Goal: Task Accomplishment & Management: Complete application form

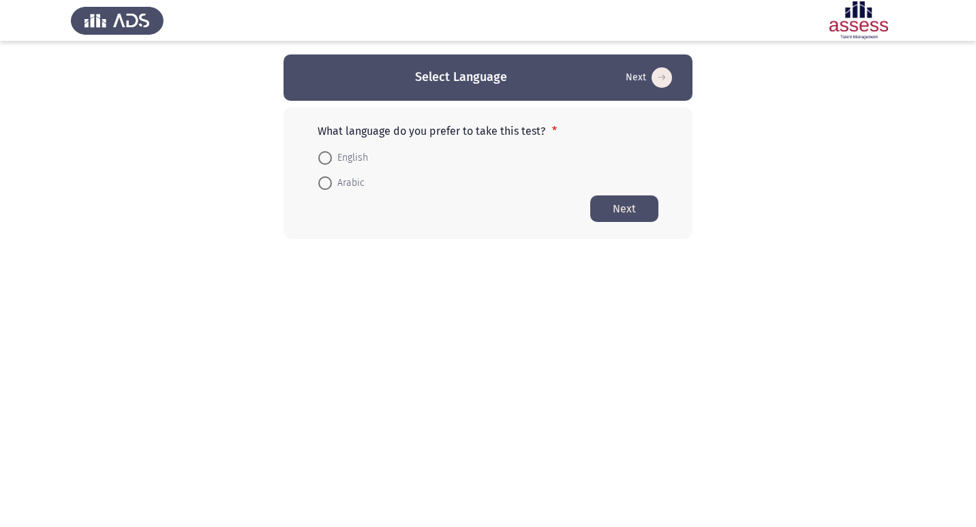
click at [321, 155] on span at bounding box center [325, 158] width 14 height 14
click at [321, 155] on input "English" at bounding box center [325, 158] width 14 height 14
radio input "true"
click at [619, 203] on button "Next" at bounding box center [624, 208] width 68 height 27
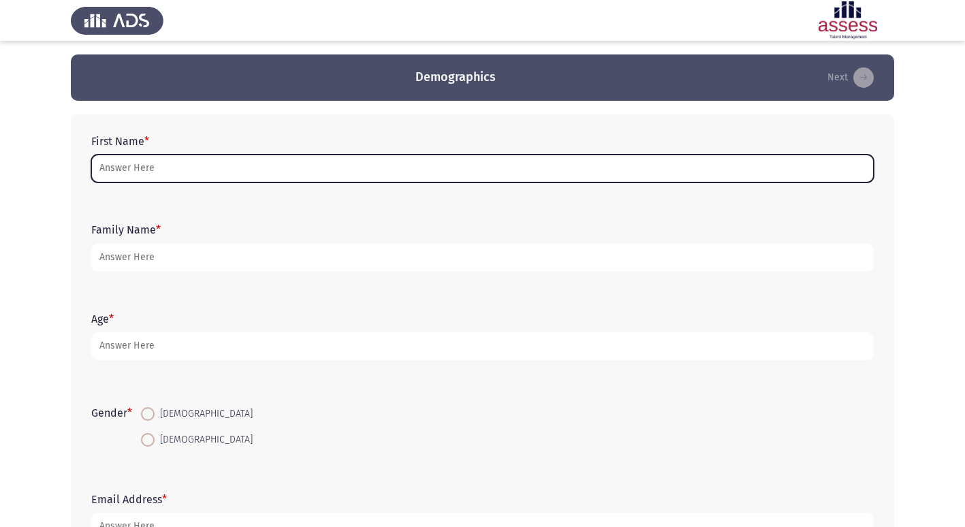
click at [161, 164] on input "First Name *" at bounding box center [482, 169] width 783 height 28
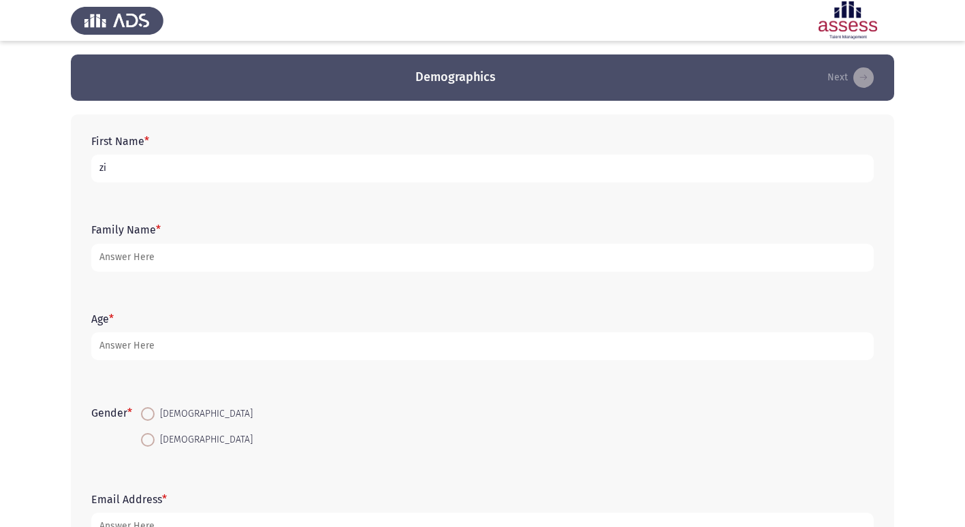
type input "z"
type input "[PERSON_NAME]"
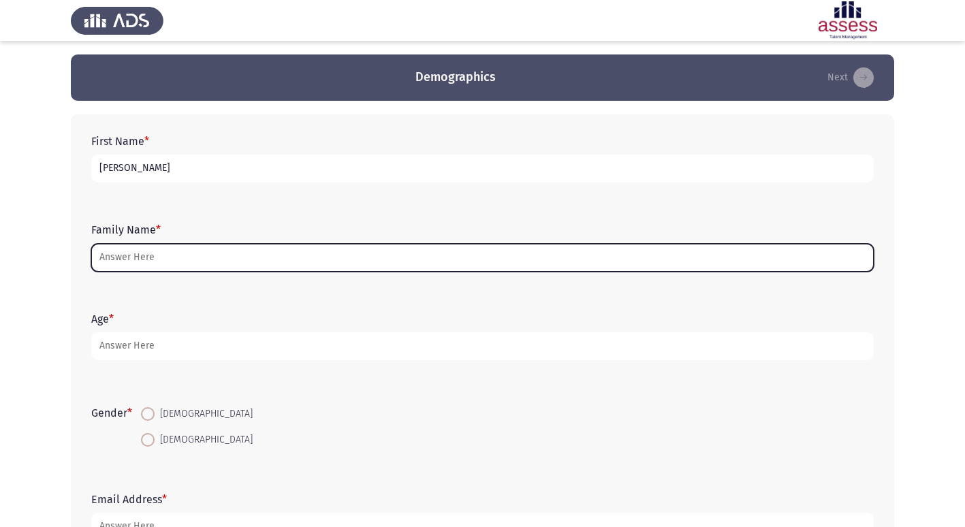
click at [289, 256] on input "Family Name *" at bounding box center [482, 258] width 783 height 28
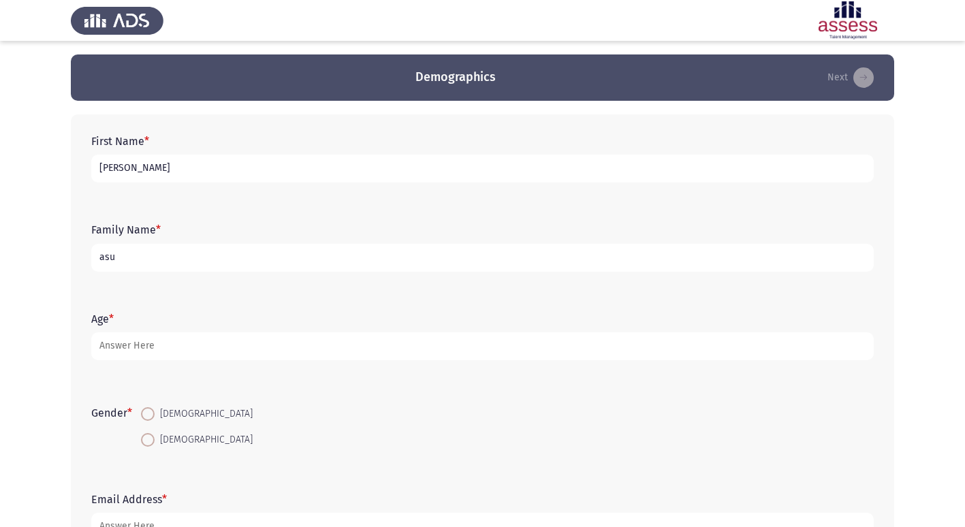
type input "asu"
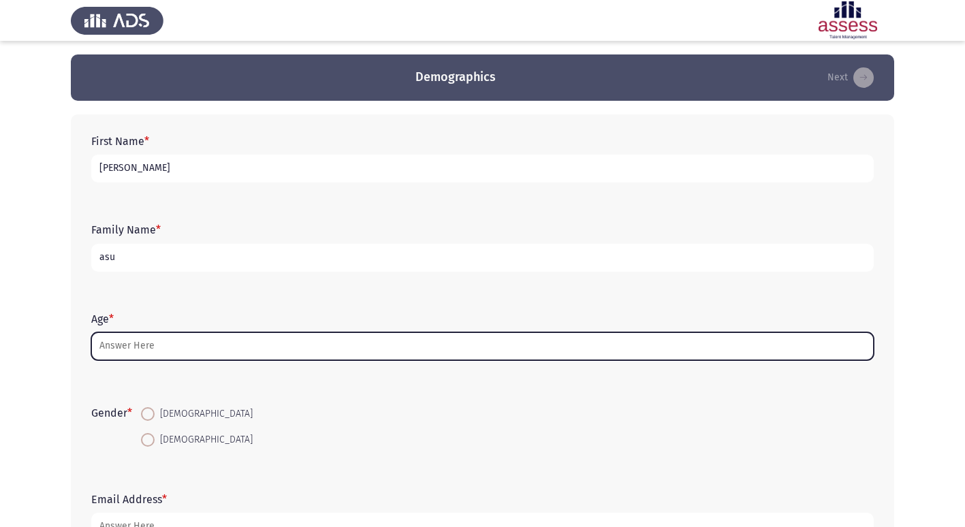
click at [182, 344] on input "Age *" at bounding box center [482, 346] width 783 height 28
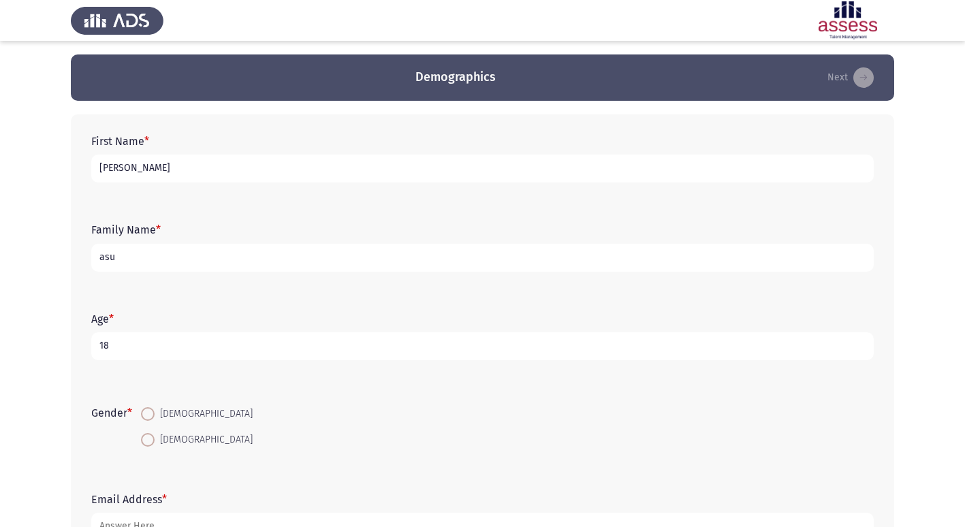
type input "18"
click at [146, 421] on span at bounding box center [148, 414] width 14 height 14
click at [146, 421] on input "[DEMOGRAPHIC_DATA]" at bounding box center [148, 414] width 14 height 14
radio input "true"
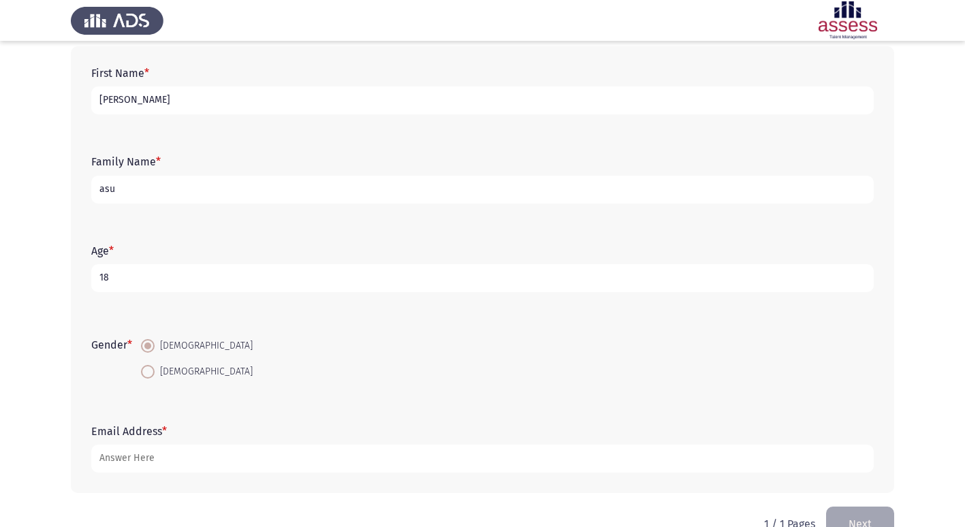
scroll to position [102, 0]
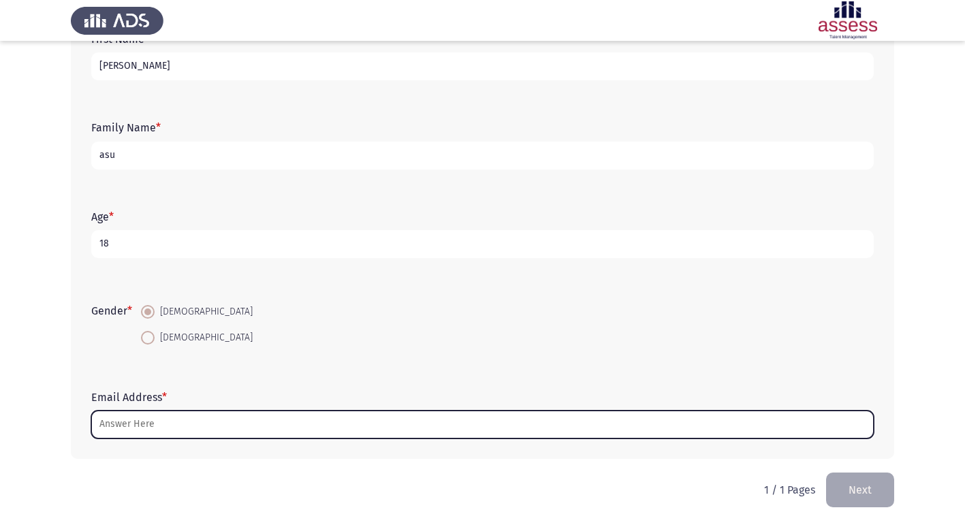
click at [296, 420] on input "Email Address *" at bounding box center [482, 425] width 783 height 28
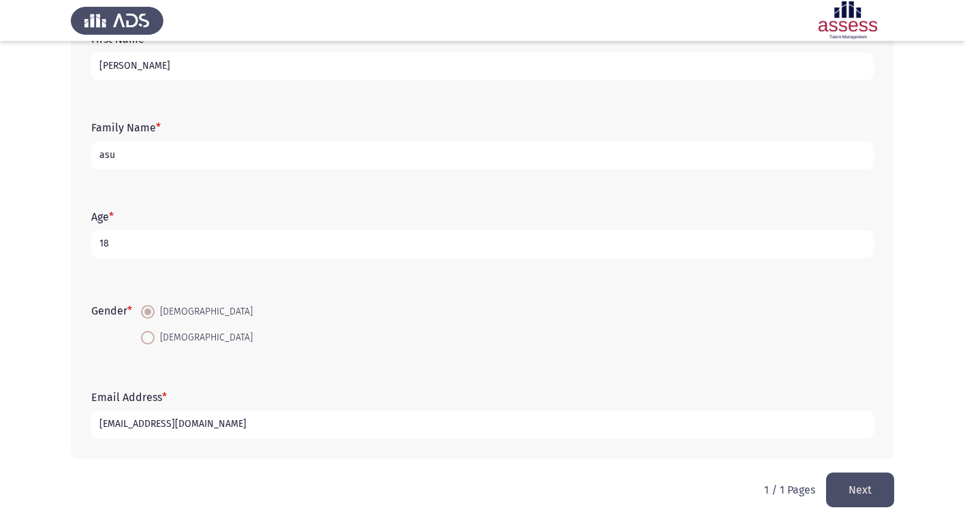
type input "[EMAIL_ADDRESS][DOMAIN_NAME]"
click at [255, 143] on input "asu" at bounding box center [482, 156] width 783 height 28
type input "a"
type input "30611100106276"
click at [886, 476] on button "Next" at bounding box center [860, 490] width 68 height 35
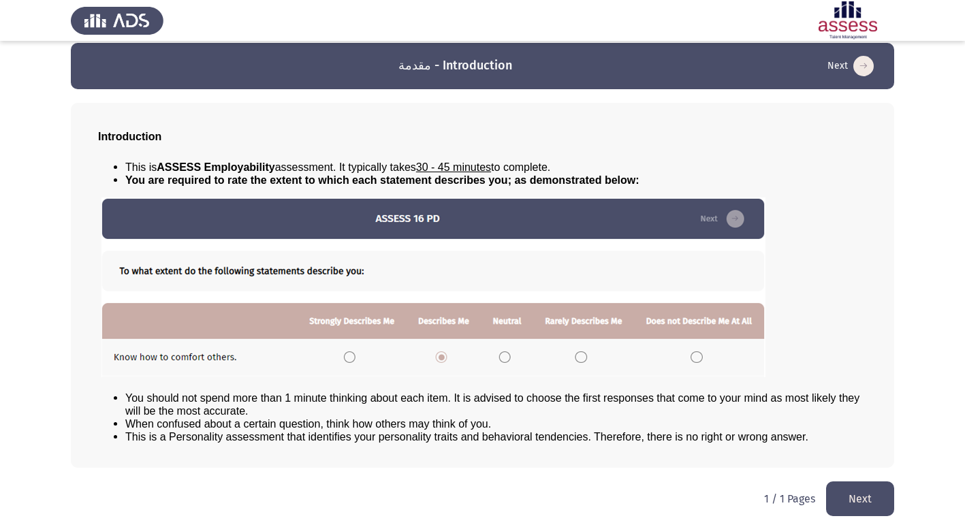
scroll to position [14, 0]
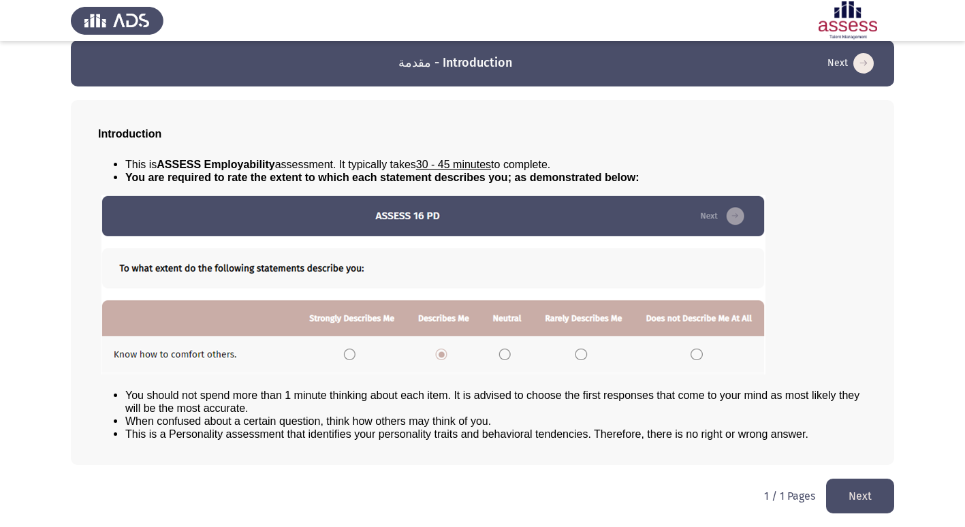
click at [850, 498] on button "Next" at bounding box center [860, 496] width 68 height 35
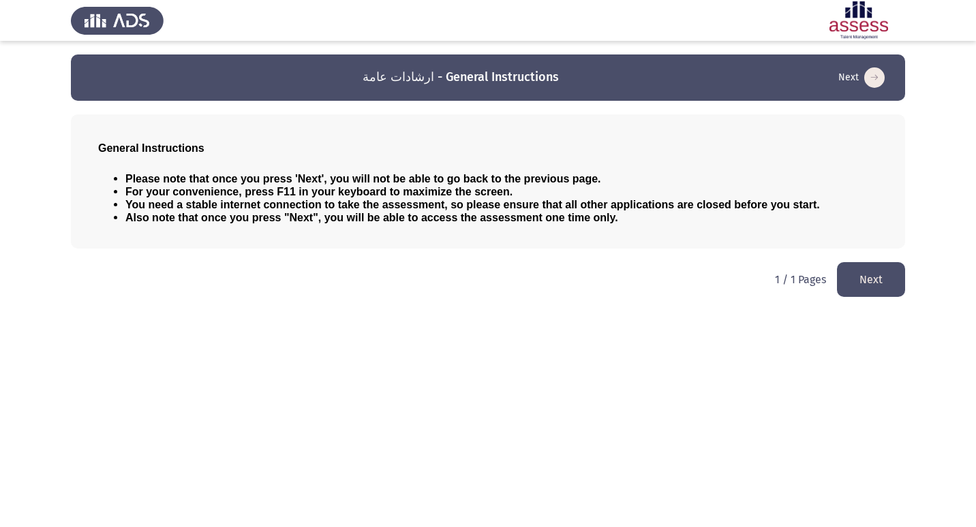
click at [873, 283] on button "Next" at bounding box center [871, 279] width 68 height 35
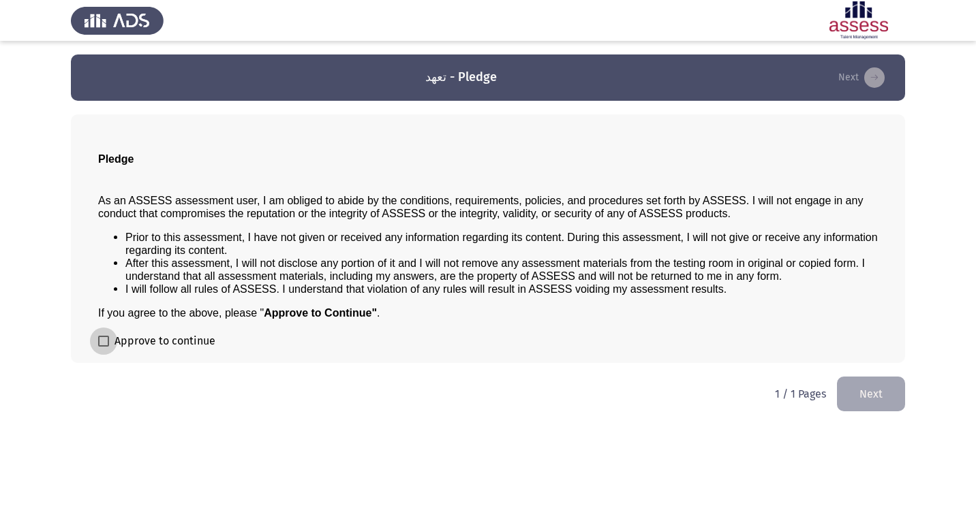
click at [106, 342] on span at bounding box center [103, 341] width 11 height 11
click at [104, 347] on input "Approve to continue" at bounding box center [103, 347] width 1 height 1
checkbox input "true"
click at [880, 397] on button "Next" at bounding box center [871, 394] width 68 height 35
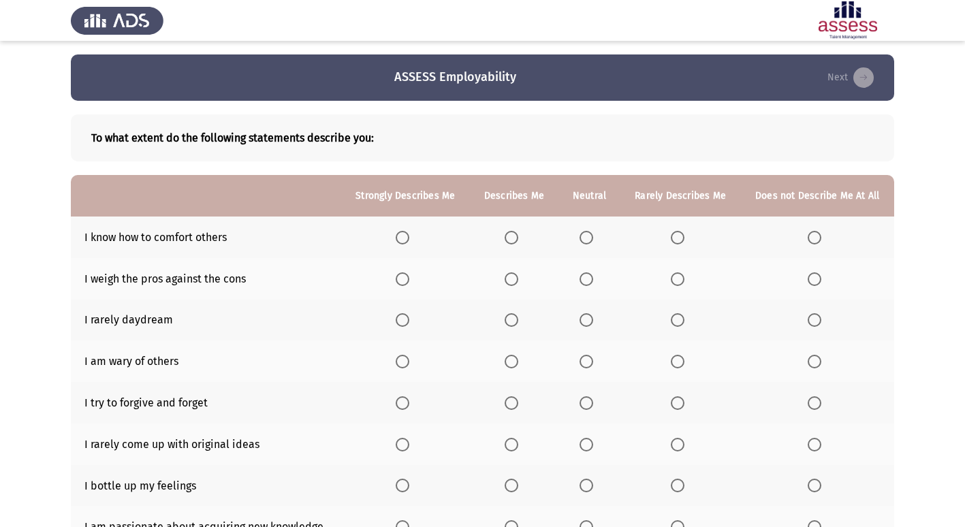
click at [404, 243] on span "Select an option" at bounding box center [403, 238] width 14 height 14
click at [404, 243] on input "Select an option" at bounding box center [403, 238] width 14 height 14
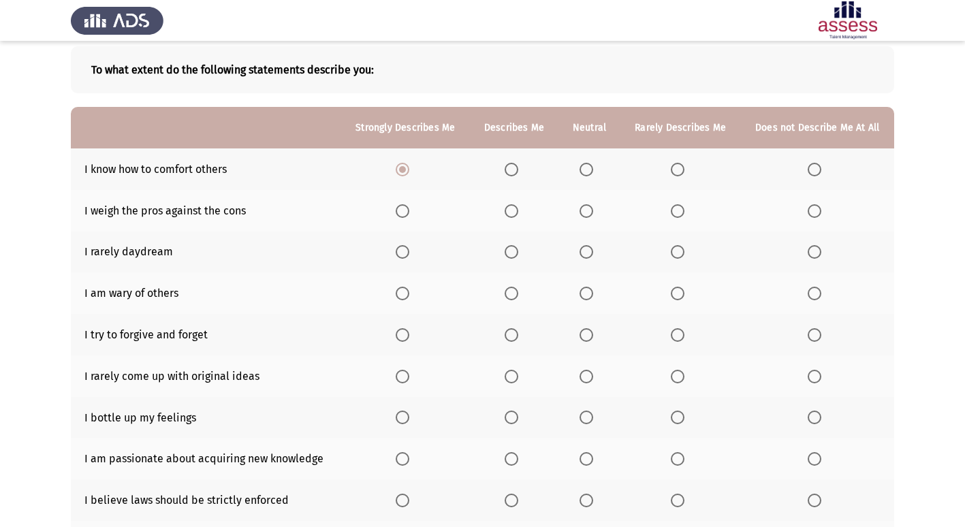
click at [412, 211] on label "Select an option" at bounding box center [405, 211] width 19 height 14
click at [409, 211] on input "Select an option" at bounding box center [403, 211] width 14 height 14
click at [586, 251] on span "Select an option" at bounding box center [587, 252] width 14 height 14
click at [586, 251] on input "Select an option" at bounding box center [587, 252] width 14 height 14
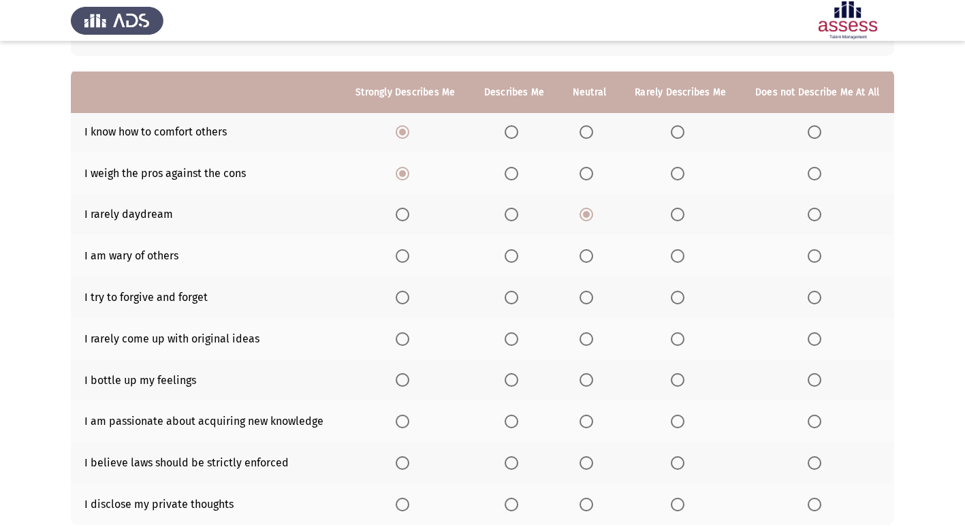
scroll to position [136, 0]
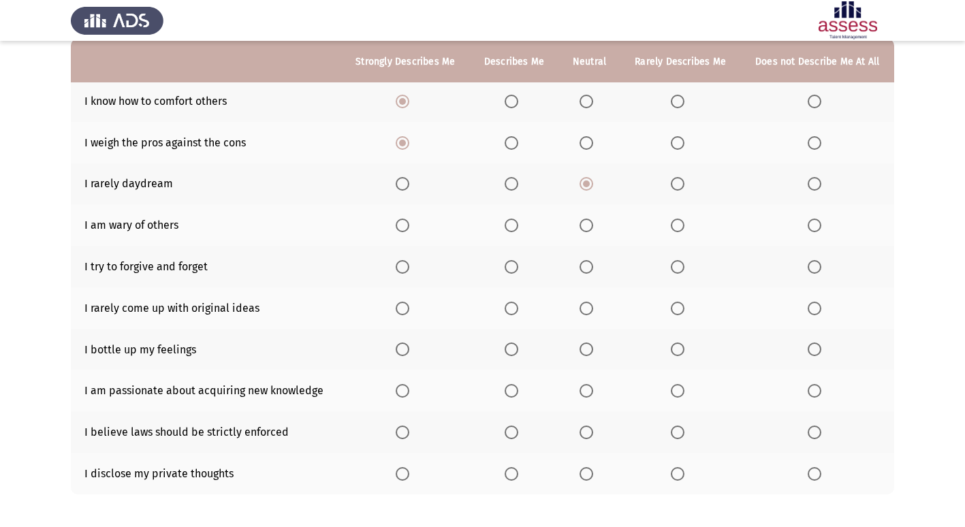
click at [514, 228] on span "Select an option" at bounding box center [512, 226] width 14 height 14
click at [514, 228] on input "Select an option" at bounding box center [512, 226] width 14 height 14
click at [515, 271] on span "Select an option" at bounding box center [512, 267] width 14 height 14
click at [515, 271] on input "Select an option" at bounding box center [512, 267] width 14 height 14
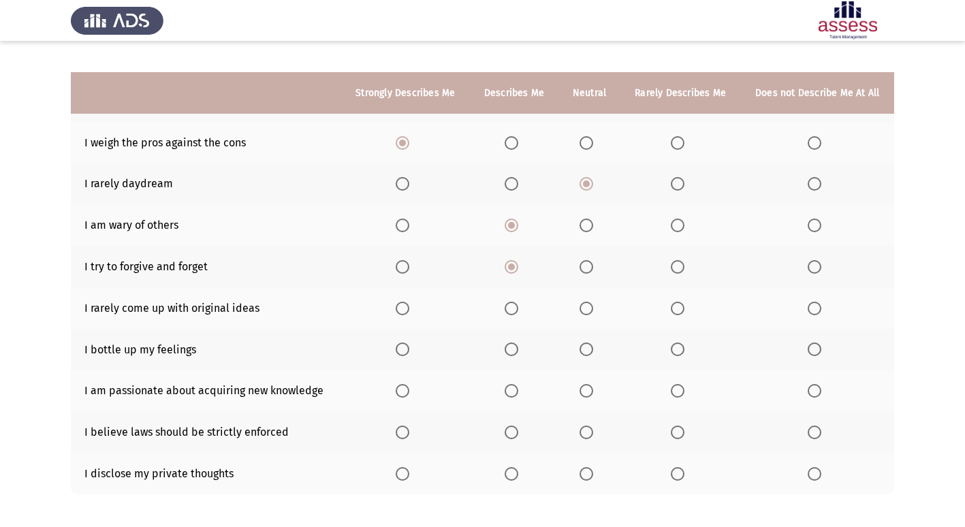
scroll to position [199, 0]
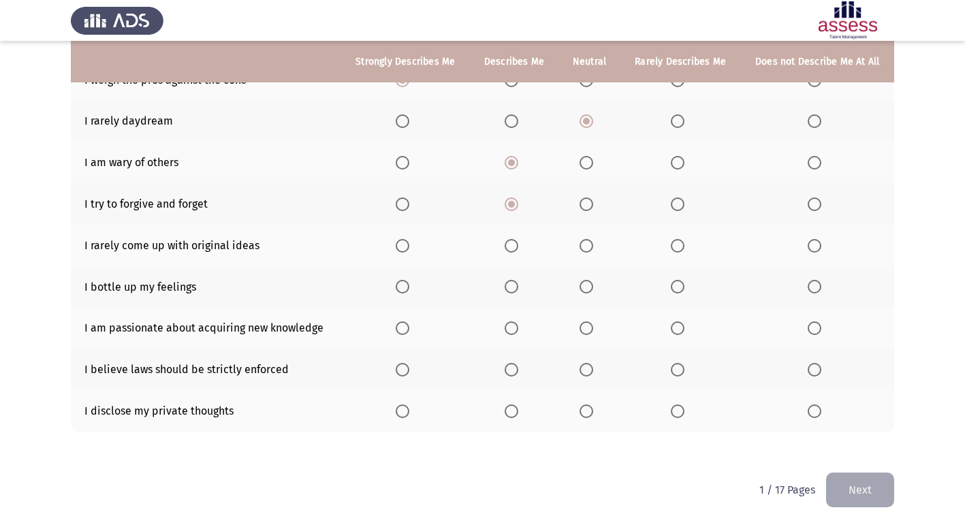
click at [679, 247] on span "Select an option" at bounding box center [678, 246] width 14 height 14
click at [679, 247] on input "Select an option" at bounding box center [678, 246] width 14 height 14
click at [516, 290] on span "Select an option" at bounding box center [512, 287] width 14 height 14
click at [516, 290] on input "Select an option" at bounding box center [512, 287] width 14 height 14
click at [406, 333] on span "Select an option" at bounding box center [403, 329] width 14 height 14
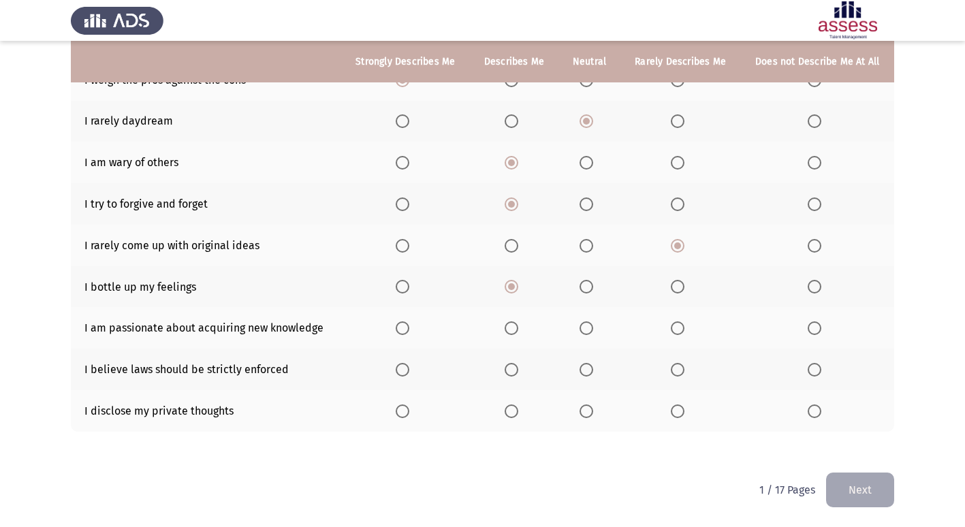
click at [406, 333] on input "Select an option" at bounding box center [403, 329] width 14 height 14
click at [515, 374] on span "Select an option" at bounding box center [512, 370] width 14 height 14
click at [515, 374] on input "Select an option" at bounding box center [512, 370] width 14 height 14
click at [512, 414] on span "Select an option" at bounding box center [512, 412] width 14 height 14
click at [512, 414] on input "Select an option" at bounding box center [512, 412] width 14 height 14
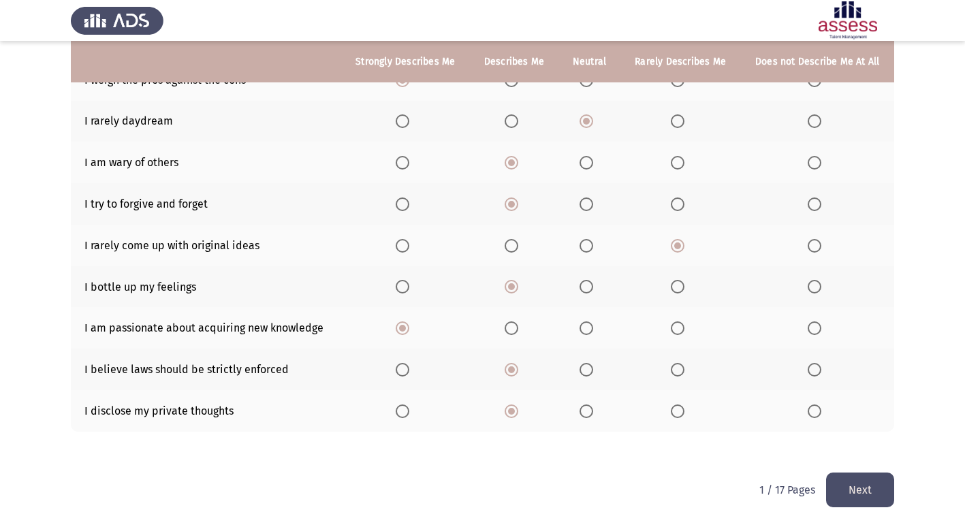
click at [860, 484] on button "Next" at bounding box center [860, 490] width 68 height 35
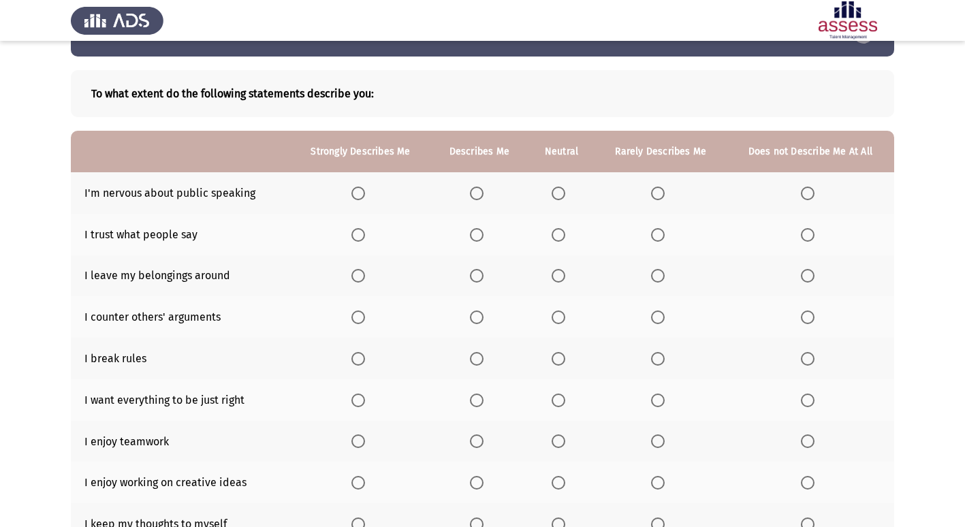
scroll to position [68, 0]
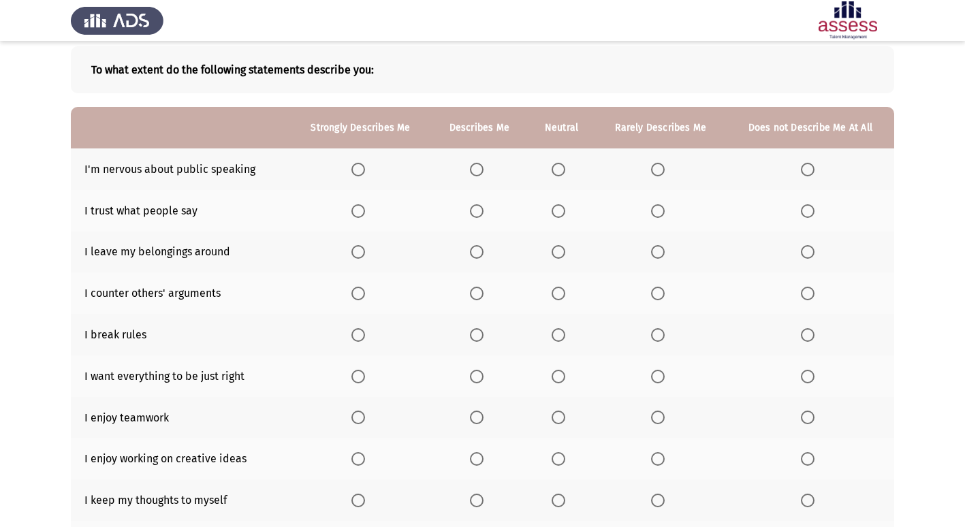
click at [802, 172] on span "Select an option" at bounding box center [808, 170] width 14 height 14
click at [802, 172] on input "Select an option" at bounding box center [808, 170] width 14 height 14
click at [471, 205] on span "Select an option" at bounding box center [477, 211] width 14 height 14
click at [471, 205] on input "Select an option" at bounding box center [477, 211] width 14 height 14
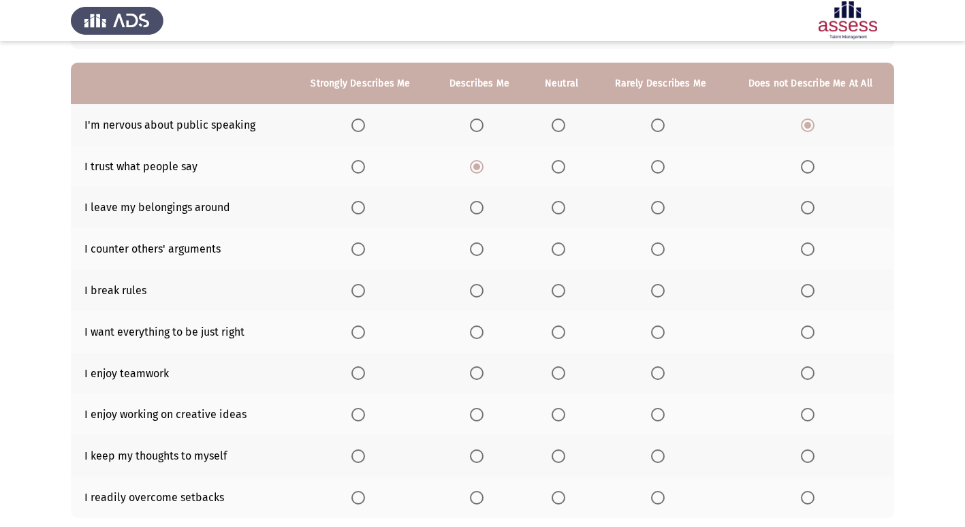
scroll to position [136, 0]
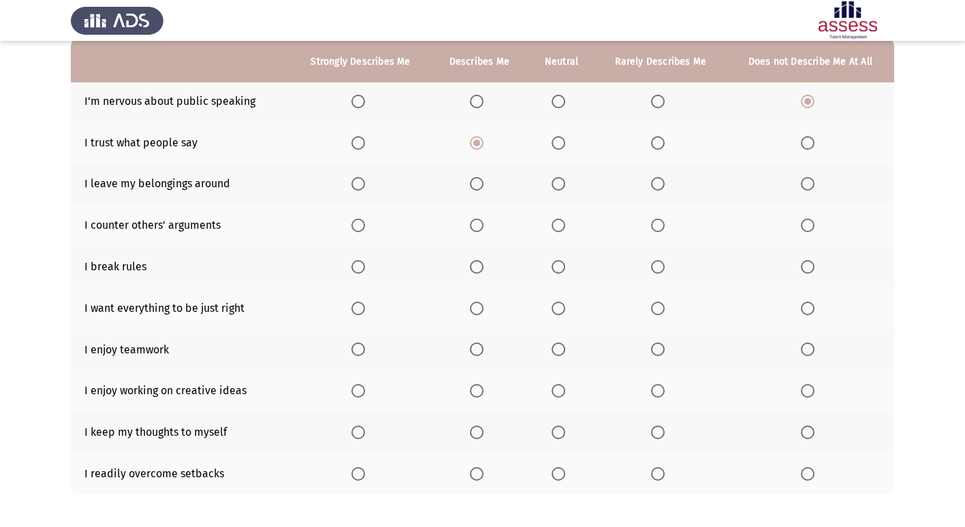
click at [660, 186] on span "Select an option" at bounding box center [658, 184] width 14 height 14
click at [660, 186] on input "Select an option" at bounding box center [658, 184] width 14 height 14
click at [805, 189] on span "Select an option" at bounding box center [808, 184] width 14 height 14
click at [805, 189] on input "Select an option" at bounding box center [808, 184] width 14 height 14
click at [663, 228] on span "Select an option" at bounding box center [658, 226] width 14 height 14
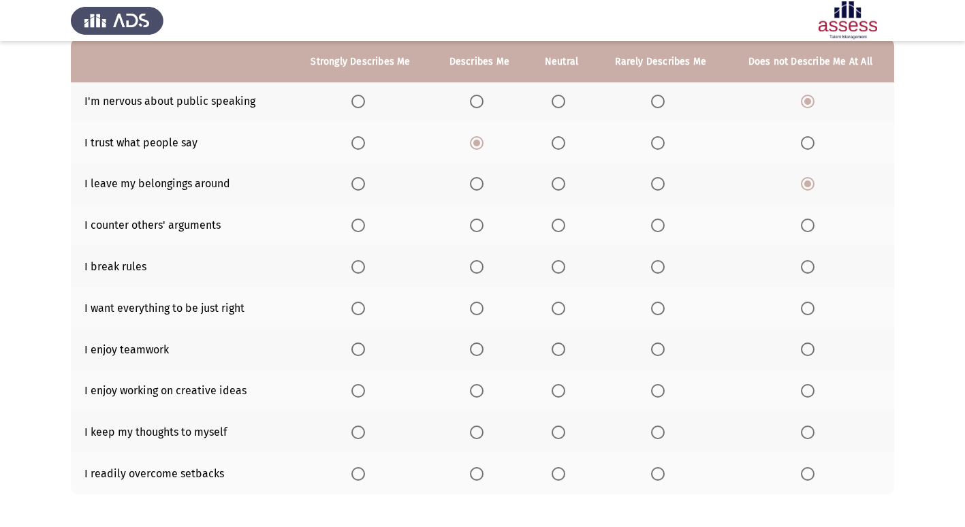
click at [663, 228] on input "Select an option" at bounding box center [658, 226] width 14 height 14
click at [660, 266] on span "Select an option" at bounding box center [658, 267] width 14 height 14
click at [660, 266] on input "Select an option" at bounding box center [658, 267] width 14 height 14
click at [811, 272] on span "Select an option" at bounding box center [808, 267] width 14 height 14
click at [811, 272] on input "Select an option" at bounding box center [808, 267] width 14 height 14
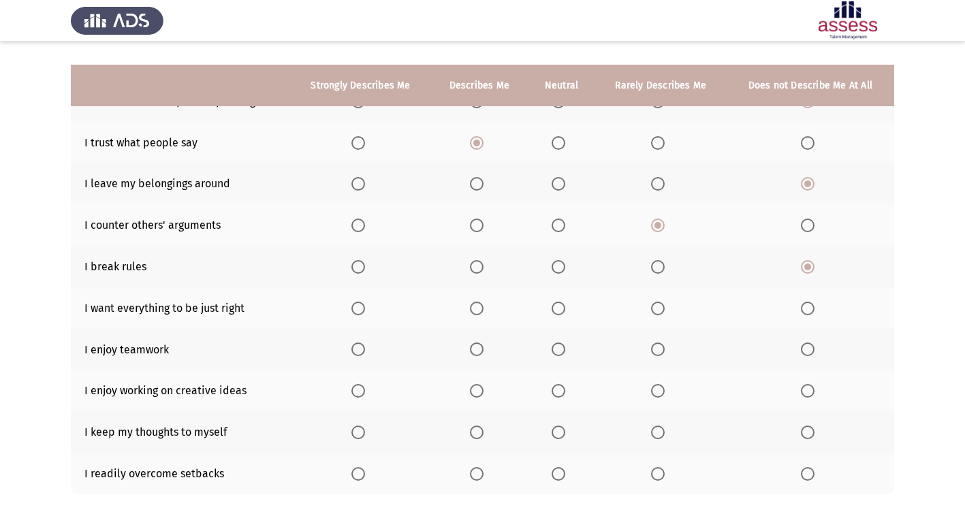
scroll to position [199, 0]
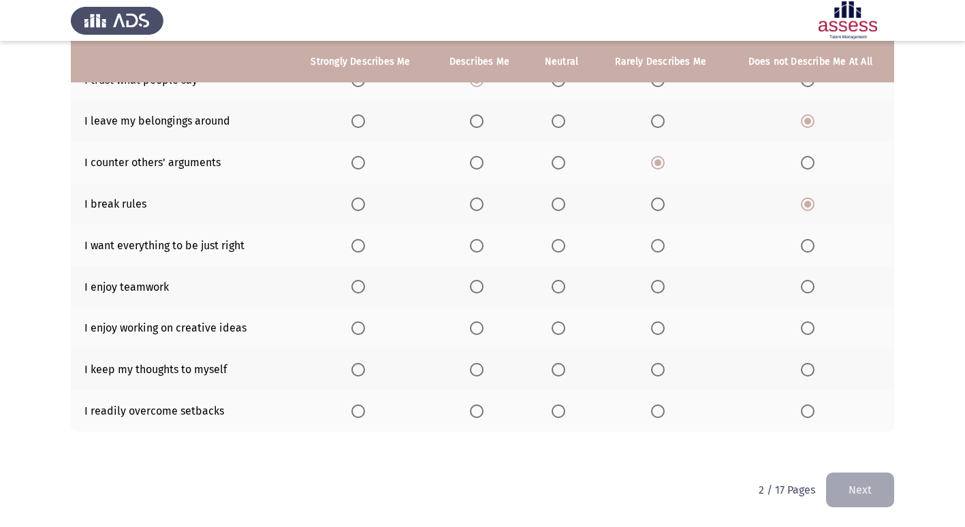
click at [477, 251] on span "Select an option" at bounding box center [477, 246] width 14 height 14
click at [477, 251] on input "Select an option" at bounding box center [477, 246] width 14 height 14
click at [359, 290] on span "Select an option" at bounding box center [359, 287] width 14 height 14
click at [359, 290] on input "Select an option" at bounding box center [359, 287] width 14 height 14
click at [358, 326] on span "Select an option" at bounding box center [359, 329] width 14 height 14
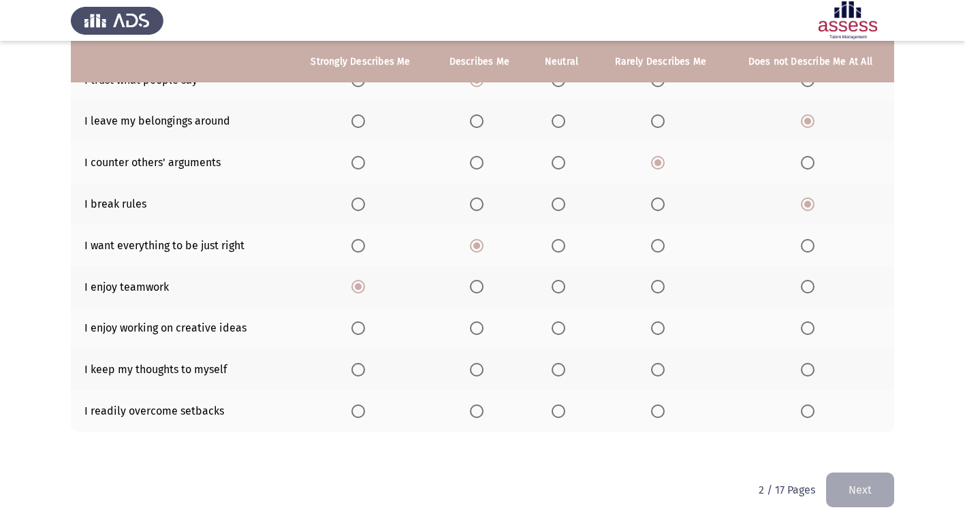
click at [358, 326] on input "Select an option" at bounding box center [359, 329] width 14 height 14
click at [484, 372] on span "Select an option" at bounding box center [477, 370] width 14 height 14
click at [484, 372] on input "Select an option" at bounding box center [477, 370] width 14 height 14
click at [484, 418] on span "Select an option" at bounding box center [477, 412] width 14 height 14
click at [484, 418] on input "Select an option" at bounding box center [477, 412] width 14 height 14
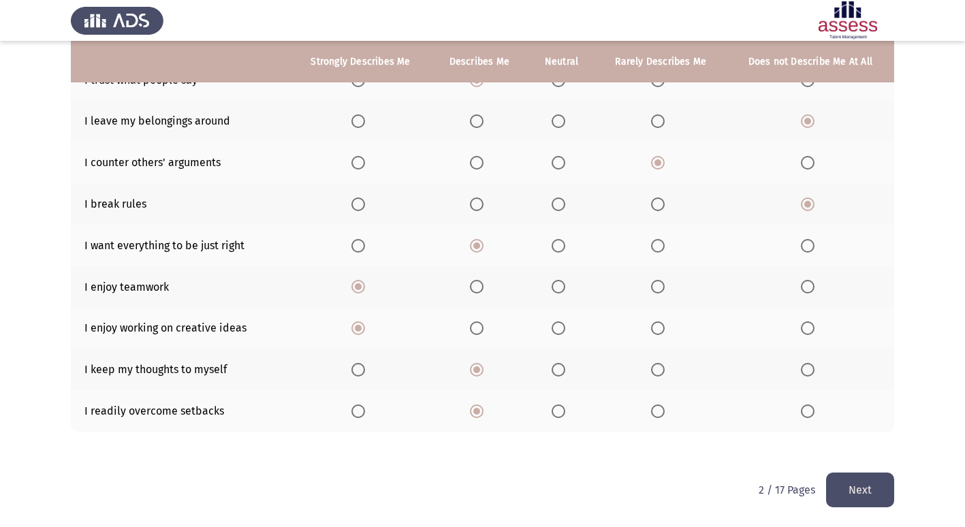
click at [841, 488] on button "Next" at bounding box center [860, 490] width 68 height 35
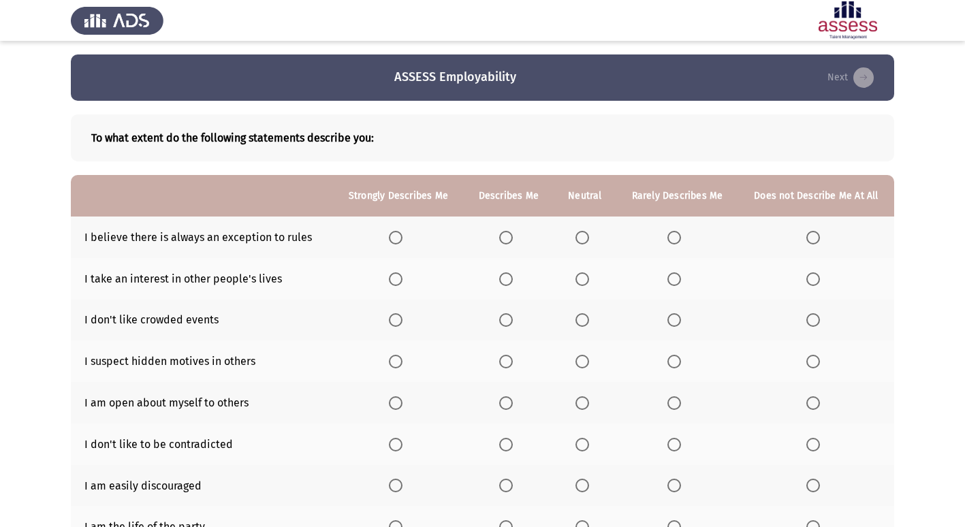
click at [508, 240] on span "Select an option" at bounding box center [506, 238] width 14 height 14
click at [508, 240] on input "Select an option" at bounding box center [506, 238] width 14 height 14
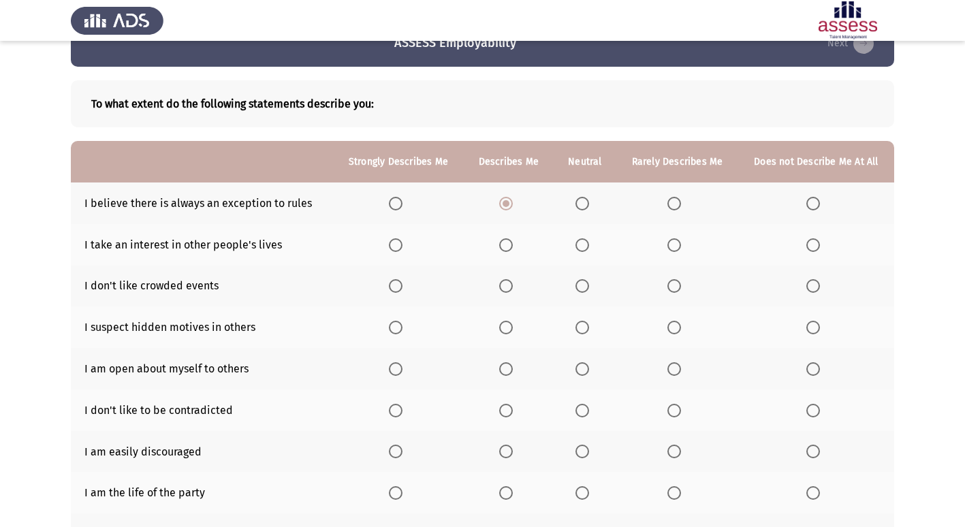
scroll to position [68, 0]
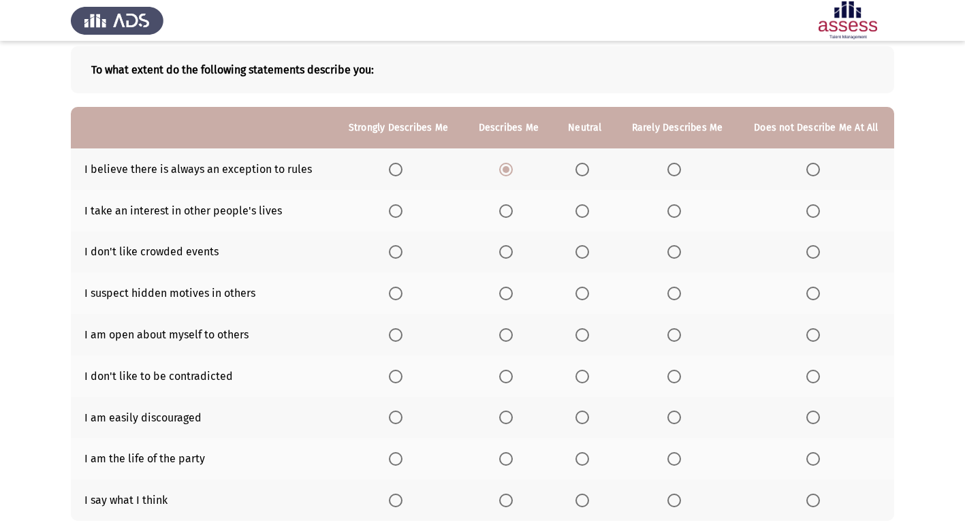
click at [672, 213] on span "Select an option" at bounding box center [675, 211] width 14 height 14
click at [672, 213] on input "Select an option" at bounding box center [675, 211] width 14 height 14
click at [811, 247] on span "Select an option" at bounding box center [814, 252] width 14 height 14
click at [811, 247] on input "Select an option" at bounding box center [814, 252] width 14 height 14
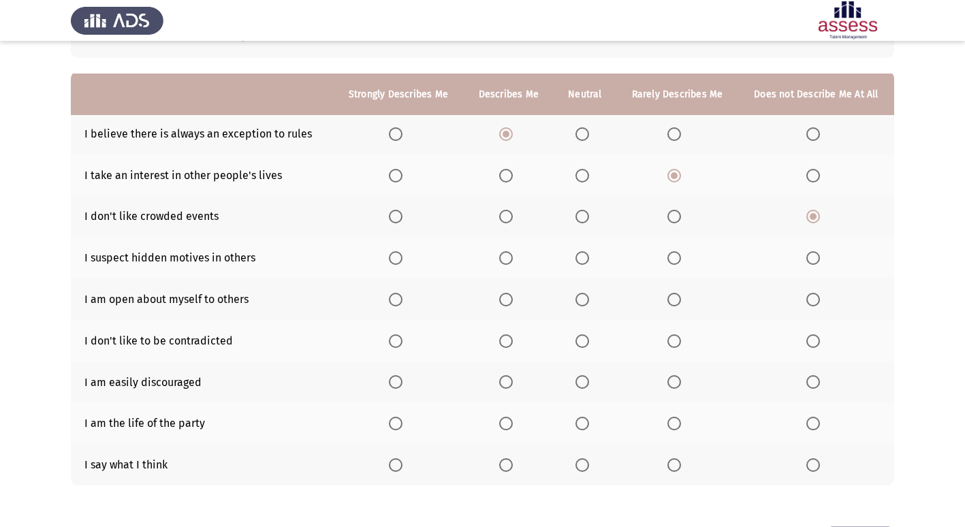
scroll to position [136, 0]
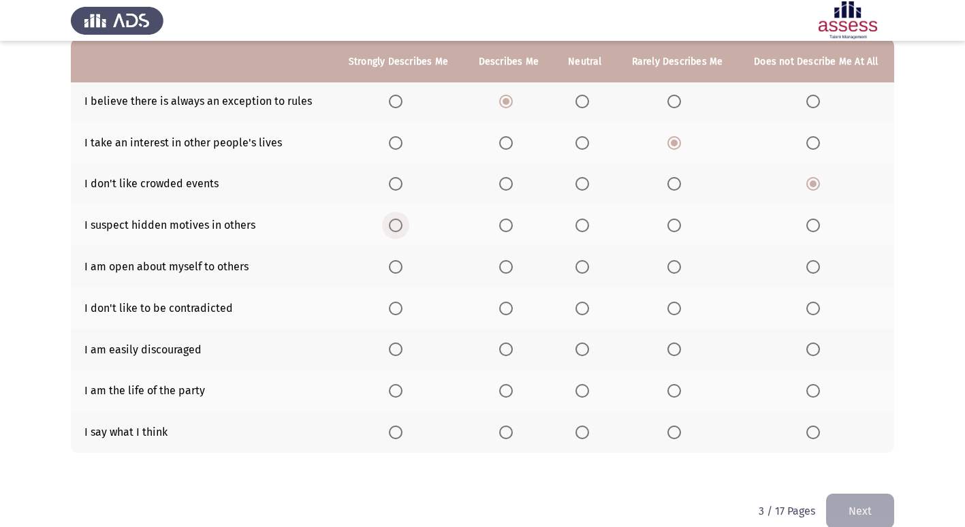
click at [400, 225] on span "Select an option" at bounding box center [396, 226] width 14 height 14
click at [400, 225] on input "Select an option" at bounding box center [396, 226] width 14 height 14
click at [587, 270] on span "Select an option" at bounding box center [583, 267] width 14 height 14
click at [587, 270] on input "Select an option" at bounding box center [583, 267] width 14 height 14
click at [679, 313] on span "Select an option" at bounding box center [675, 309] width 14 height 14
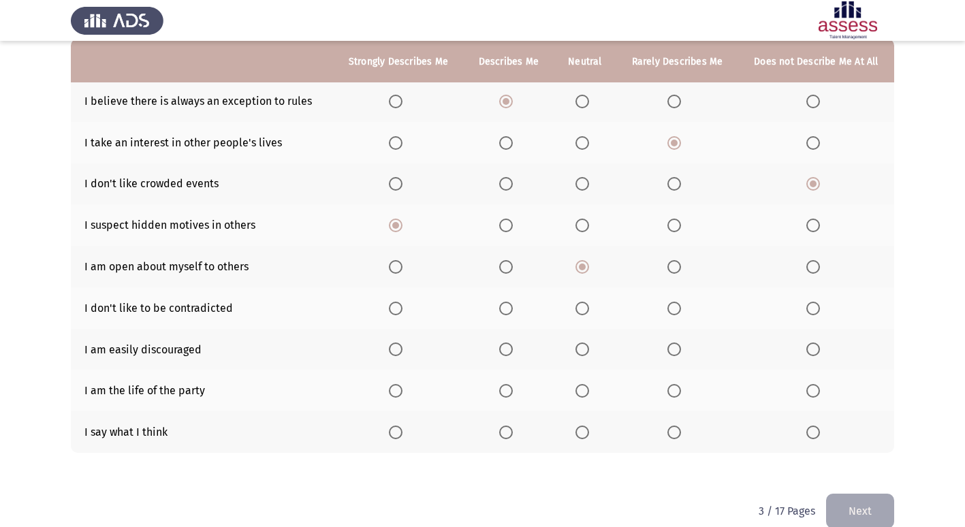
click at [679, 313] on input "Select an option" at bounding box center [675, 309] width 14 height 14
click at [819, 355] on span "Select an option" at bounding box center [814, 350] width 14 height 14
click at [819, 355] on input "Select an option" at bounding box center [814, 350] width 14 height 14
click at [678, 394] on span "Select an option" at bounding box center [675, 391] width 14 height 14
click at [678, 394] on input "Select an option" at bounding box center [675, 391] width 14 height 14
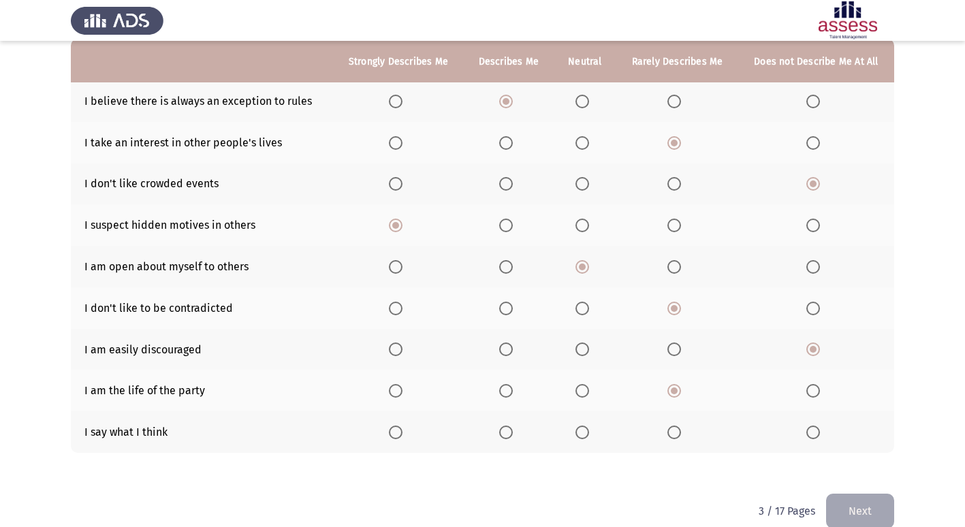
click at [581, 437] on span "Select an option" at bounding box center [583, 433] width 14 height 14
click at [581, 437] on input "Select an option" at bounding box center [583, 433] width 14 height 14
click at [579, 102] on span "Select an option" at bounding box center [583, 102] width 14 height 14
click at [579, 102] on input "Select an option" at bounding box center [583, 102] width 14 height 14
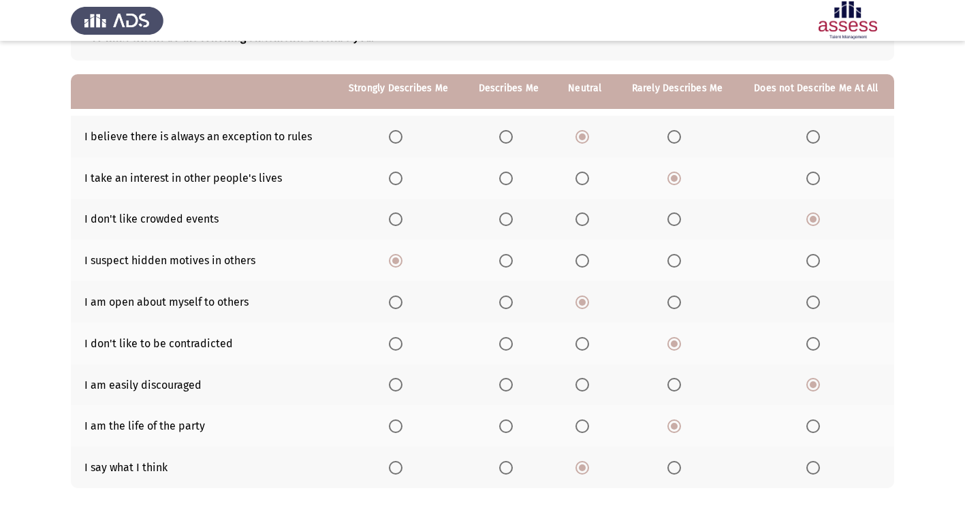
scroll to position [68, 0]
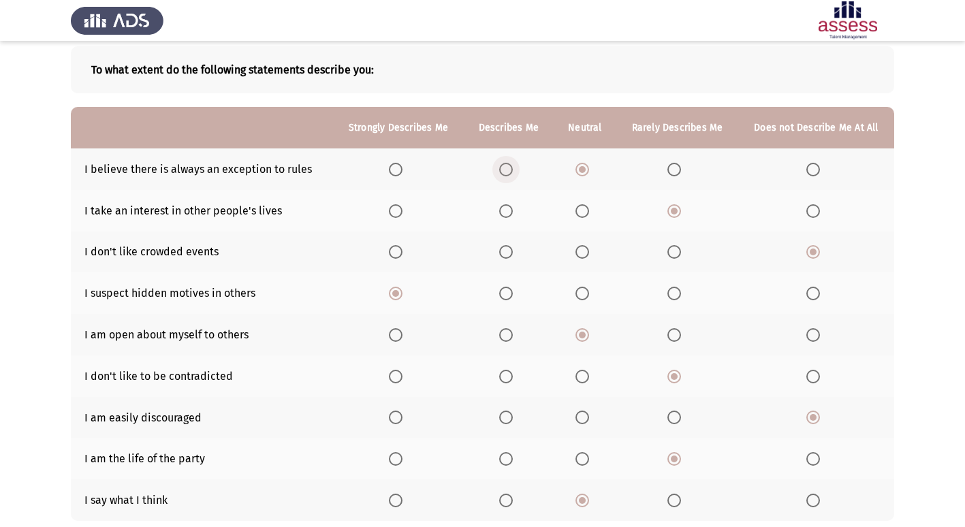
click at [501, 169] on span "Select an option" at bounding box center [506, 170] width 14 height 14
click at [501, 169] on input "Select an option" at bounding box center [506, 170] width 14 height 14
click at [584, 168] on span "Select an option" at bounding box center [583, 170] width 14 height 14
click at [584, 168] on input "Select an option" at bounding box center [583, 170] width 14 height 14
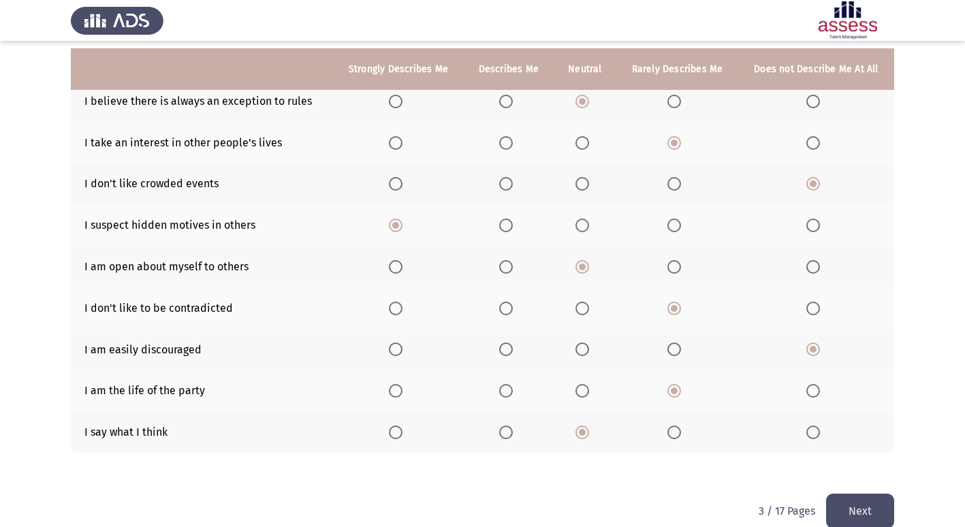
scroll to position [157, 0]
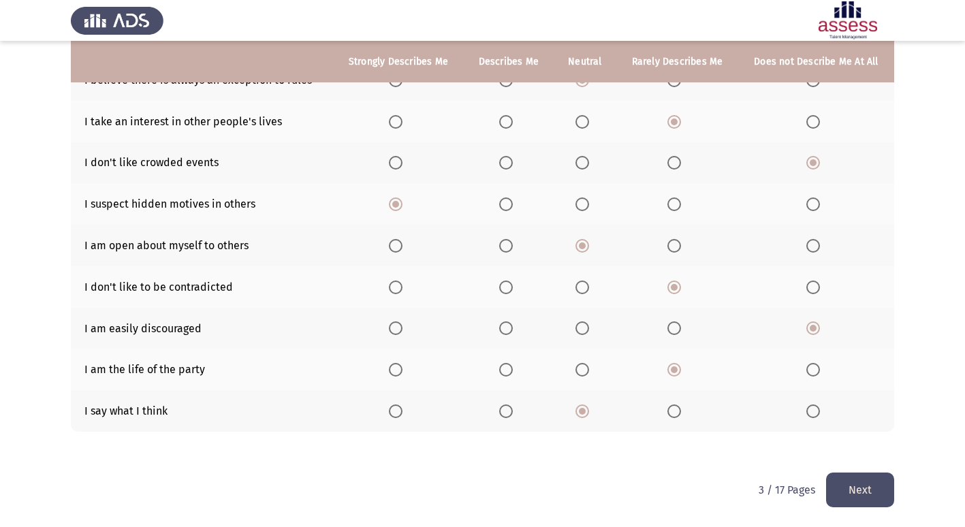
click at [858, 484] on button "Next" at bounding box center [860, 490] width 68 height 35
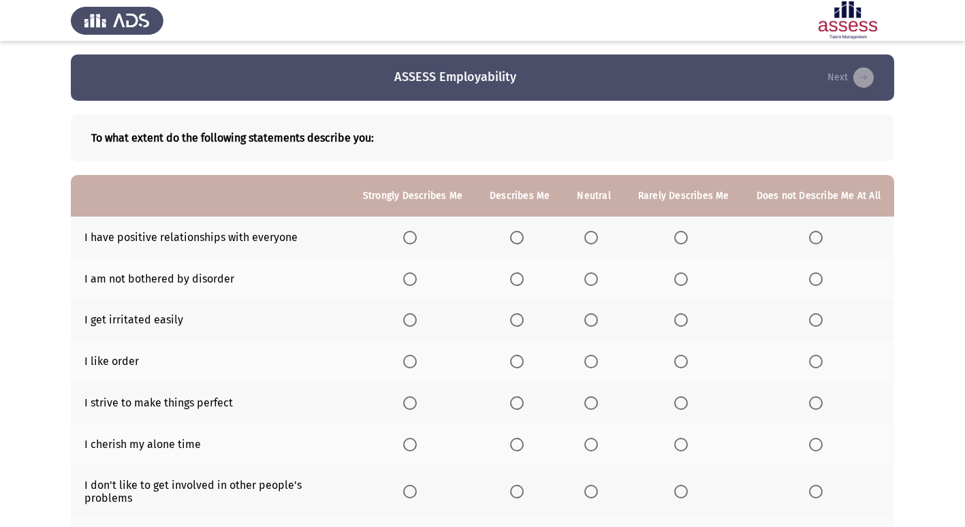
scroll to position [68, 0]
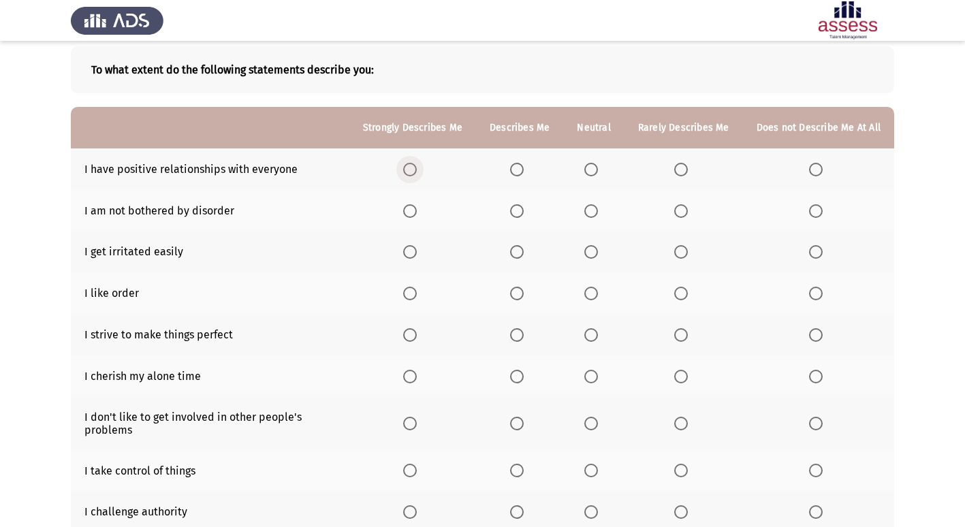
click at [417, 170] on span "Select an option" at bounding box center [410, 170] width 14 height 14
click at [417, 170] on input "Select an option" at bounding box center [410, 170] width 14 height 14
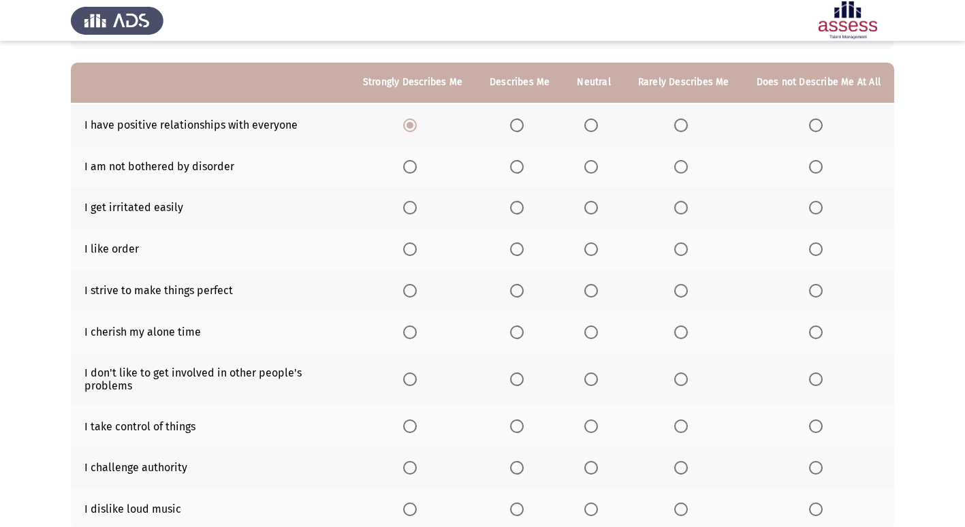
scroll to position [136, 0]
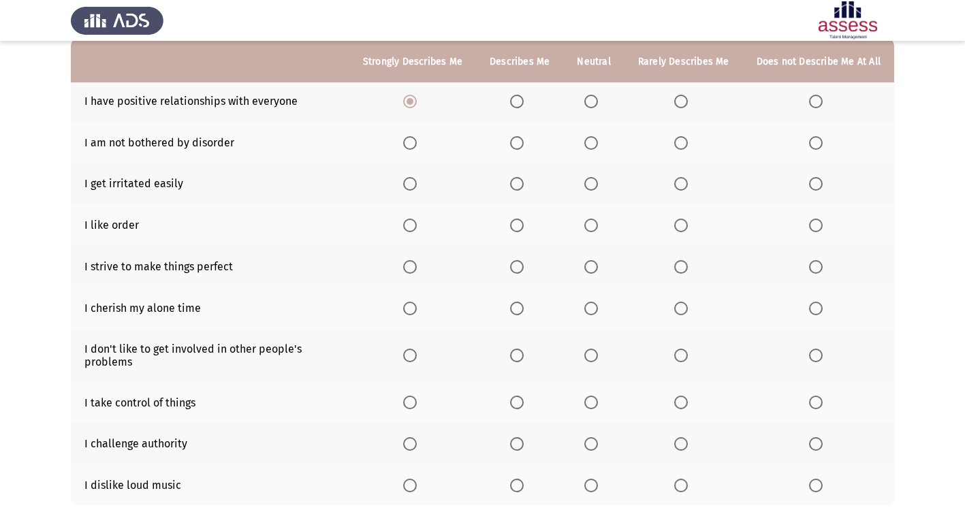
click at [417, 143] on span "Select an option" at bounding box center [410, 143] width 14 height 14
click at [417, 143] on input "Select an option" at bounding box center [410, 143] width 14 height 14
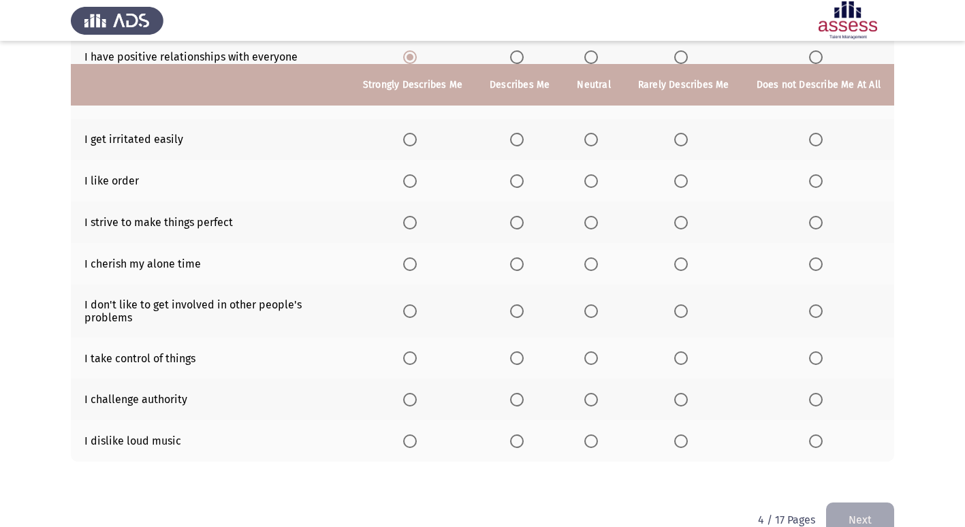
scroll to position [204, 0]
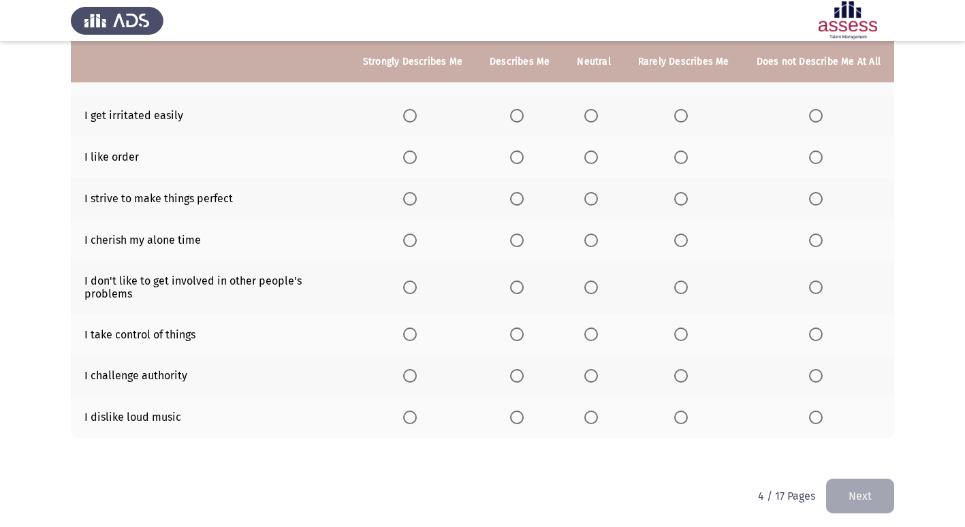
click at [810, 119] on span "Select an option" at bounding box center [816, 116] width 14 height 14
click at [810, 119] on input "Select an option" at bounding box center [816, 116] width 14 height 14
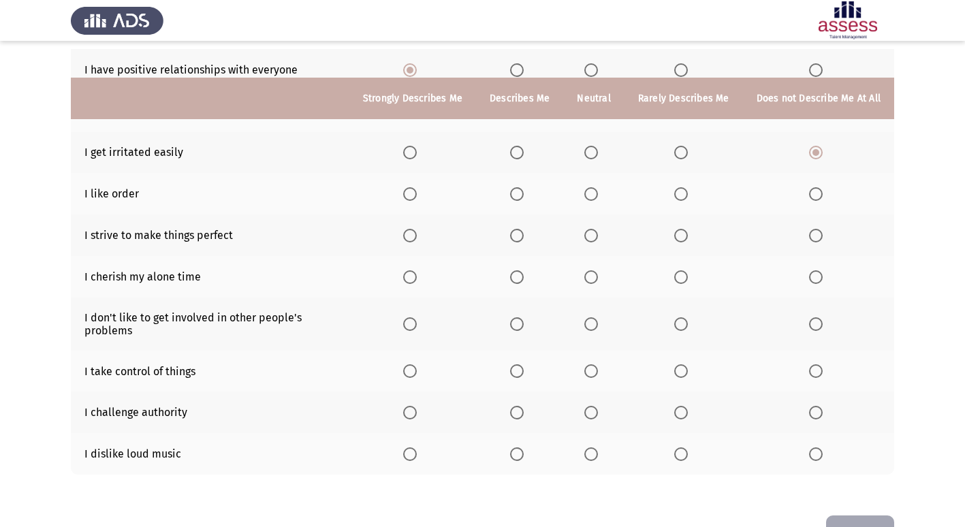
scroll to position [136, 0]
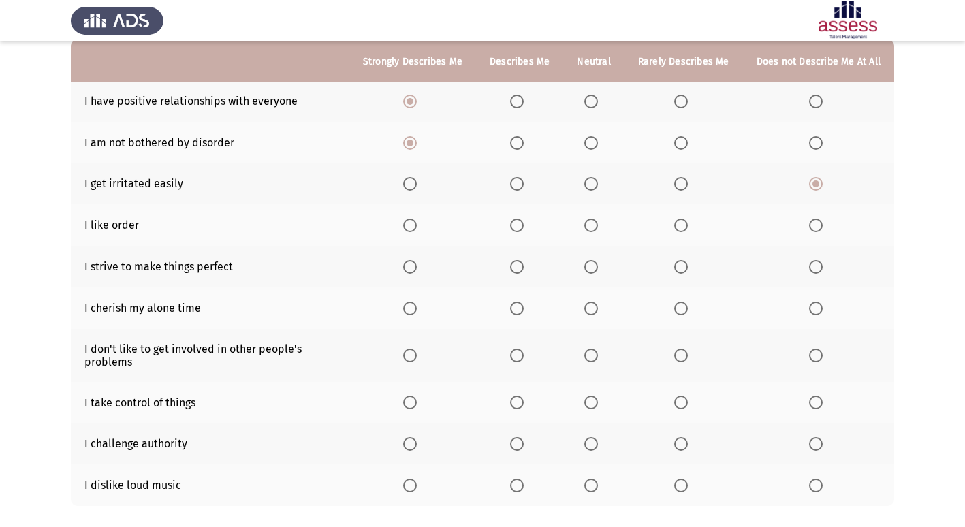
click at [598, 223] on span "Select an option" at bounding box center [592, 226] width 14 height 14
click at [598, 223] on input "Select an option" at bounding box center [592, 226] width 14 height 14
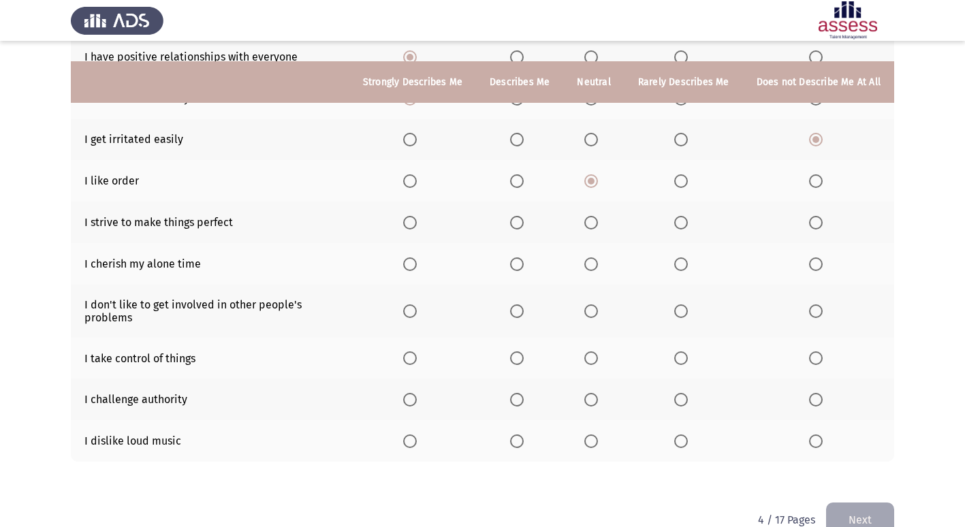
scroll to position [204, 0]
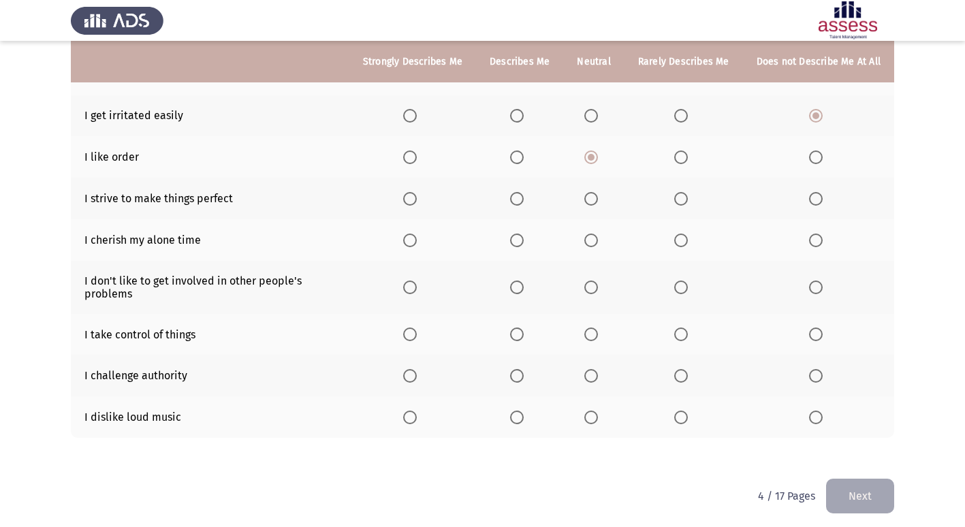
click at [524, 238] on span "Select an option" at bounding box center [517, 241] width 14 height 14
click at [524, 238] on input "Select an option" at bounding box center [517, 241] width 14 height 14
click at [593, 286] on span "Select an option" at bounding box center [592, 288] width 14 height 14
click at [593, 286] on input "Select an option" at bounding box center [592, 288] width 14 height 14
click at [524, 341] on span "Select an option" at bounding box center [517, 335] width 14 height 14
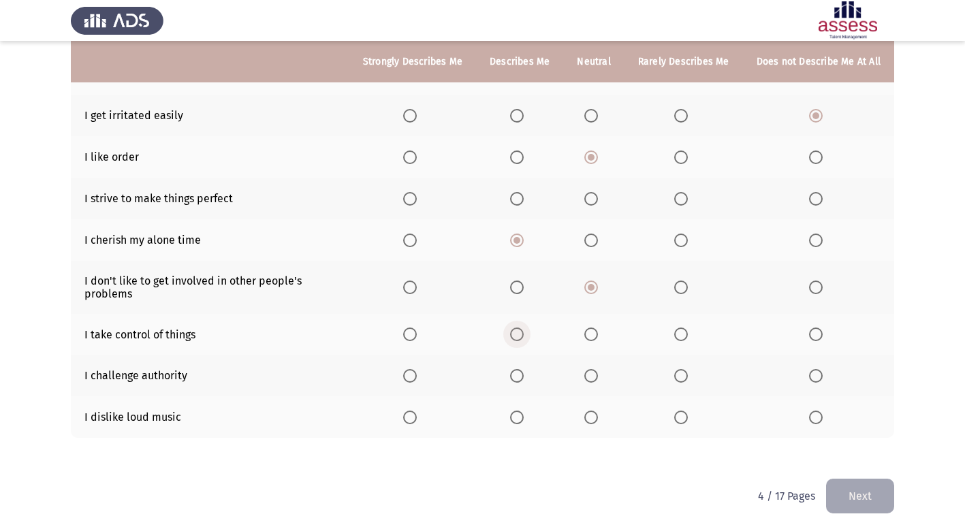
click at [524, 341] on input "Select an option" at bounding box center [517, 335] width 14 height 14
click at [820, 376] on span "Select an option" at bounding box center [816, 376] width 14 height 14
click at [820, 376] on input "Select an option" at bounding box center [816, 376] width 14 height 14
click at [678, 418] on span "Select an option" at bounding box center [682, 418] width 14 height 14
click at [678, 418] on input "Select an option" at bounding box center [682, 418] width 14 height 14
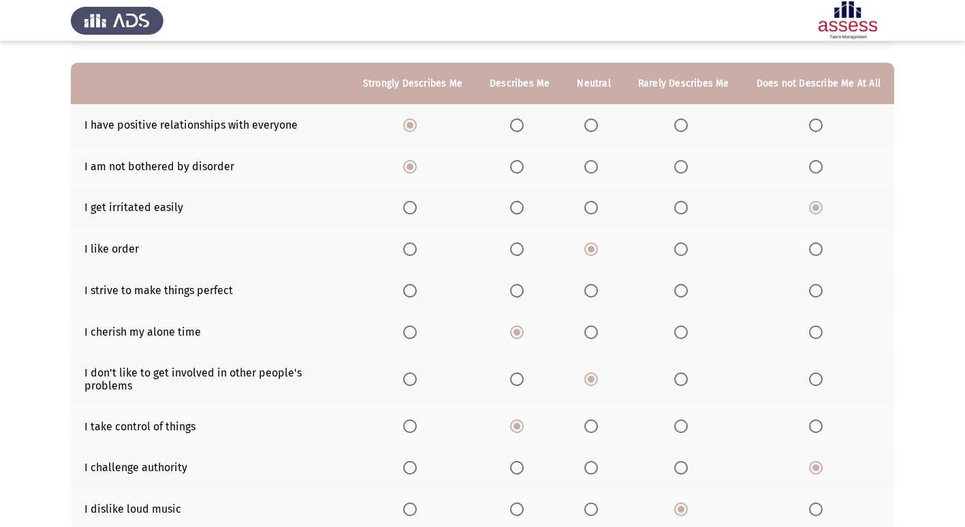
scroll to position [136, 0]
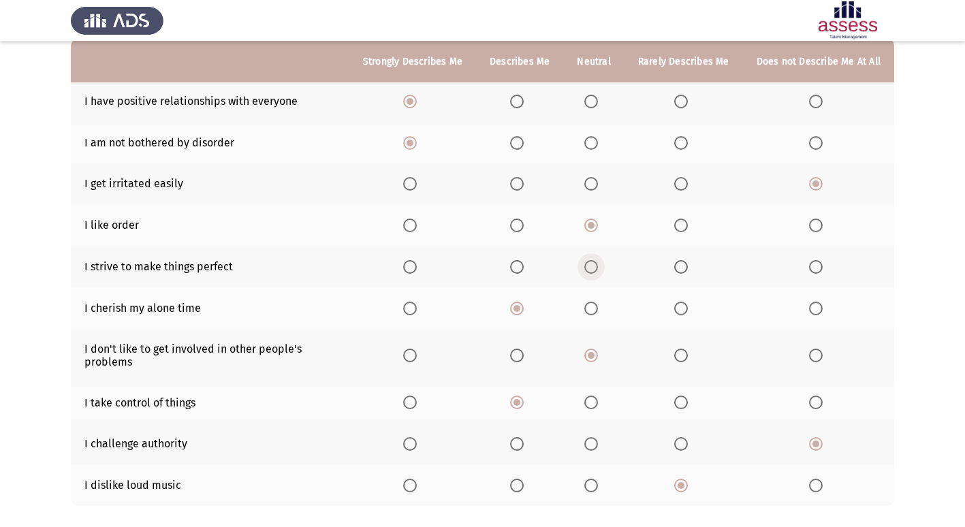
click at [597, 271] on span "Select an option" at bounding box center [592, 267] width 14 height 14
click at [597, 271] on input "Select an option" at bounding box center [592, 267] width 14 height 14
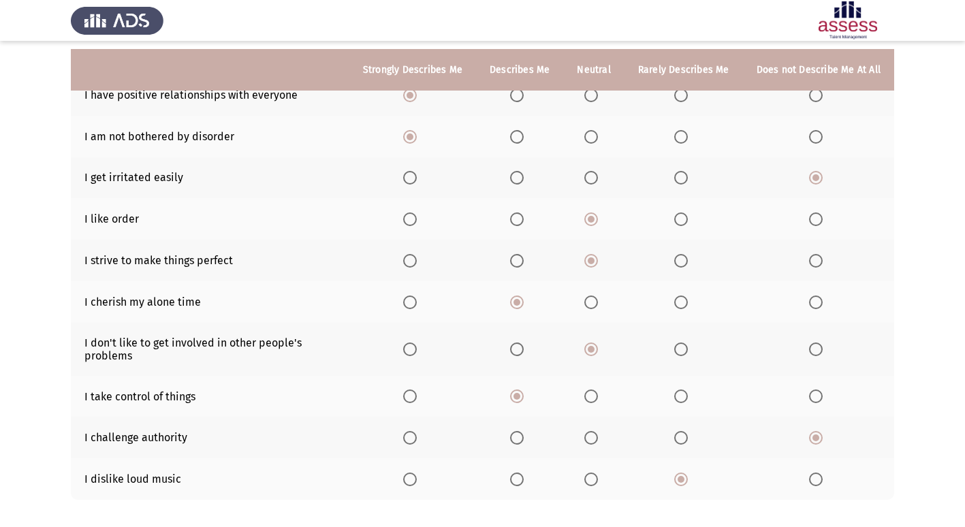
scroll to position [211, 0]
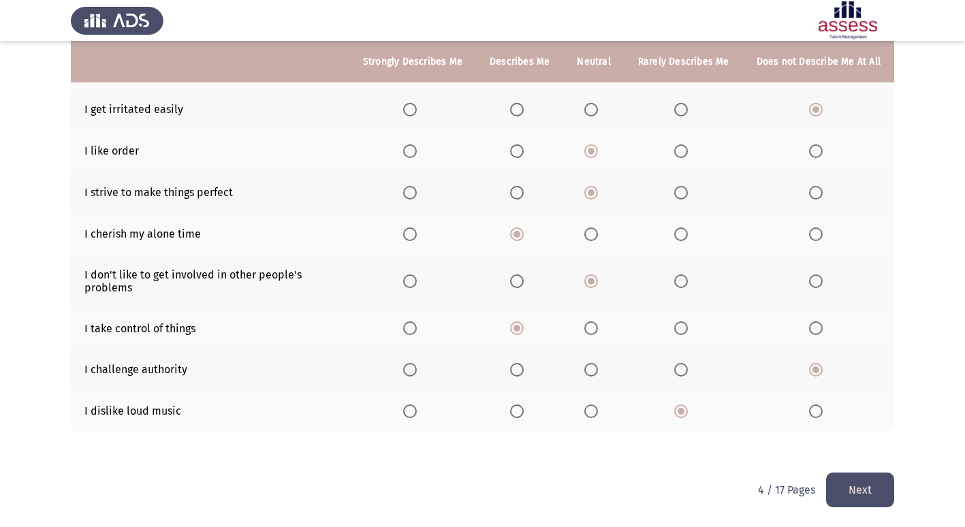
click at [862, 484] on button "Next" at bounding box center [860, 490] width 68 height 35
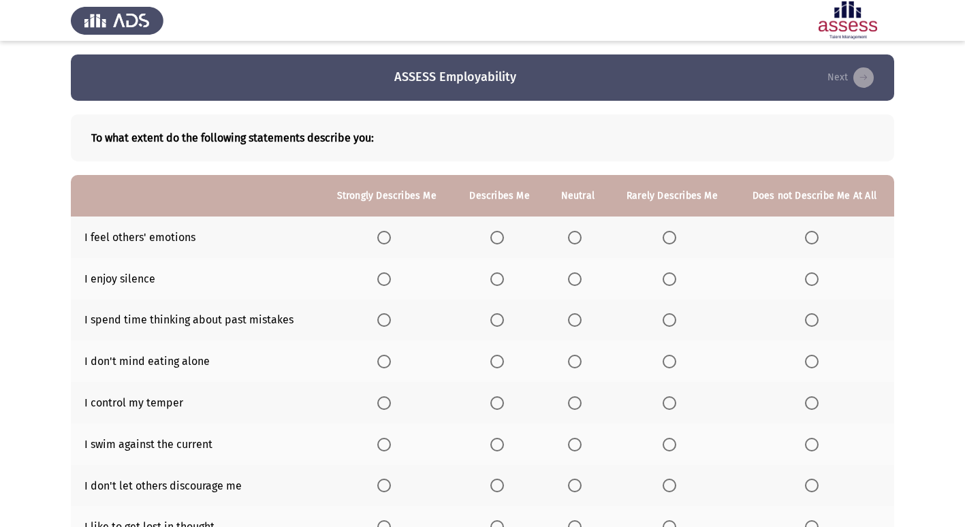
click at [385, 241] on span "Select an option" at bounding box center [384, 238] width 14 height 14
click at [385, 241] on input "Select an option" at bounding box center [384, 238] width 14 height 14
click at [571, 276] on span "Select an option" at bounding box center [575, 280] width 14 height 14
click at [571, 276] on input "Select an option" at bounding box center [575, 280] width 14 height 14
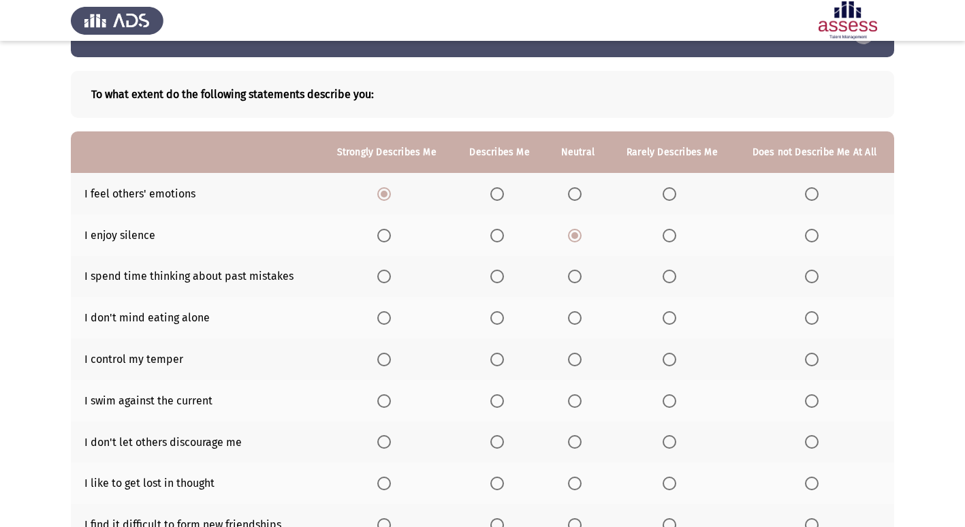
scroll to position [68, 0]
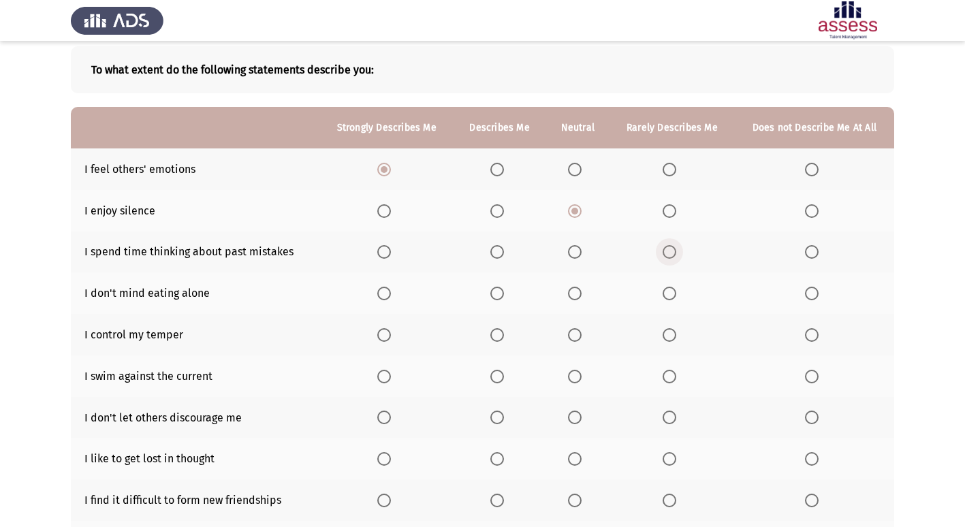
click at [670, 255] on span "Select an option" at bounding box center [670, 252] width 14 height 14
click at [670, 255] on input "Select an option" at bounding box center [670, 252] width 14 height 14
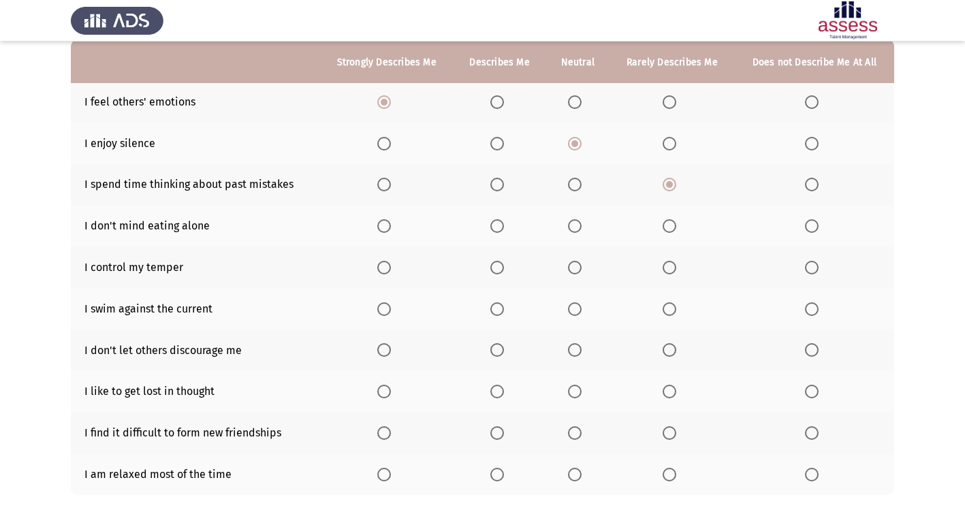
scroll to position [136, 0]
click at [570, 228] on span "Select an option" at bounding box center [575, 226] width 14 height 14
click at [570, 228] on input "Select an option" at bounding box center [575, 226] width 14 height 14
click at [492, 225] on span "Select an option" at bounding box center [498, 226] width 14 height 14
click at [492, 225] on input "Select an option" at bounding box center [498, 226] width 14 height 14
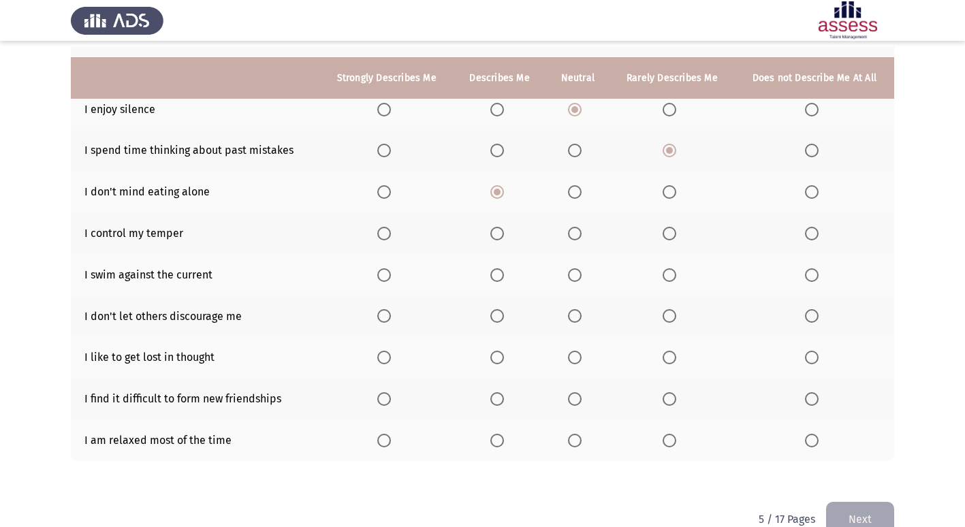
scroll to position [199, 0]
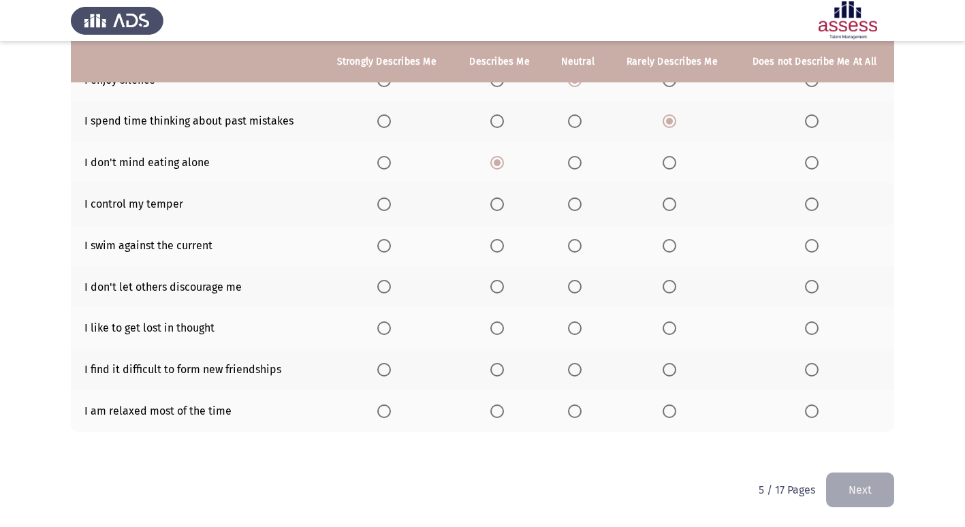
click at [506, 211] on label "Select an option" at bounding box center [500, 205] width 19 height 14
click at [504, 211] on input "Select an option" at bounding box center [498, 205] width 14 height 14
click at [503, 247] on span "Select an option" at bounding box center [498, 246] width 14 height 14
click at [503, 247] on input "Select an option" at bounding box center [498, 246] width 14 height 14
click at [387, 280] on mat-radio-button "Select an option" at bounding box center [386, 287] width 19 height 14
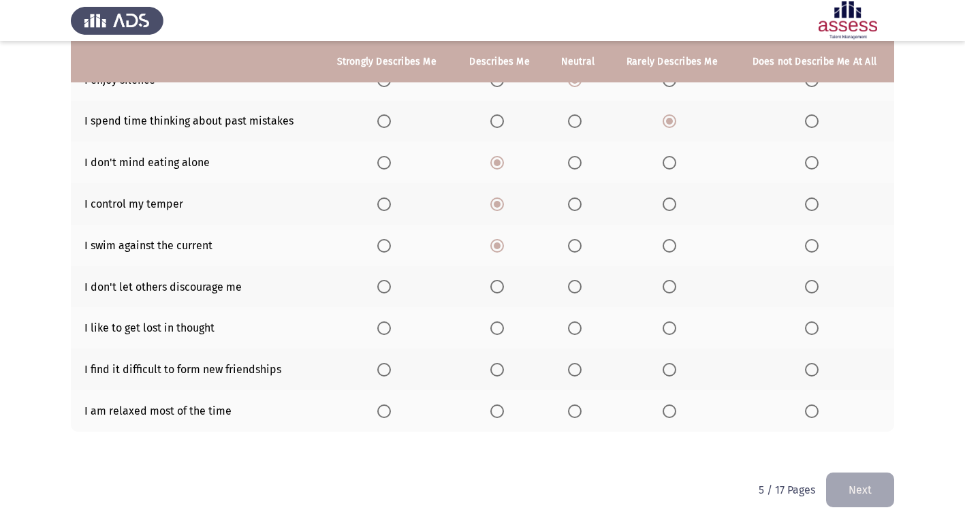
click at [381, 285] on span "Select an option" at bounding box center [384, 287] width 14 height 14
click at [381, 285] on input "Select an option" at bounding box center [384, 287] width 14 height 14
click at [576, 330] on span "Select an option" at bounding box center [575, 329] width 14 height 14
click at [576, 330] on input "Select an option" at bounding box center [575, 329] width 14 height 14
click at [822, 375] on label "Select an option" at bounding box center [814, 370] width 19 height 14
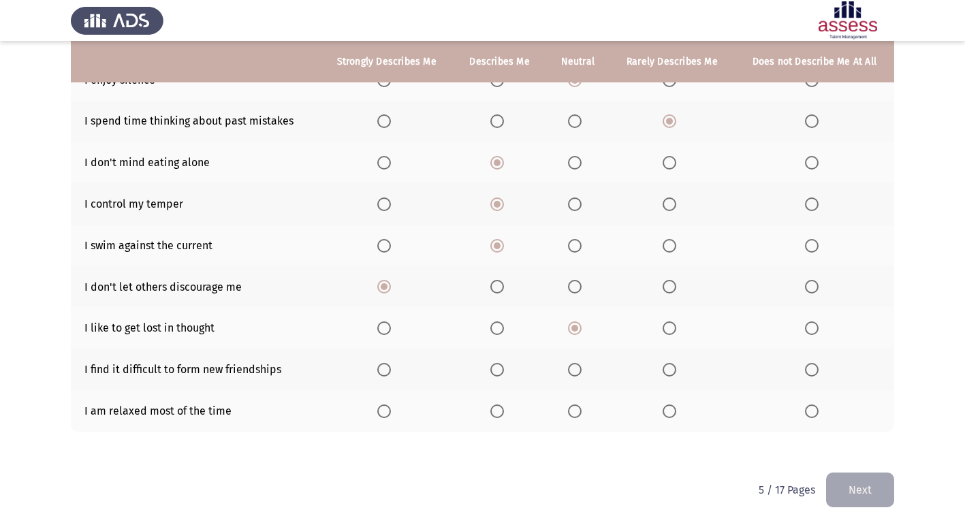
click at [819, 375] on input "Select an option" at bounding box center [812, 370] width 14 height 14
click at [490, 412] on th at bounding box center [500, 411] width 92 height 42
click at [500, 412] on span "Select an option" at bounding box center [498, 412] width 14 height 14
click at [500, 412] on input "Select an option" at bounding box center [498, 412] width 14 height 14
click at [857, 482] on button "Next" at bounding box center [860, 490] width 68 height 35
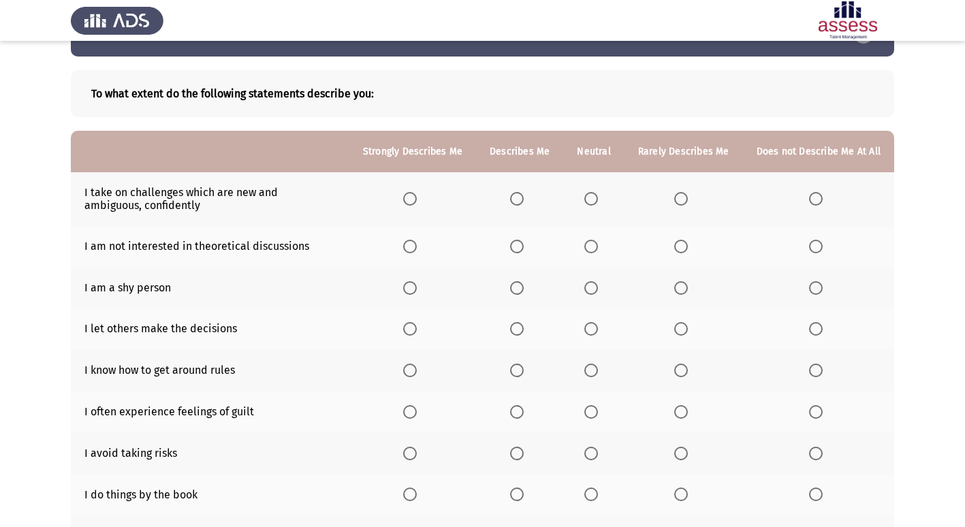
scroll to position [68, 0]
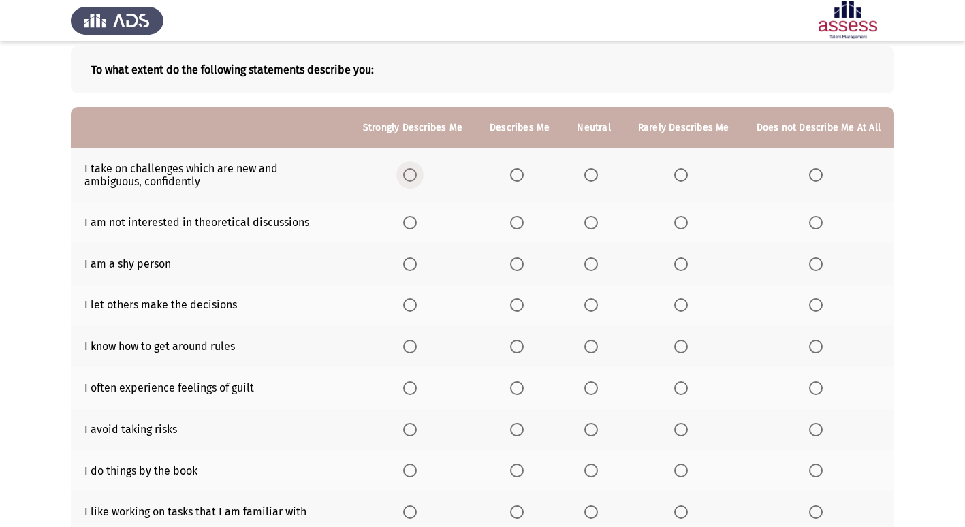
click at [417, 180] on span "Select an option" at bounding box center [410, 175] width 14 height 14
click at [417, 180] on input "Select an option" at bounding box center [410, 175] width 14 height 14
click at [687, 219] on span "Select an option" at bounding box center [682, 223] width 14 height 14
click at [687, 219] on input "Select an option" at bounding box center [682, 223] width 14 height 14
click at [822, 270] on span "Select an option" at bounding box center [816, 265] width 14 height 14
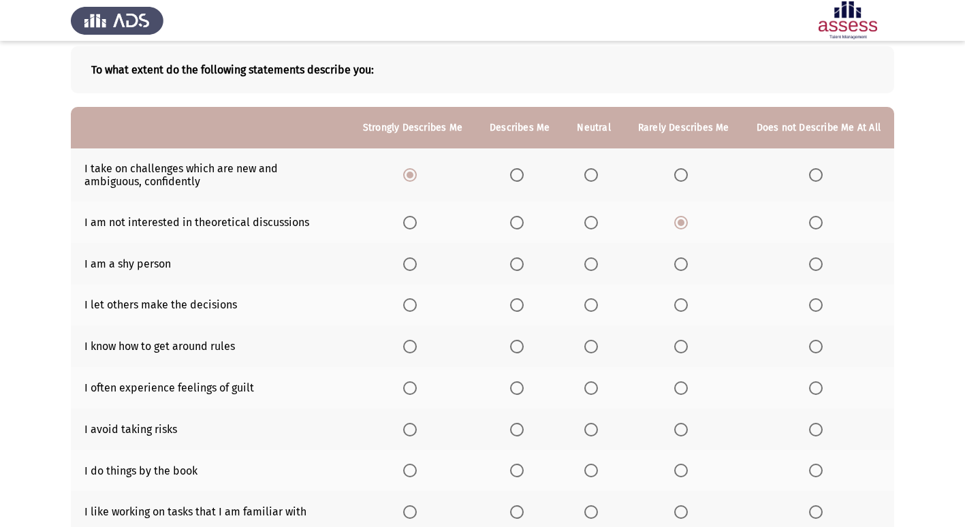
click at [822, 270] on input "Select an option" at bounding box center [816, 265] width 14 height 14
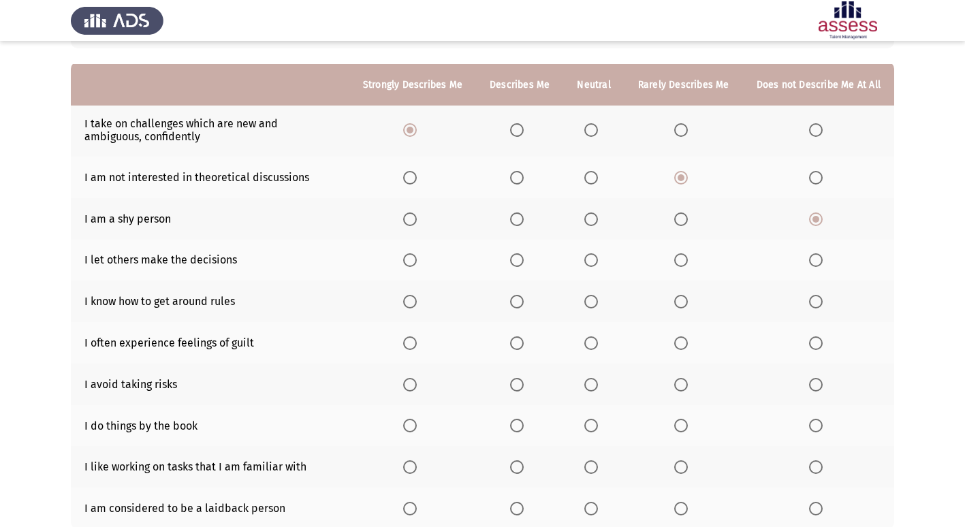
scroll to position [136, 0]
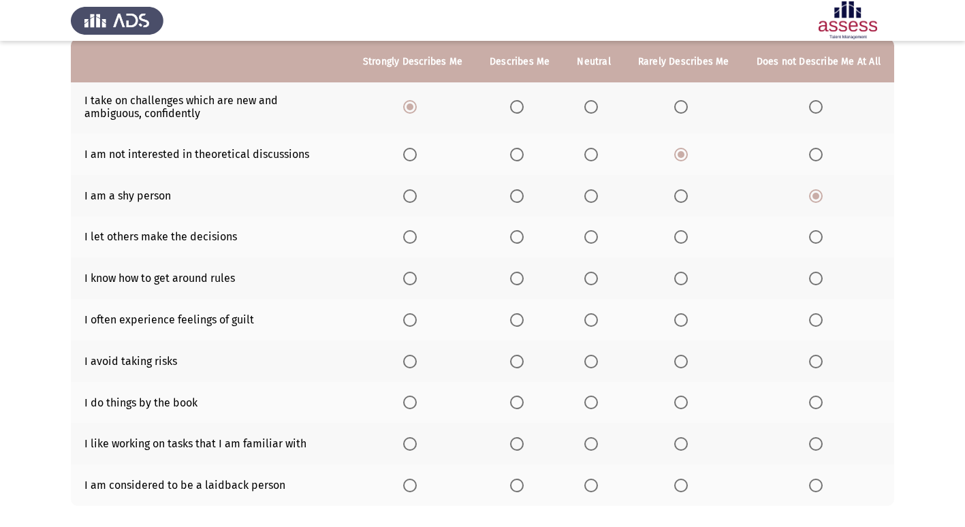
click at [687, 236] on span "Select an option" at bounding box center [682, 237] width 14 height 14
click at [687, 236] on input "Select an option" at bounding box center [682, 237] width 14 height 14
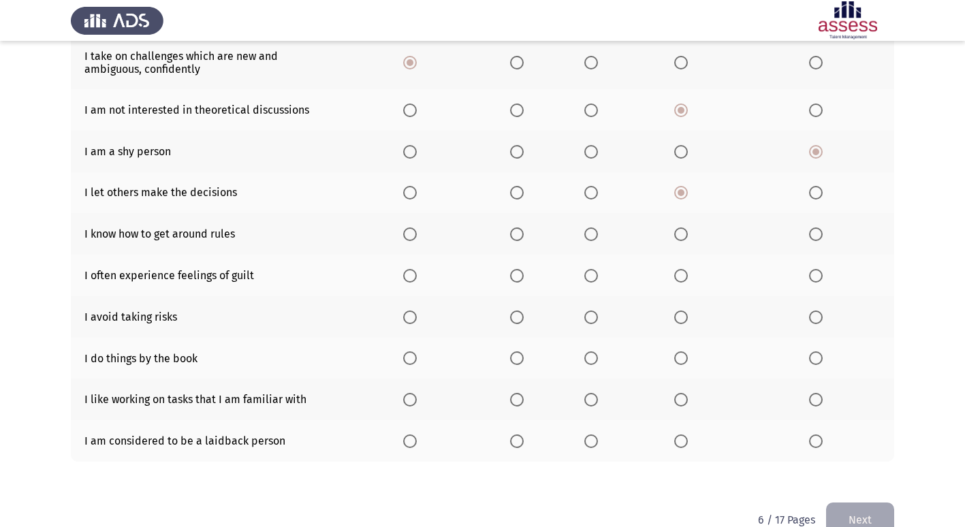
scroll to position [204, 0]
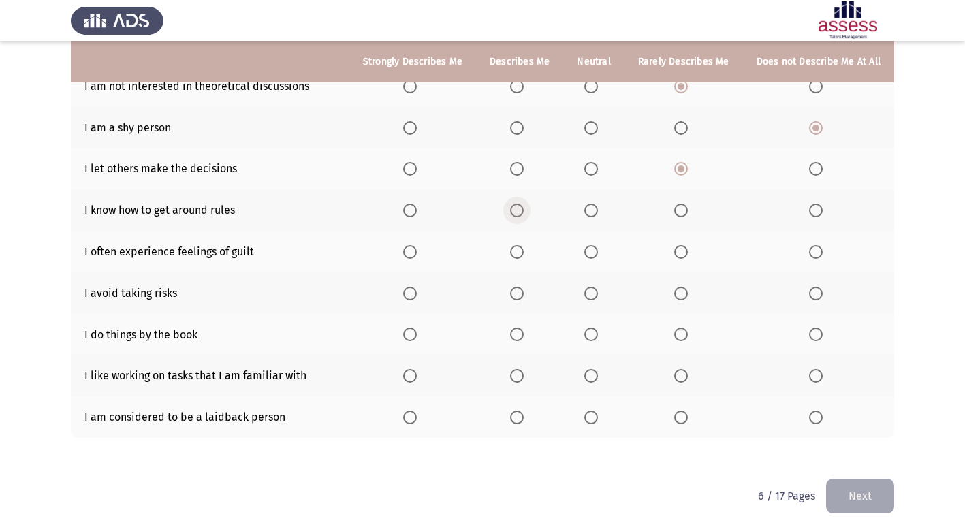
click at [524, 215] on span "Select an option" at bounding box center [517, 211] width 14 height 14
click at [524, 215] on input "Select an option" at bounding box center [517, 211] width 14 height 14
click at [591, 252] on span "Select an option" at bounding box center [591, 252] width 0 height 0
click at [595, 251] on input "Select an option" at bounding box center [592, 252] width 14 height 14
click at [685, 293] on span "Select an option" at bounding box center [682, 294] width 14 height 14
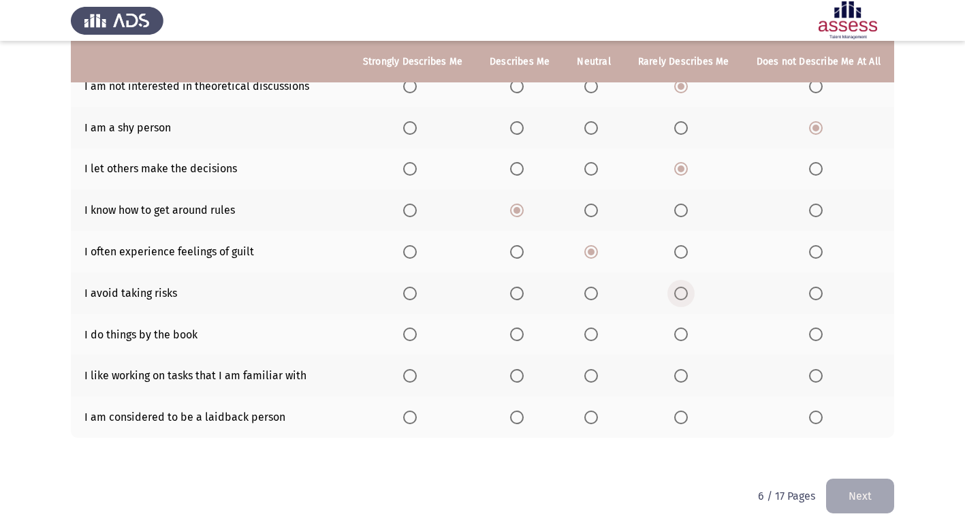
click at [685, 293] on input "Select an option" at bounding box center [682, 294] width 14 height 14
click at [521, 339] on span "Select an option" at bounding box center [517, 335] width 14 height 14
click at [521, 339] on input "Select an option" at bounding box center [517, 335] width 14 height 14
click at [524, 378] on span "Select an option" at bounding box center [517, 376] width 14 height 14
click at [524, 378] on input "Select an option" at bounding box center [517, 376] width 14 height 14
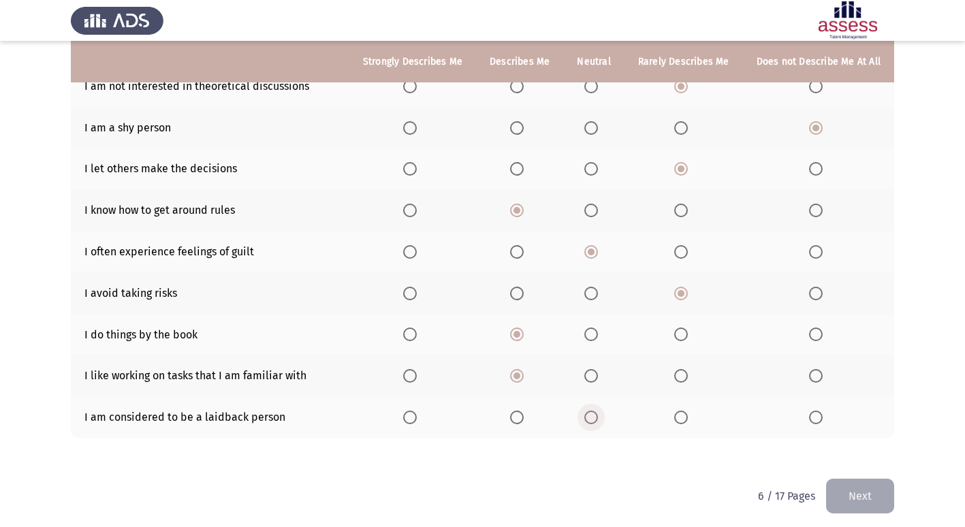
click at [595, 412] on span "Select an option" at bounding box center [592, 418] width 14 height 14
click at [595, 412] on input "Select an option" at bounding box center [592, 418] width 14 height 14
click at [862, 503] on button "Next" at bounding box center [860, 496] width 68 height 35
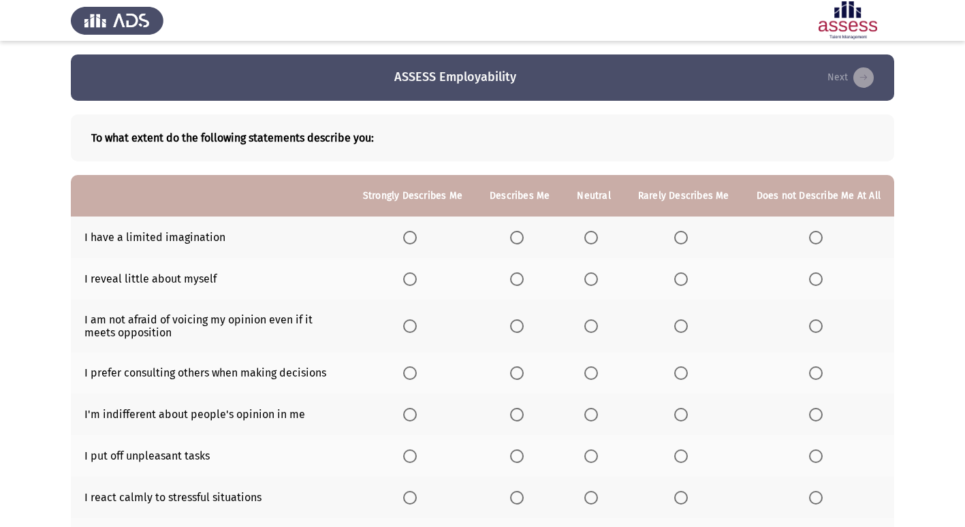
click at [681, 241] on span "Select an option" at bounding box center [682, 238] width 14 height 14
click at [681, 241] on input "Select an option" at bounding box center [682, 238] width 14 height 14
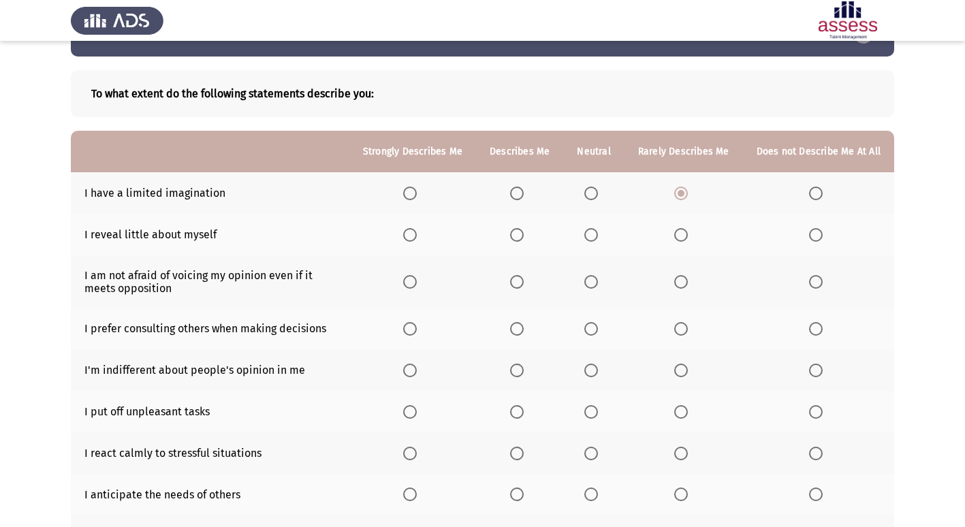
scroll to position [68, 0]
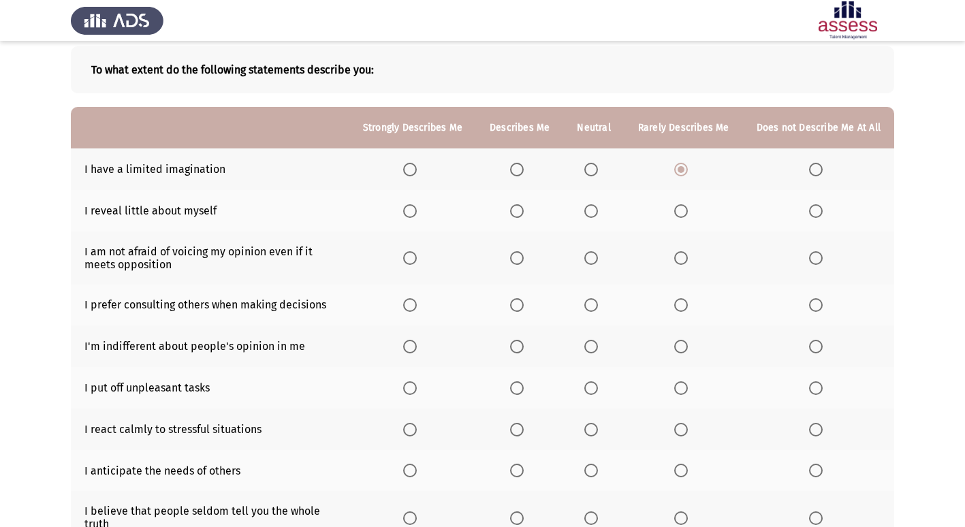
click at [523, 208] on span "Select an option" at bounding box center [517, 211] width 14 height 14
click at [523, 208] on input "Select an option" at bounding box center [517, 211] width 14 height 14
click at [524, 262] on span "Select an option" at bounding box center [517, 258] width 14 height 14
click at [524, 262] on input "Select an option" at bounding box center [517, 258] width 14 height 14
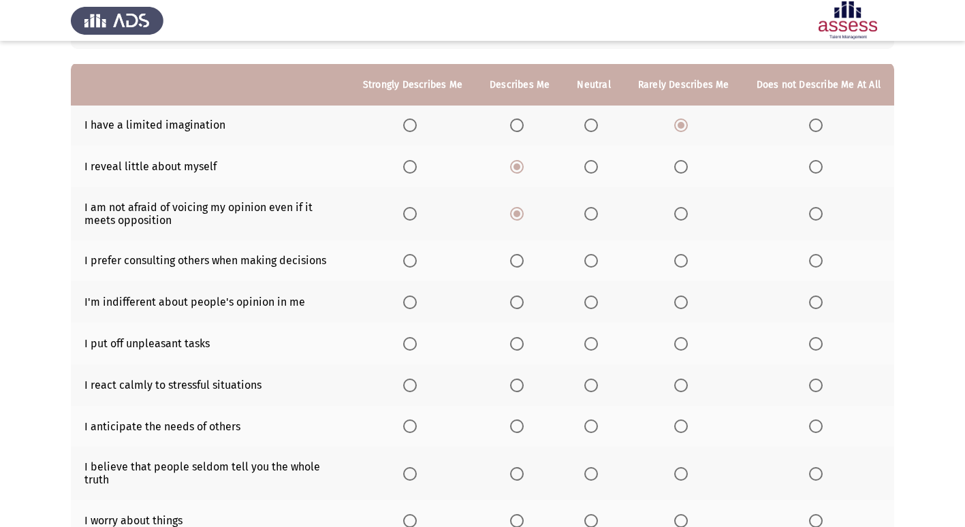
scroll to position [136, 0]
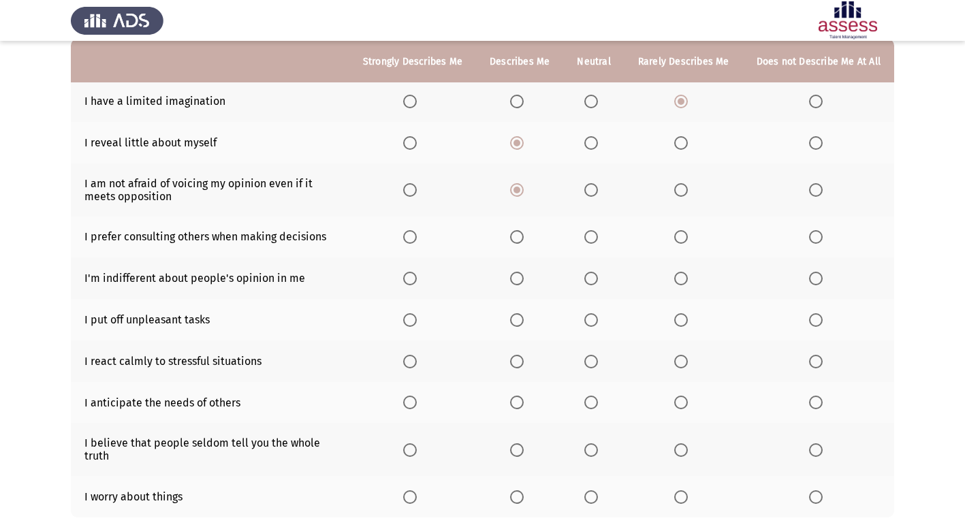
click at [523, 243] on span "Select an option" at bounding box center [517, 237] width 14 height 14
click at [523, 243] on input "Select an option" at bounding box center [517, 237] width 14 height 14
click at [822, 319] on span "Select an option" at bounding box center [816, 320] width 14 height 14
click at [822, 319] on input "Select an option" at bounding box center [816, 320] width 14 height 14
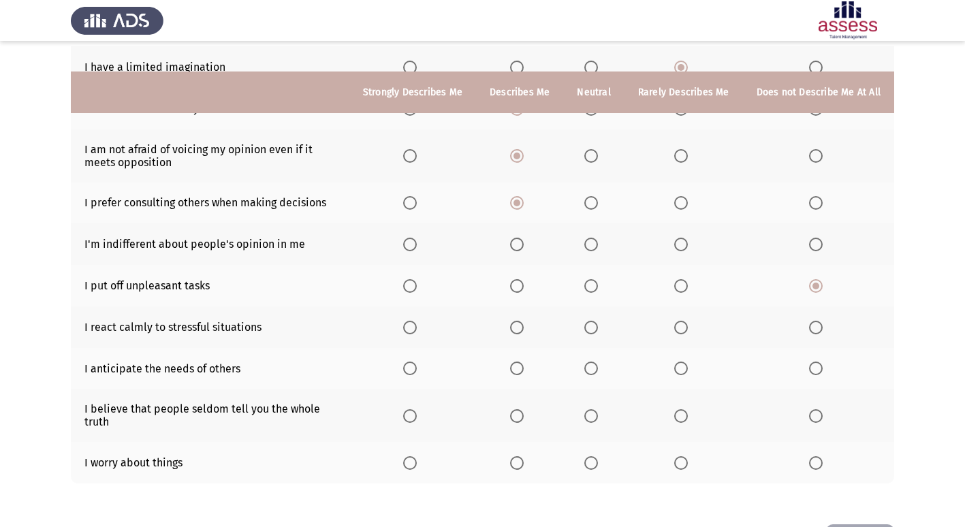
scroll to position [204, 0]
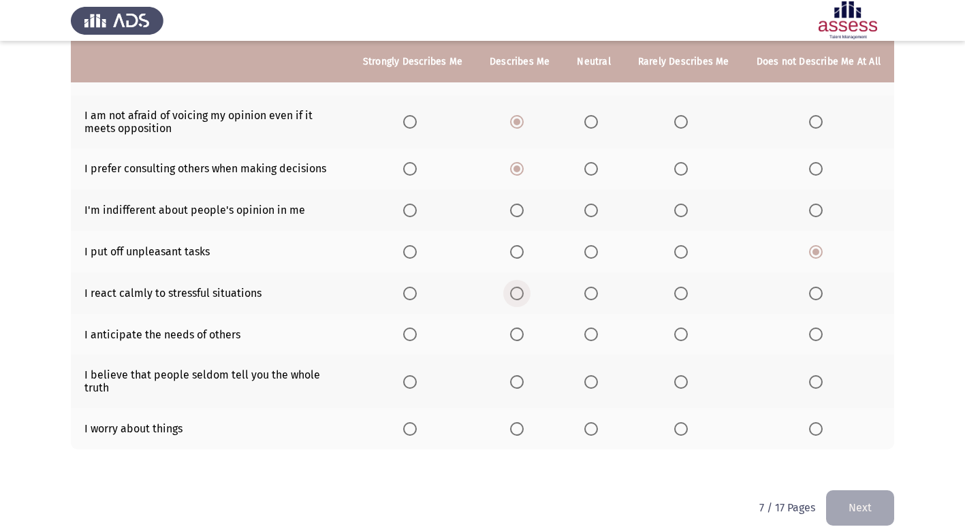
click at [521, 297] on span "Select an option" at bounding box center [517, 294] width 14 height 14
click at [521, 297] on input "Select an option" at bounding box center [517, 294] width 14 height 14
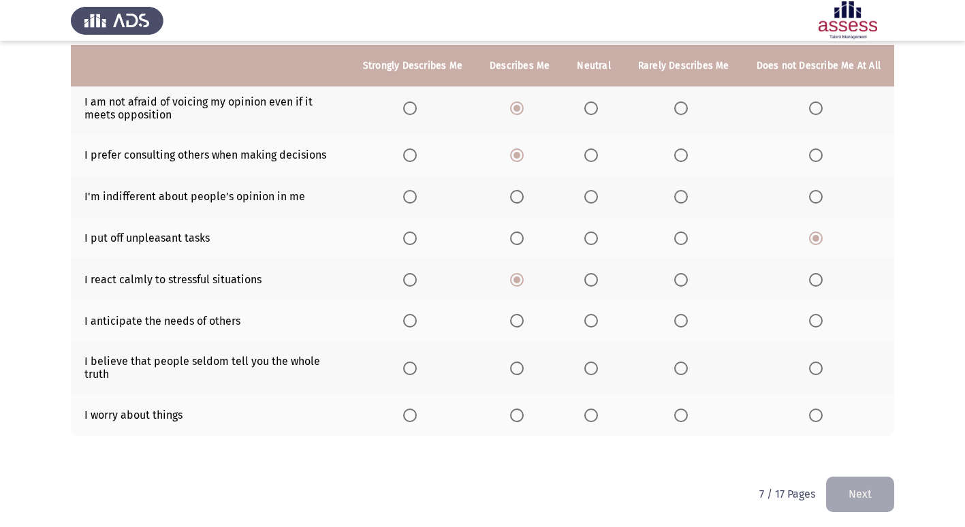
scroll to position [222, 0]
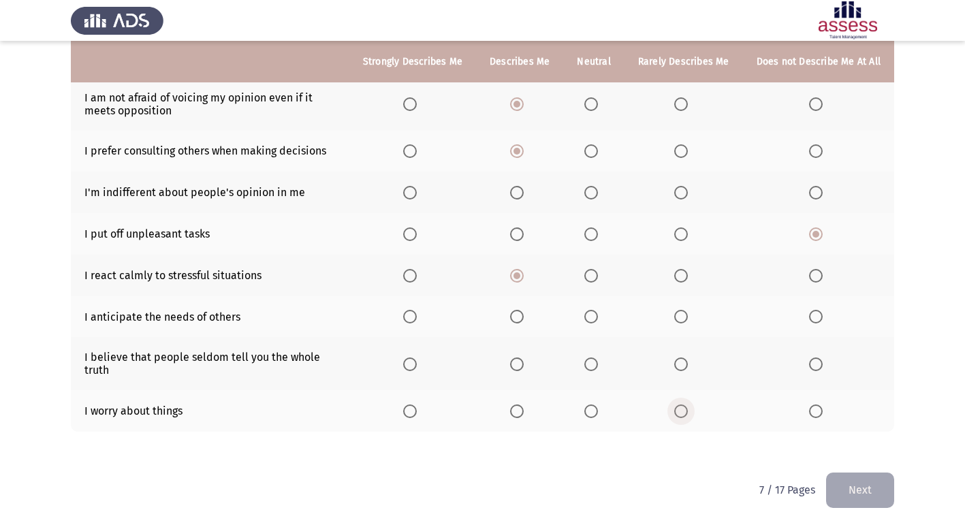
click at [685, 412] on span "Select an option" at bounding box center [682, 412] width 14 height 14
click at [685, 412] on input "Select an option" at bounding box center [682, 412] width 14 height 14
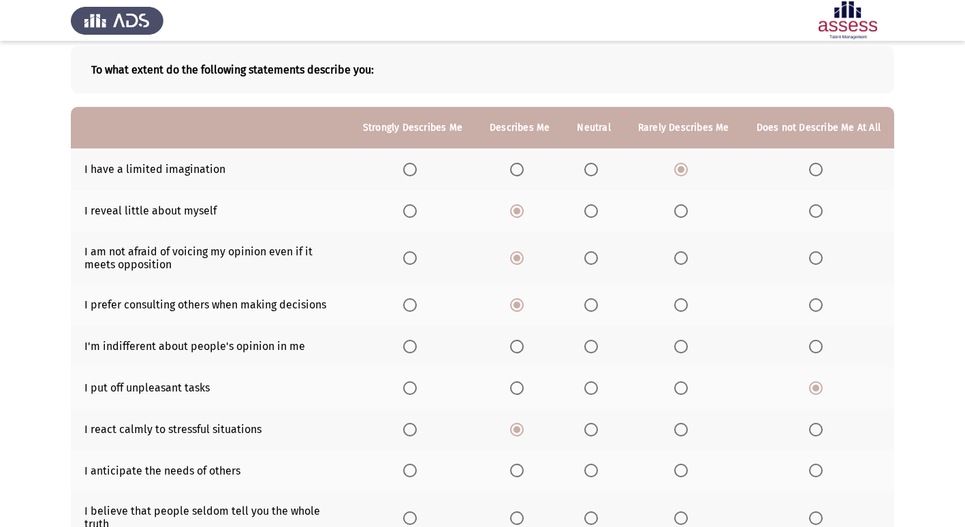
scroll to position [136, 0]
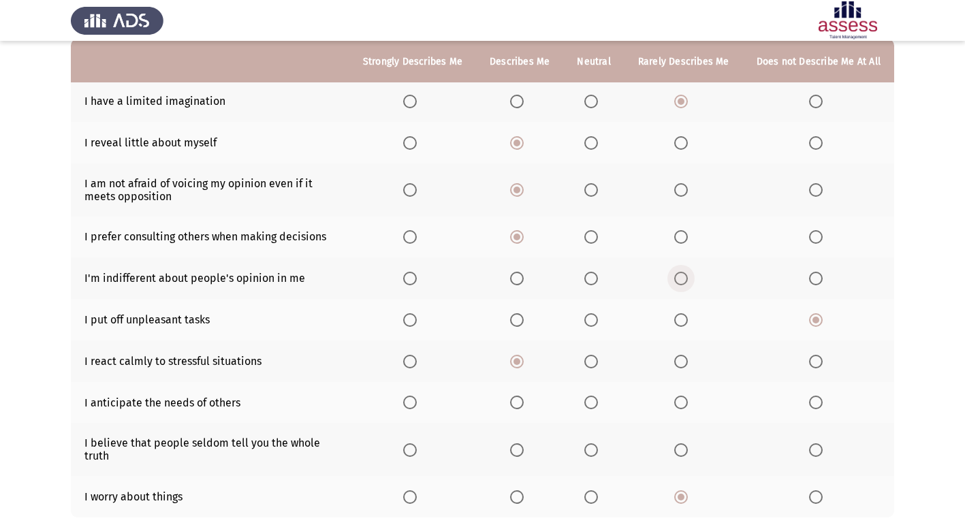
click at [686, 275] on span "Select an option" at bounding box center [682, 279] width 14 height 14
click at [686, 275] on input "Select an option" at bounding box center [682, 279] width 14 height 14
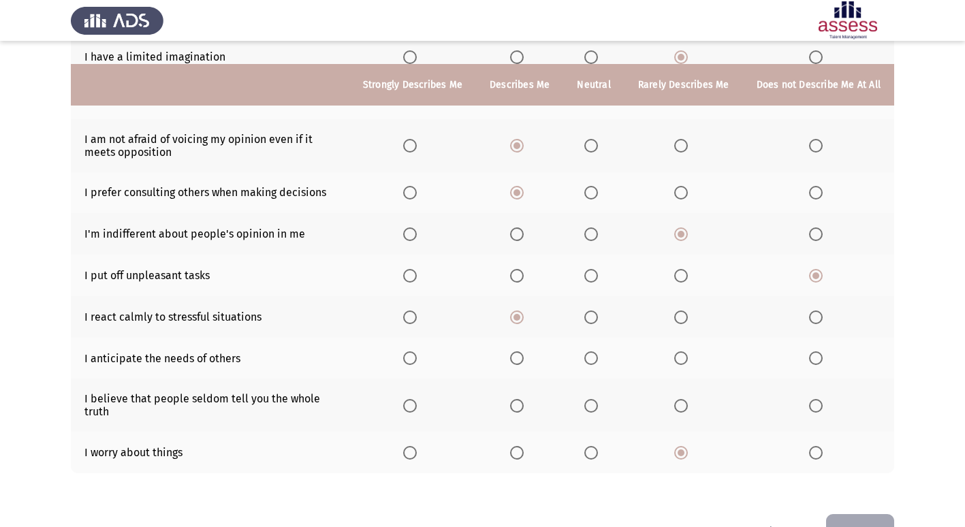
scroll to position [204, 0]
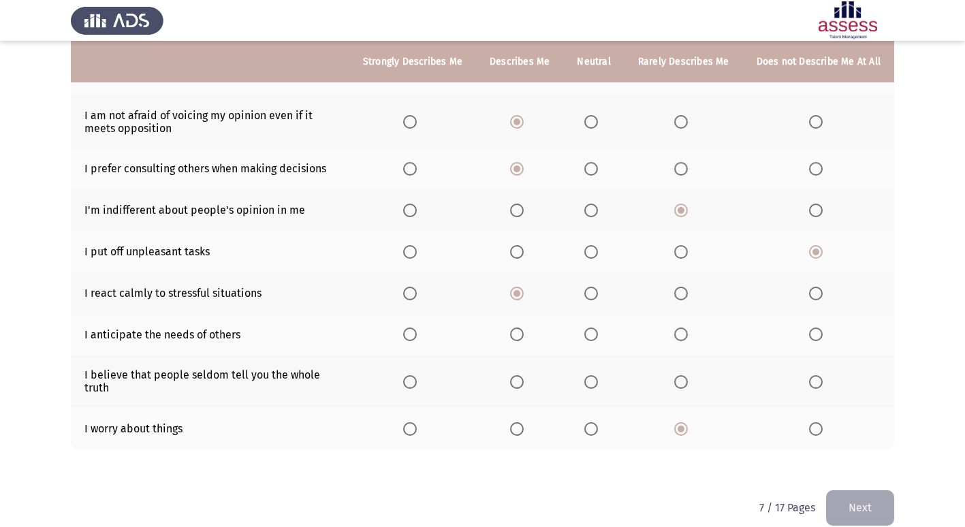
click at [603, 332] on label "Select an option" at bounding box center [594, 335] width 19 height 14
click at [598, 332] on input "Select an option" at bounding box center [592, 335] width 14 height 14
click at [591, 388] on span "Select an option" at bounding box center [592, 382] width 14 height 14
click at [591, 388] on input "Select an option" at bounding box center [592, 382] width 14 height 14
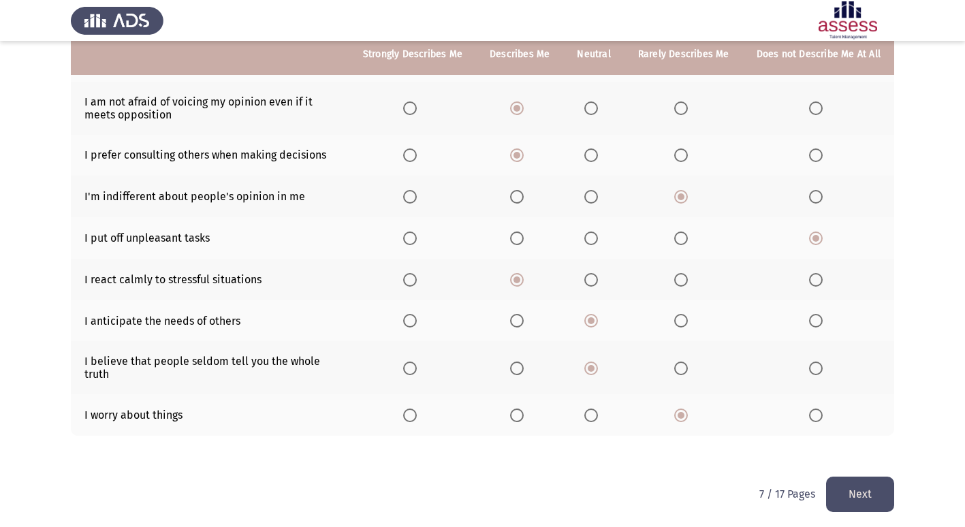
scroll to position [222, 0]
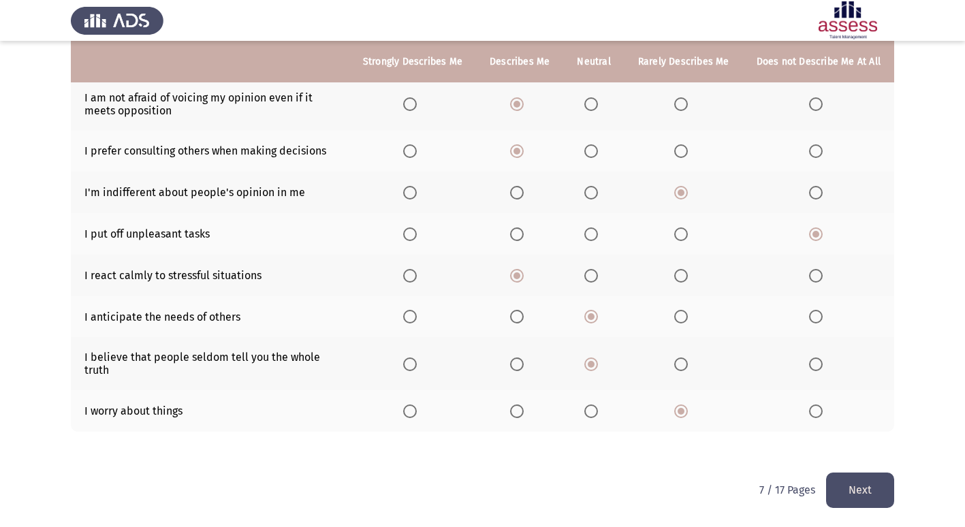
click at [884, 489] on button "Next" at bounding box center [860, 490] width 68 height 35
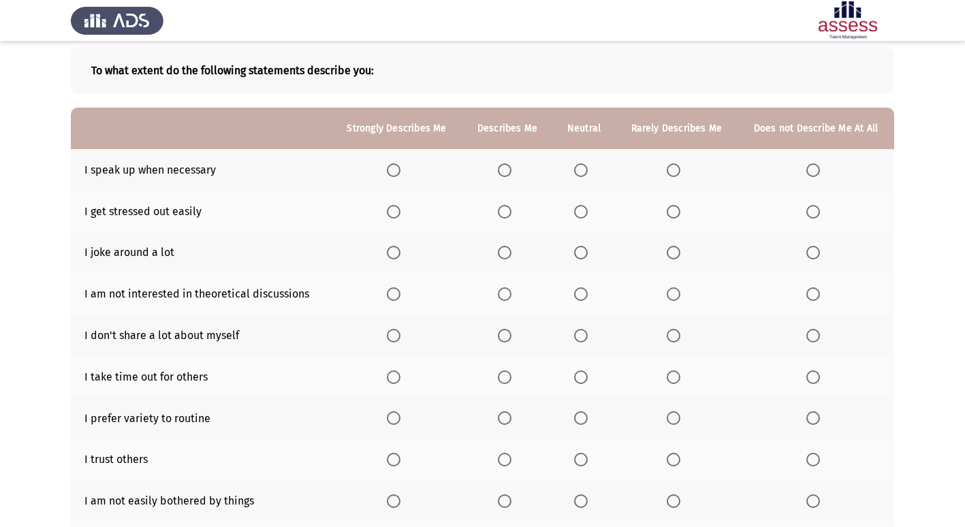
scroll to position [68, 0]
click at [582, 168] on span "Select an option" at bounding box center [581, 170] width 14 height 14
click at [582, 168] on input "Select an option" at bounding box center [581, 170] width 14 height 14
click at [675, 212] on span "Select an option" at bounding box center [674, 211] width 14 height 14
click at [675, 212] on input "Select an option" at bounding box center [674, 211] width 14 height 14
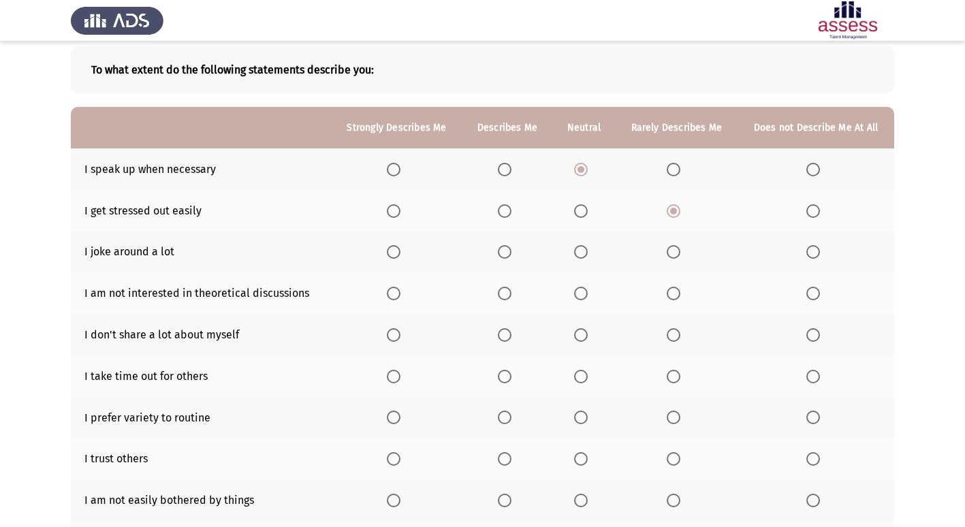
scroll to position [136, 0]
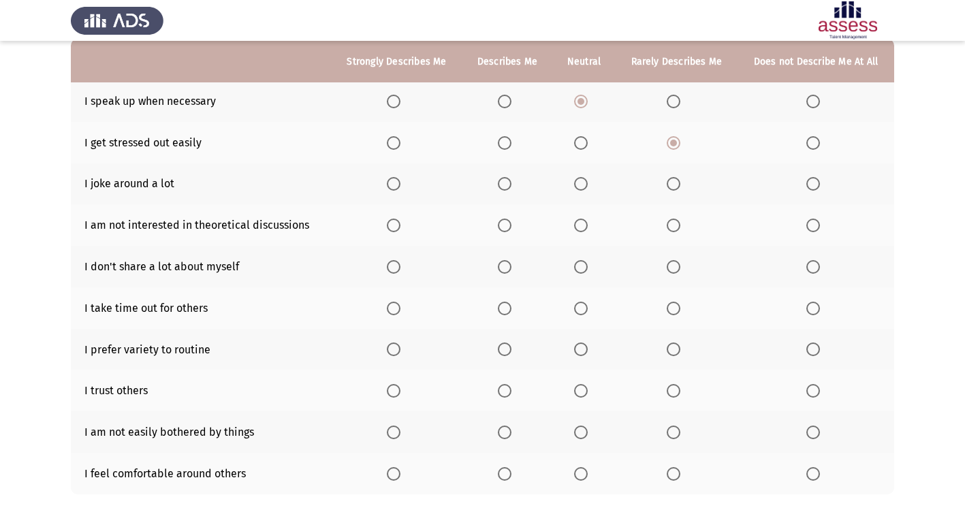
click at [586, 185] on span "Select an option" at bounding box center [581, 184] width 14 height 14
click at [586, 185] on input "Select an option" at bounding box center [581, 184] width 14 height 14
click at [666, 221] on th at bounding box center [677, 225] width 123 height 42
click at [670, 221] on span "Select an option" at bounding box center [674, 226] width 14 height 14
click at [670, 221] on input "Select an option" at bounding box center [674, 226] width 14 height 14
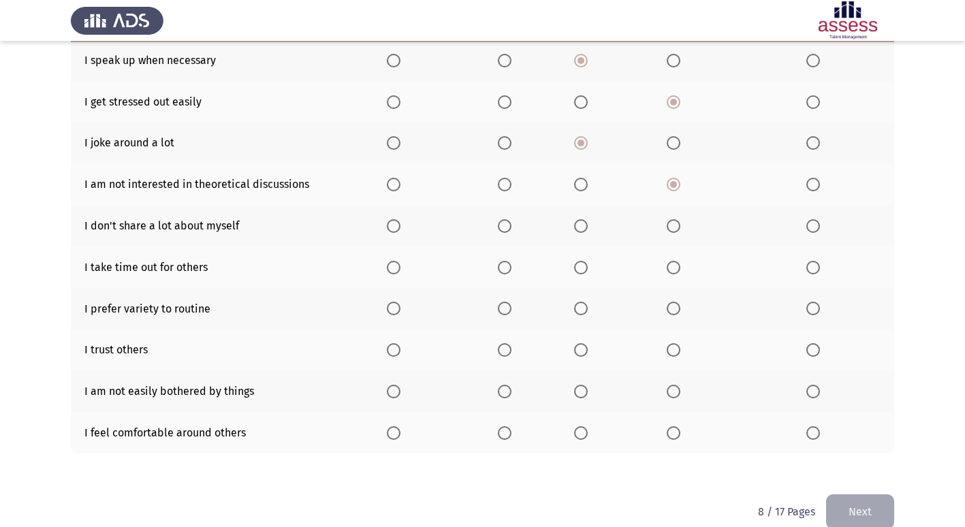
scroll to position [199, 0]
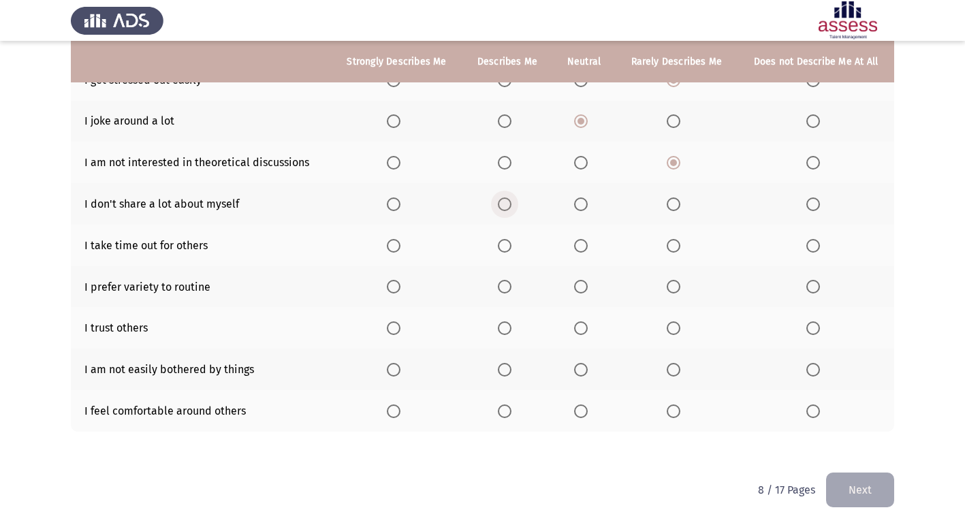
click at [499, 204] on span "Select an option" at bounding box center [505, 205] width 14 height 14
click at [499, 204] on input "Select an option" at bounding box center [505, 205] width 14 height 14
click at [506, 247] on span "Select an option" at bounding box center [505, 246] width 14 height 14
click at [506, 247] on input "Select an option" at bounding box center [505, 246] width 14 height 14
click at [512, 292] on span "Select an option" at bounding box center [505, 287] width 14 height 14
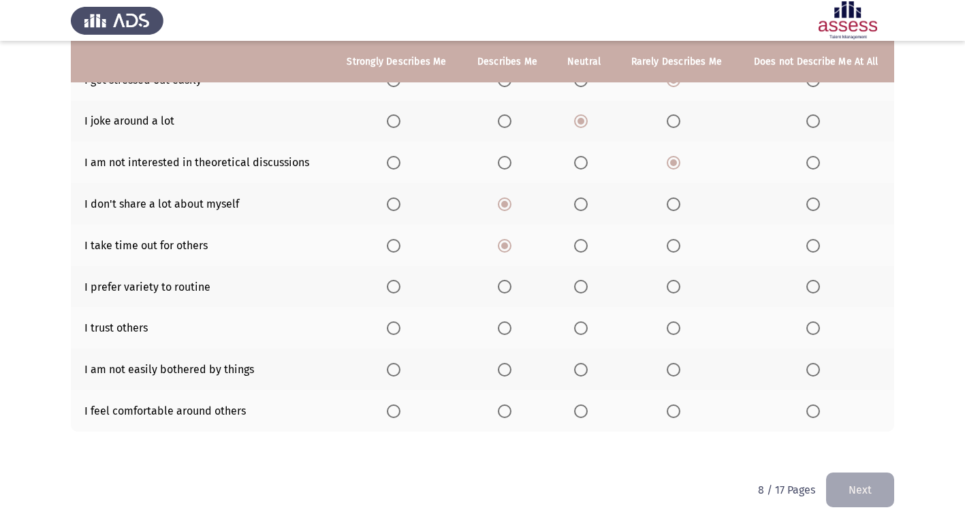
click at [512, 292] on input "Select an option" at bounding box center [505, 287] width 14 height 14
click at [501, 327] on span "Select an option" at bounding box center [505, 329] width 14 height 14
click at [501, 327] on input "Select an option" at bounding box center [505, 329] width 14 height 14
click at [513, 370] on label "Select an option" at bounding box center [507, 370] width 19 height 14
click at [512, 370] on input "Select an option" at bounding box center [505, 370] width 14 height 14
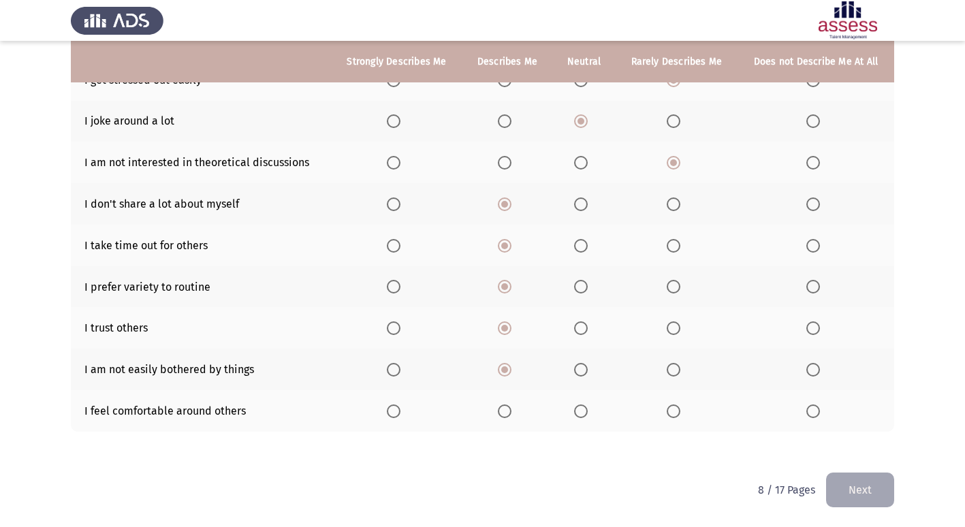
click at [392, 413] on span "Select an option" at bounding box center [394, 412] width 14 height 14
click at [392, 413] on input "Select an option" at bounding box center [394, 412] width 14 height 14
click at [857, 485] on button "Next" at bounding box center [860, 490] width 68 height 35
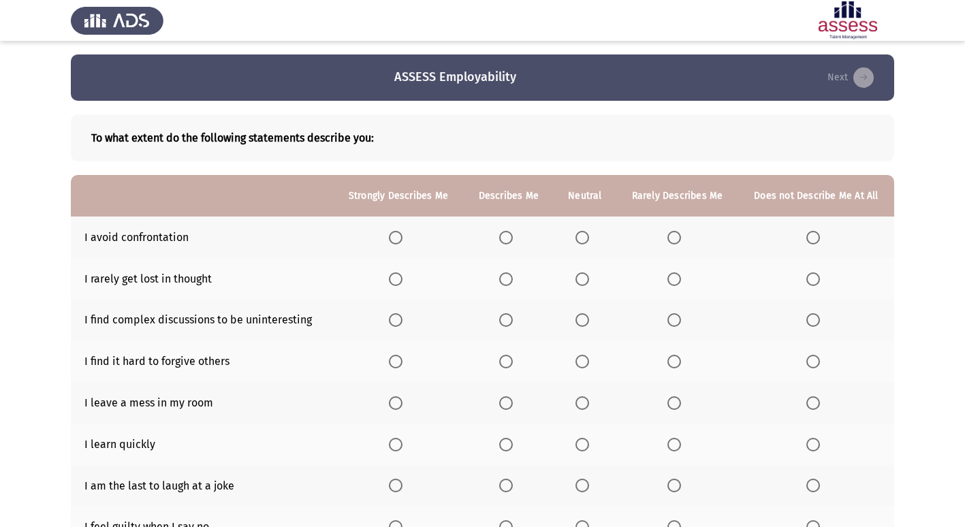
click at [809, 235] on span "Select an option" at bounding box center [814, 238] width 14 height 14
click at [809, 235] on input "Select an option" at bounding box center [814, 238] width 14 height 14
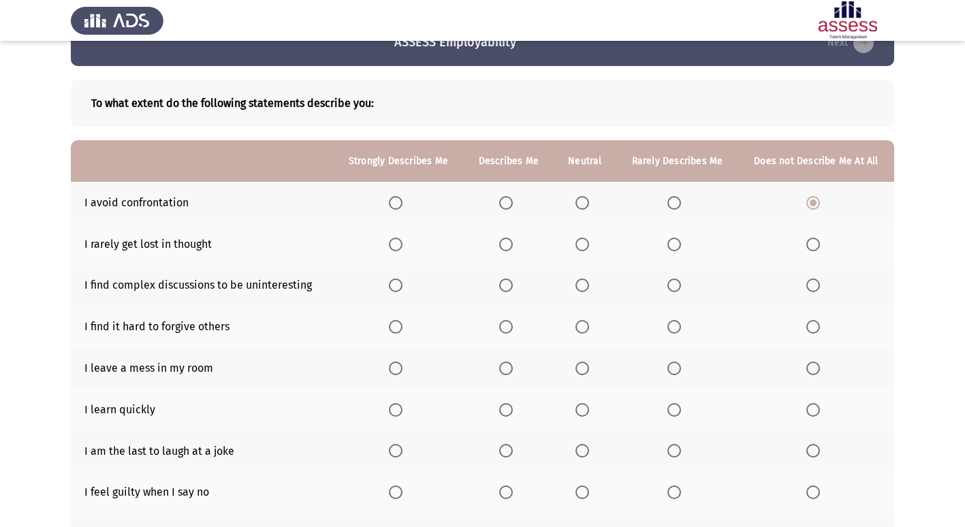
scroll to position [68, 0]
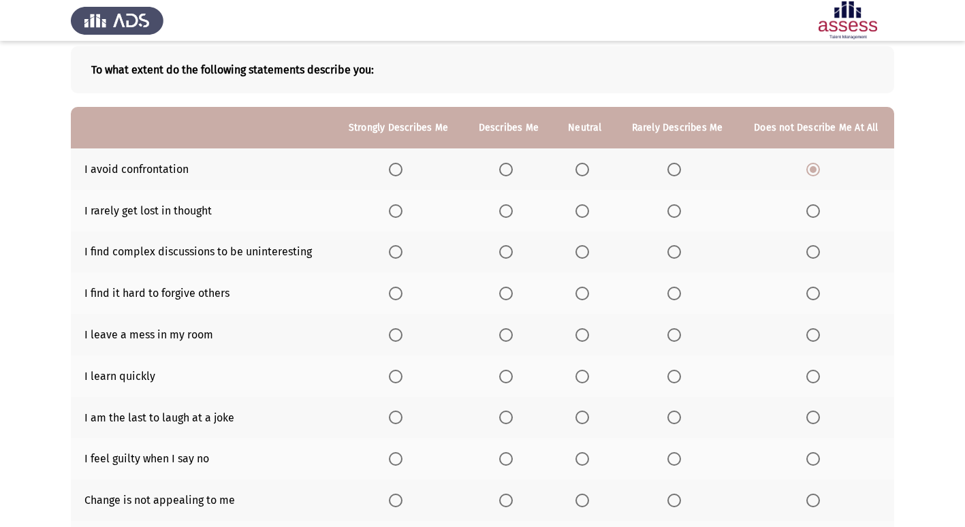
click at [508, 213] on span "Select an option" at bounding box center [506, 211] width 14 height 14
click at [508, 213] on input "Select an option" at bounding box center [506, 211] width 14 height 14
click at [587, 211] on span "Select an option" at bounding box center [583, 211] width 14 height 14
click at [587, 211] on input "Select an option" at bounding box center [583, 211] width 14 height 14
click at [816, 251] on span "Select an option" at bounding box center [814, 252] width 14 height 14
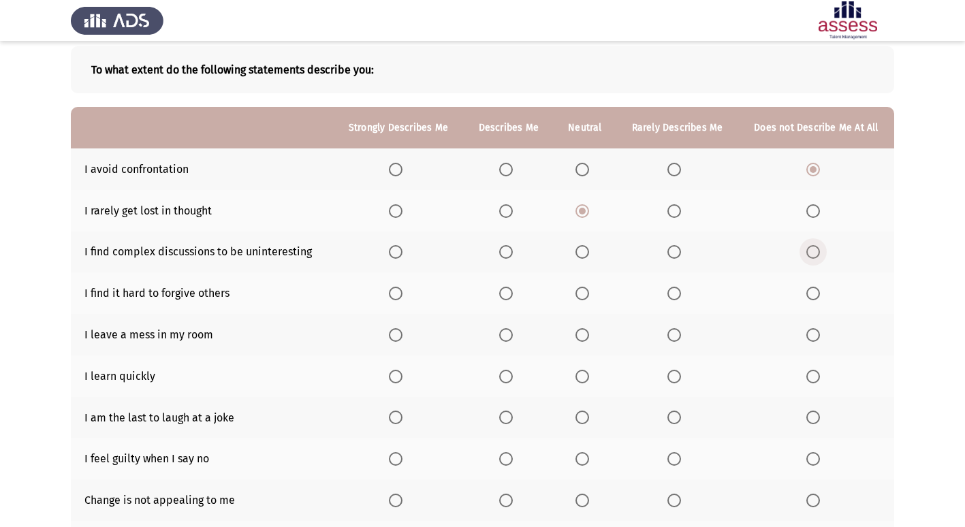
click at [816, 251] on input "Select an option" at bounding box center [814, 252] width 14 height 14
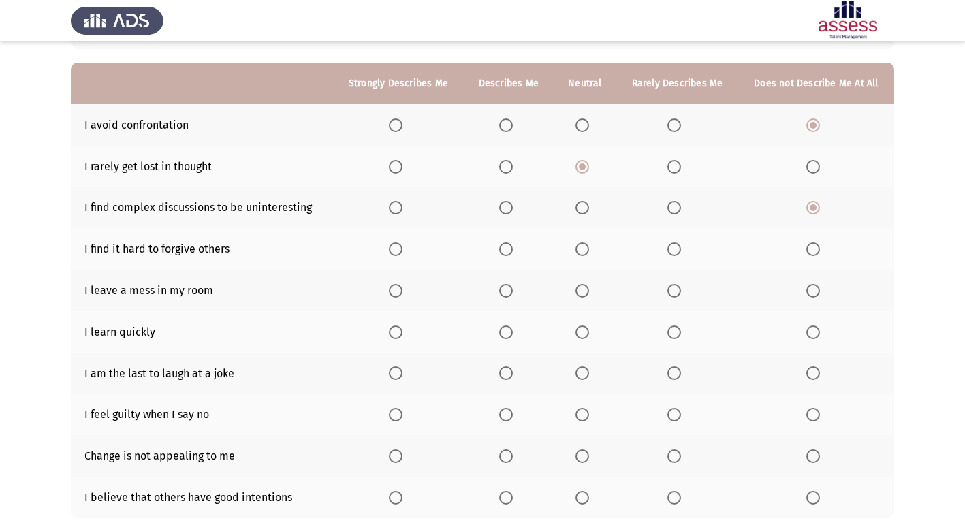
scroll to position [136, 0]
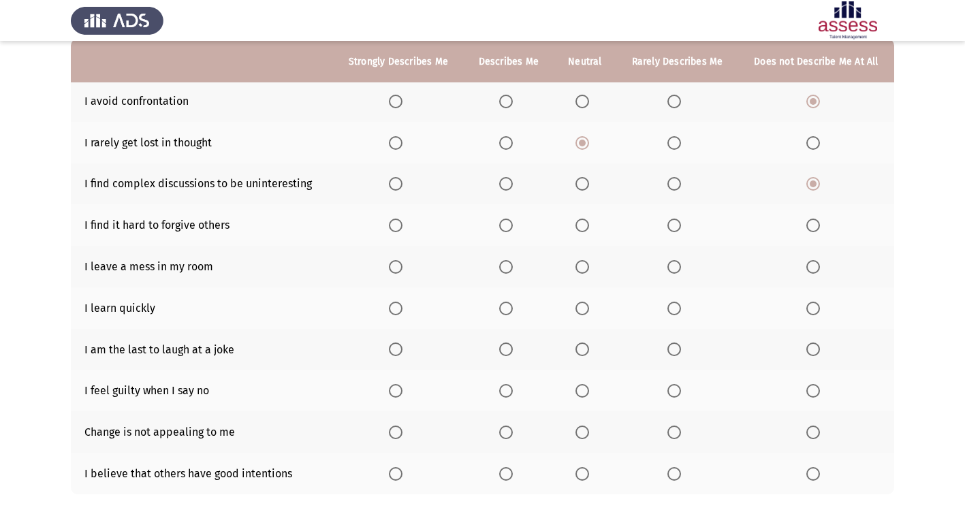
click at [670, 231] on span "Select an option" at bounding box center [675, 226] width 14 height 14
click at [670, 231] on input "Select an option" at bounding box center [675, 226] width 14 height 14
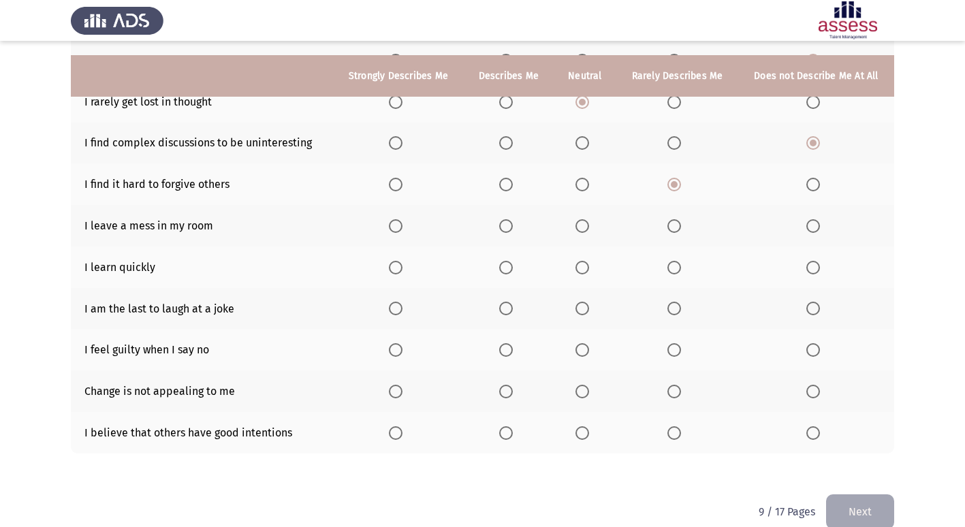
scroll to position [199, 0]
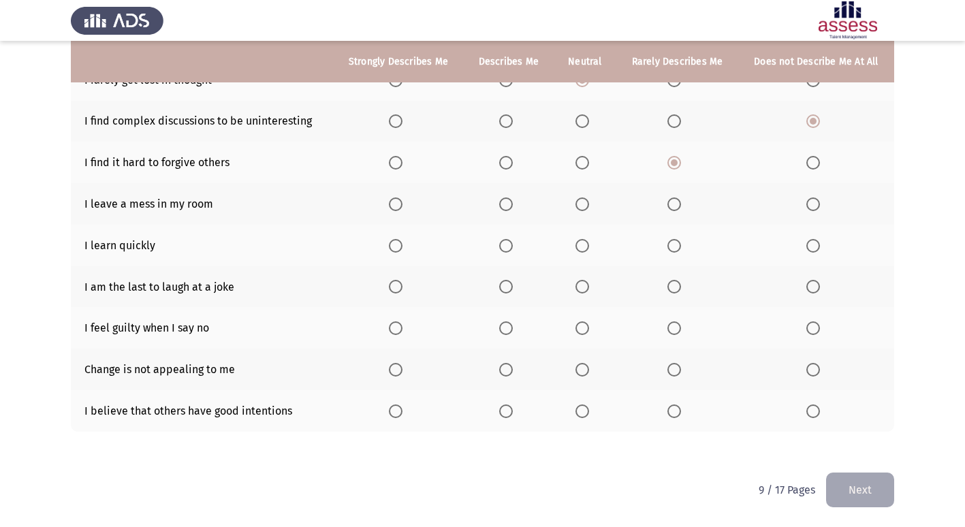
click at [677, 211] on span "Select an option" at bounding box center [675, 205] width 14 height 14
click at [677, 211] on input "Select an option" at bounding box center [675, 205] width 14 height 14
click at [403, 245] on span "Select an option" at bounding box center [396, 246] width 14 height 14
click at [403, 245] on input "Select an option" at bounding box center [396, 246] width 14 height 14
click at [677, 285] on span "Select an option" at bounding box center [675, 287] width 14 height 14
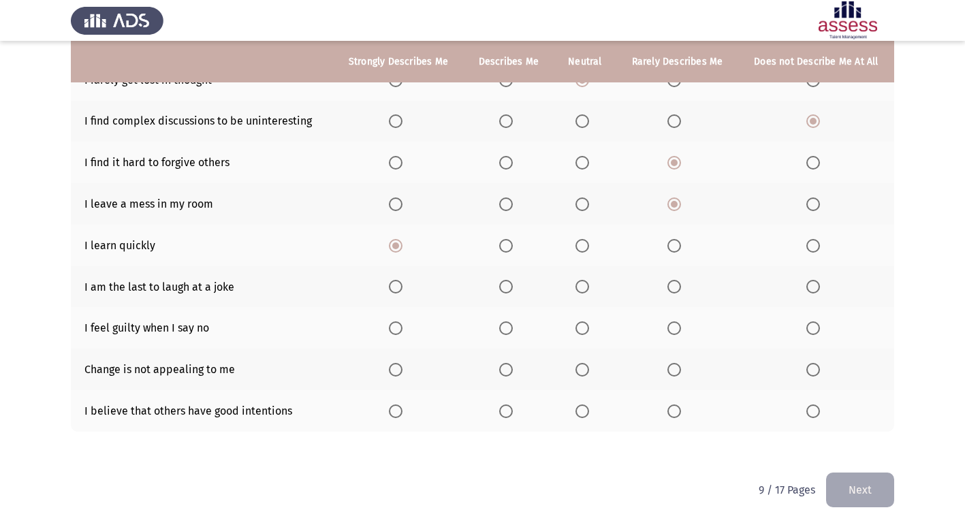
click at [677, 285] on input "Select an option" at bounding box center [675, 287] width 14 height 14
click at [512, 328] on span "Select an option" at bounding box center [506, 329] width 14 height 14
click at [512, 328] on input "Select an option" at bounding box center [506, 329] width 14 height 14
click at [677, 367] on span "Select an option" at bounding box center [675, 370] width 14 height 14
click at [677, 367] on input "Select an option" at bounding box center [675, 370] width 14 height 14
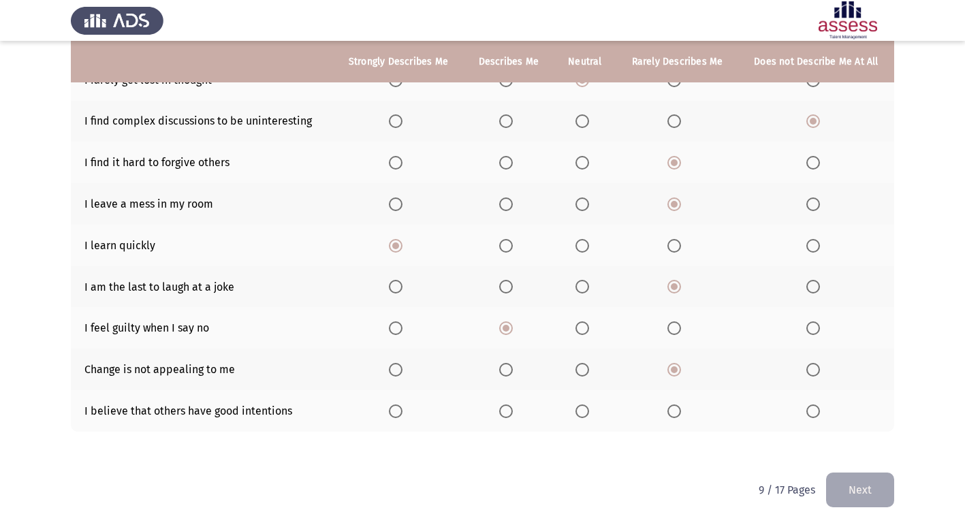
click at [505, 418] on th at bounding box center [509, 411] width 90 height 42
click at [506, 407] on span "Select an option" at bounding box center [506, 412] width 14 height 14
click at [506, 407] on input "Select an option" at bounding box center [506, 412] width 14 height 14
click at [851, 488] on button "Next" at bounding box center [860, 490] width 68 height 35
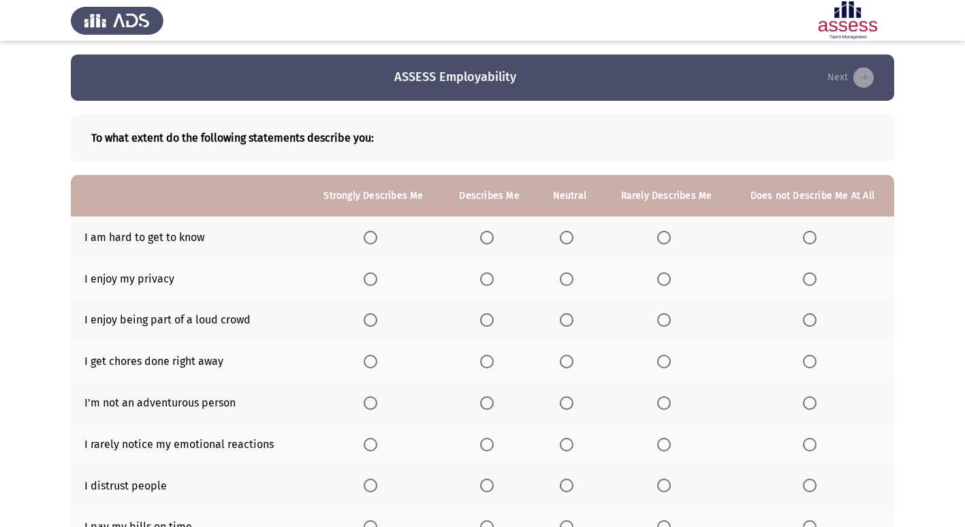
scroll to position [68, 0]
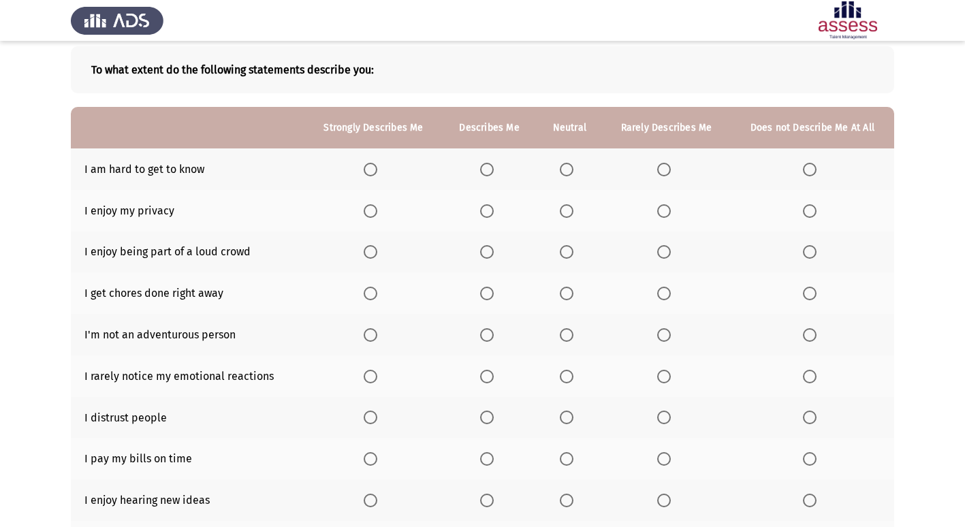
click at [570, 173] on span "Select an option" at bounding box center [567, 170] width 14 height 14
click at [570, 173] on input "Select an option" at bounding box center [567, 170] width 14 height 14
click at [488, 217] on span "Select an option" at bounding box center [487, 211] width 14 height 14
click at [488, 217] on input "Select an option" at bounding box center [487, 211] width 14 height 14
click at [489, 255] on span "Select an option" at bounding box center [487, 252] width 14 height 14
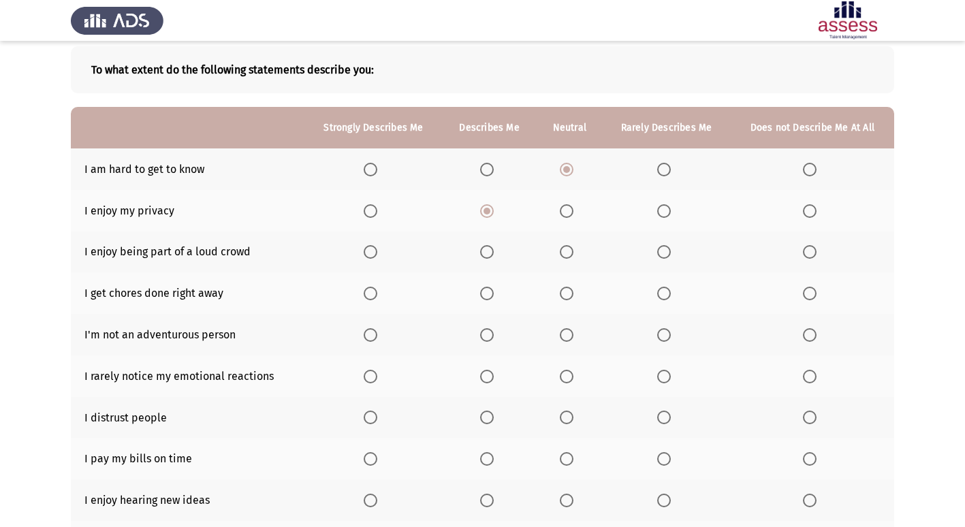
click at [489, 255] on input "Select an option" at bounding box center [487, 252] width 14 height 14
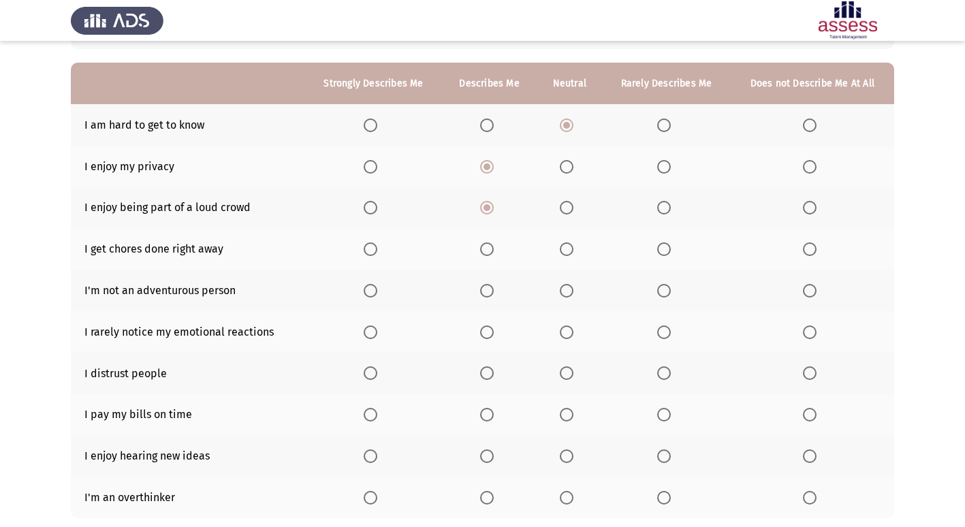
scroll to position [136, 0]
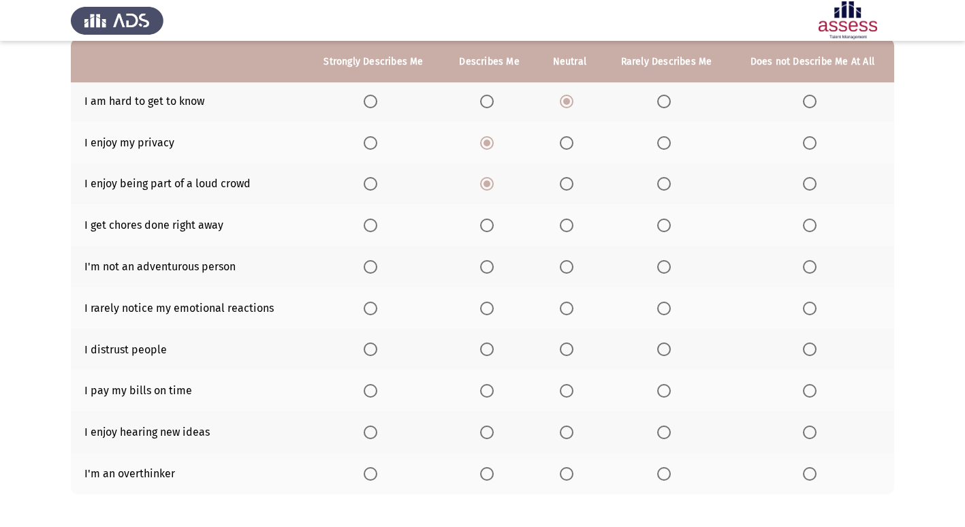
click at [491, 232] on span "Select an option" at bounding box center [487, 226] width 14 height 14
click at [491, 232] on input "Select an option" at bounding box center [487, 226] width 14 height 14
click at [805, 268] on span "Select an option" at bounding box center [810, 267] width 14 height 14
click at [805, 268] on input "Select an option" at bounding box center [810, 267] width 14 height 14
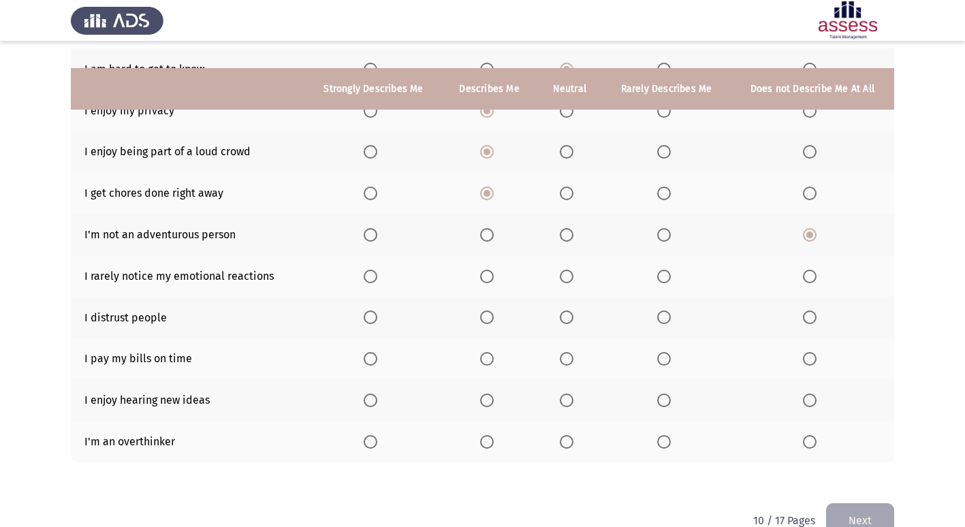
scroll to position [199, 0]
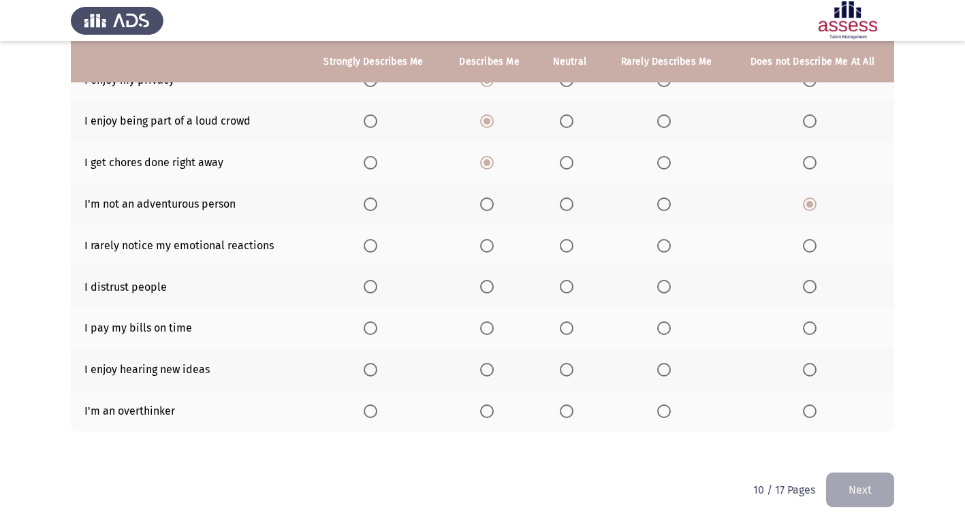
click at [670, 248] on span "Select an option" at bounding box center [664, 246] width 14 height 14
click at [670, 248] on input "Select an option" at bounding box center [664, 246] width 14 height 14
click at [811, 292] on span "Select an option" at bounding box center [810, 287] width 14 height 14
click at [811, 292] on input "Select an option" at bounding box center [810, 287] width 14 height 14
click at [369, 328] on span "Select an option" at bounding box center [371, 329] width 14 height 14
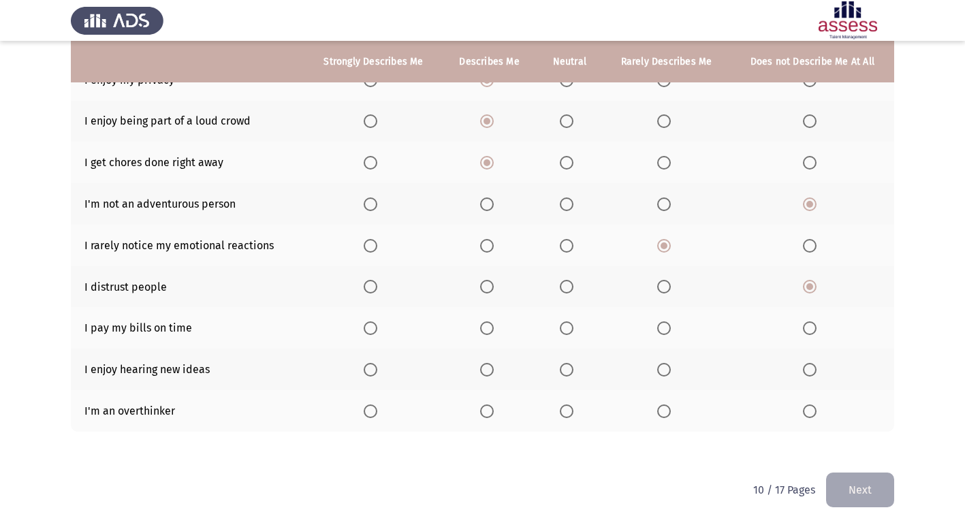
click at [369, 328] on input "Select an option" at bounding box center [371, 329] width 14 height 14
click at [375, 373] on span "Select an option" at bounding box center [371, 370] width 14 height 14
click at [375, 373] on input "Select an option" at bounding box center [371, 370] width 14 height 14
click at [662, 415] on span "Select an option" at bounding box center [664, 412] width 14 height 14
click at [662, 415] on input "Select an option" at bounding box center [664, 412] width 14 height 14
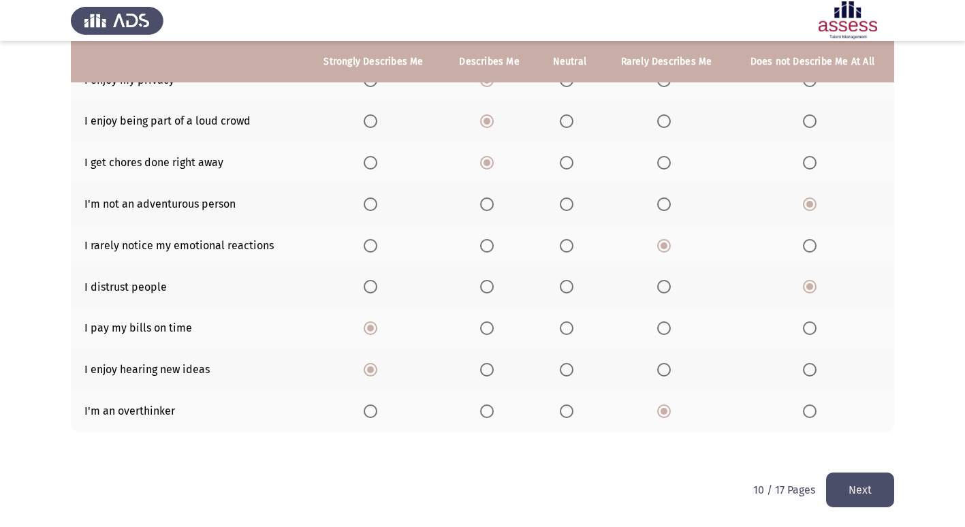
click at [865, 486] on button "Next" at bounding box center [860, 490] width 68 height 35
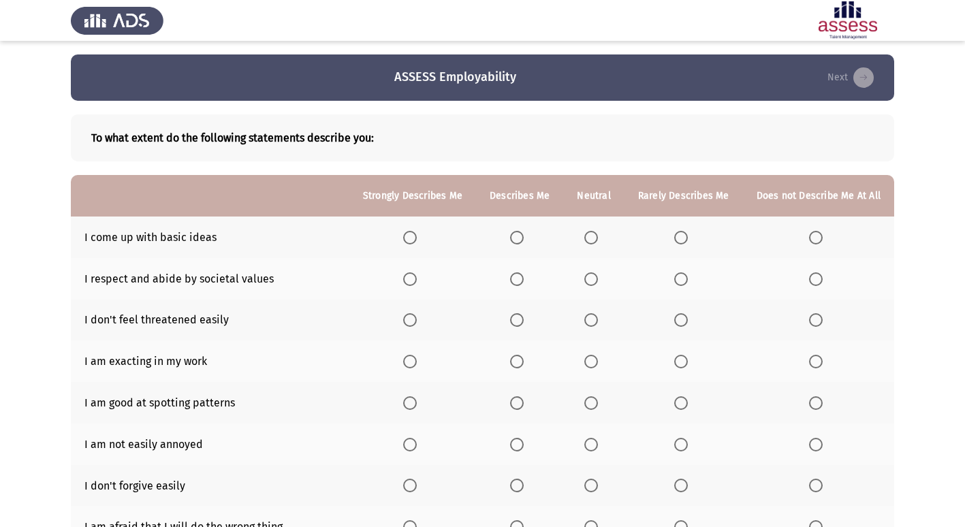
scroll to position [68, 0]
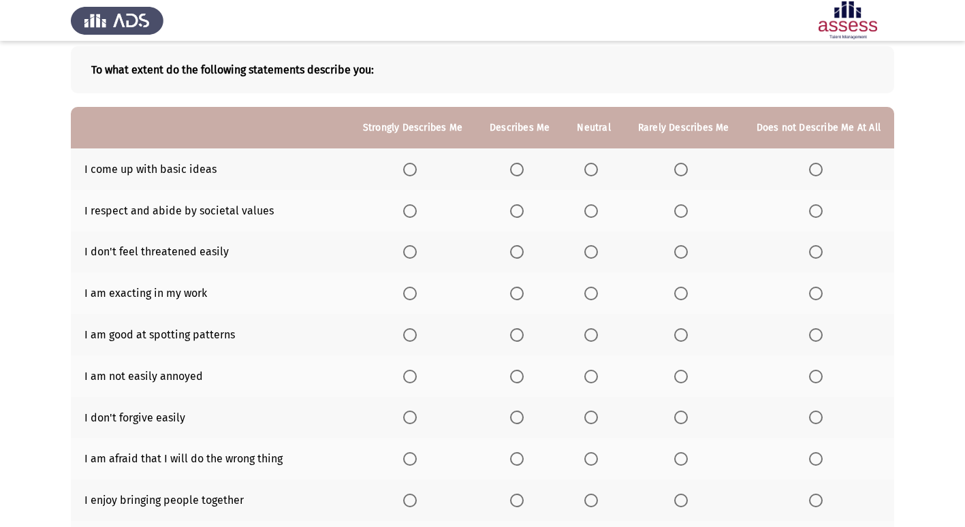
click at [596, 176] on th at bounding box center [593, 170] width 61 height 42
click at [598, 171] on span "Select an option" at bounding box center [592, 170] width 14 height 14
click at [598, 171] on input "Select an option" at bounding box center [592, 170] width 14 height 14
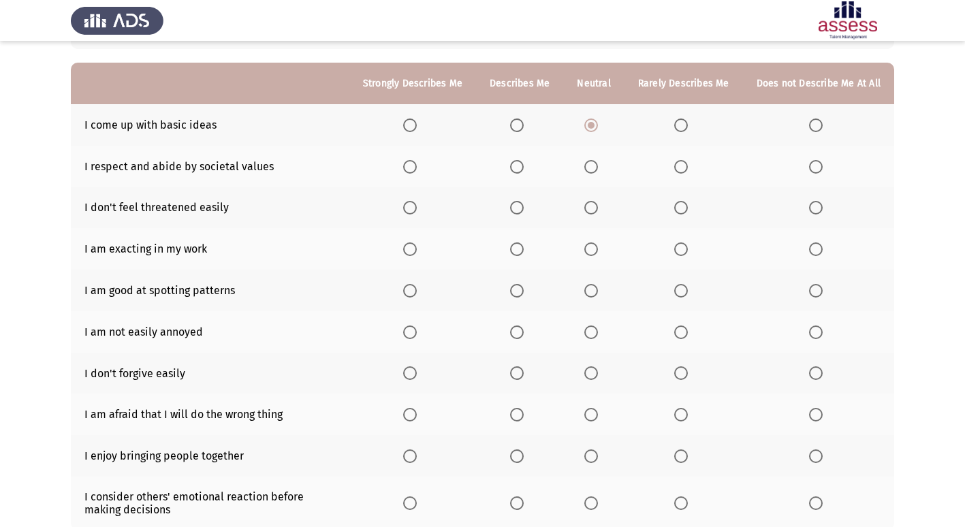
scroll to position [136, 0]
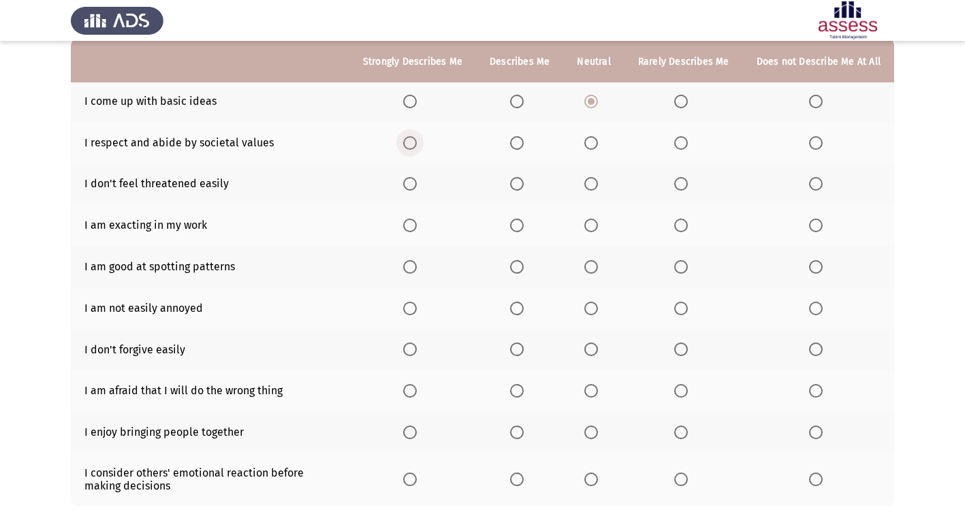
click at [417, 148] on span "Select an option" at bounding box center [410, 143] width 14 height 14
click at [417, 148] on input "Select an option" at bounding box center [410, 143] width 14 height 14
click at [417, 186] on span "Select an option" at bounding box center [410, 184] width 14 height 14
click at [417, 186] on input "Select an option" at bounding box center [410, 184] width 14 height 14
click at [524, 190] on span "Select an option" at bounding box center [517, 184] width 14 height 14
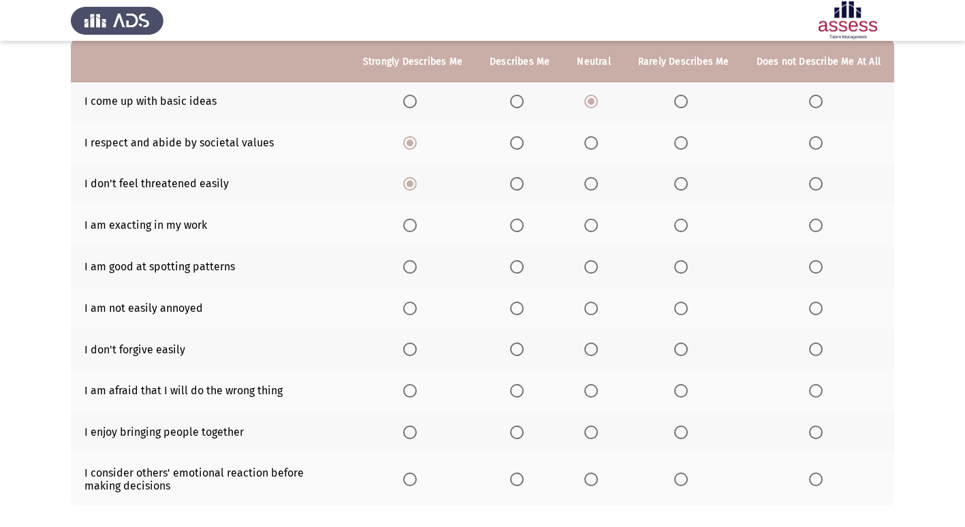
click at [524, 190] on input "Select an option" at bounding box center [517, 184] width 14 height 14
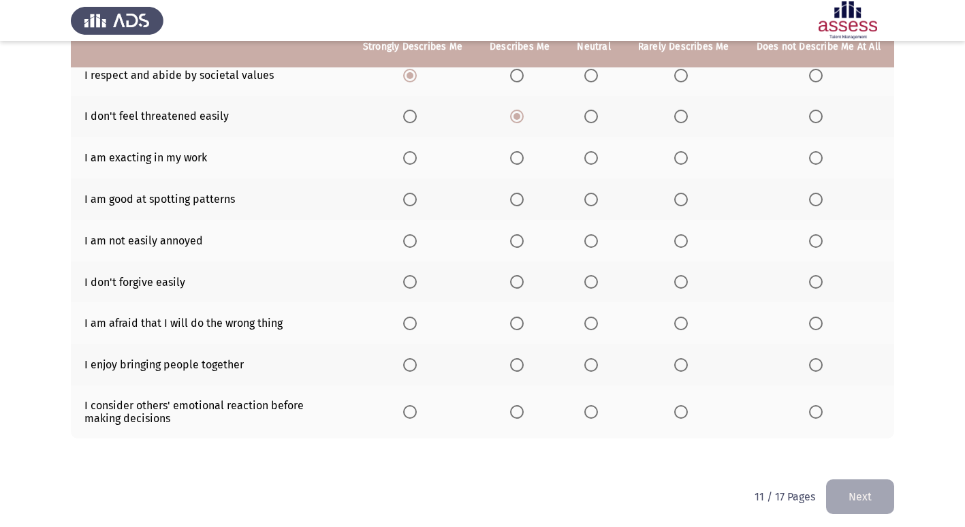
scroll to position [204, 0]
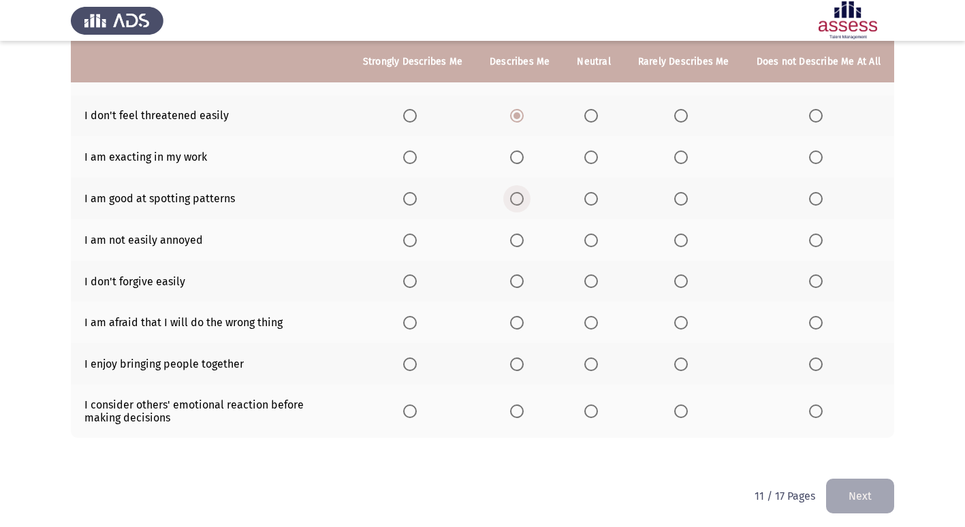
click at [529, 200] on label "Select an option" at bounding box center [519, 199] width 19 height 14
click at [524, 200] on input "Select an option" at bounding box center [517, 199] width 14 height 14
click at [524, 245] on span "Select an option" at bounding box center [517, 241] width 14 height 14
click at [524, 245] on input "Select an option" at bounding box center [517, 241] width 14 height 14
click at [683, 281] on span "Select an option" at bounding box center [682, 282] width 14 height 14
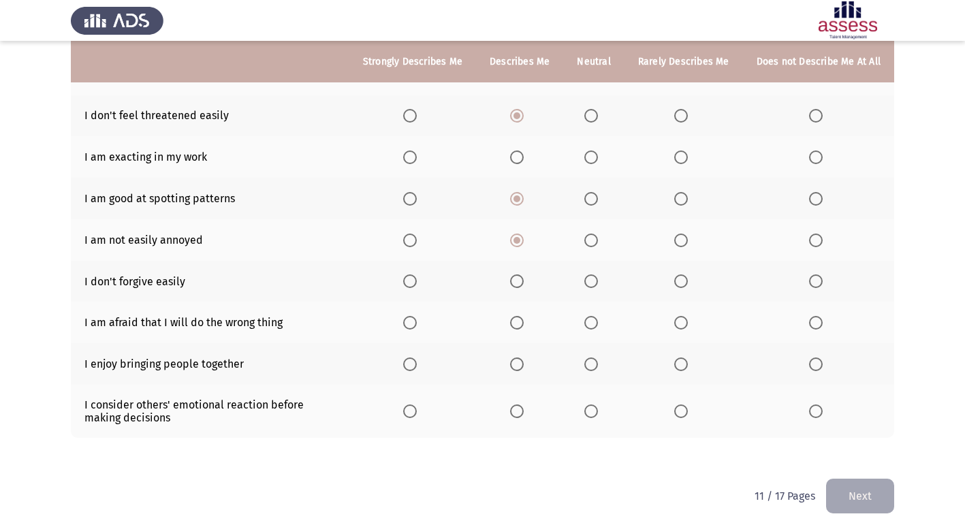
click at [683, 281] on input "Select an option" at bounding box center [682, 282] width 14 height 14
click at [813, 319] on span "Select an option" at bounding box center [816, 323] width 14 height 14
click at [813, 319] on input "Select an option" at bounding box center [816, 323] width 14 height 14
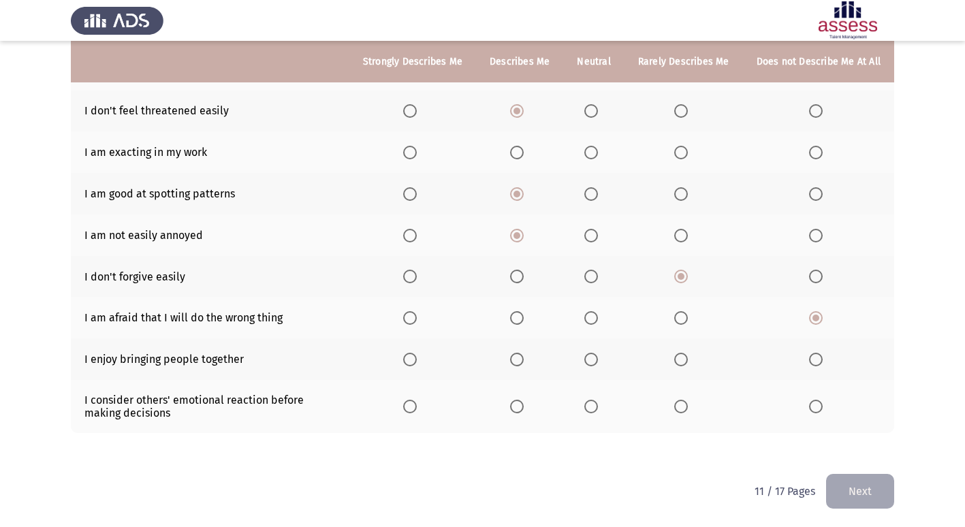
scroll to position [211, 0]
click at [417, 359] on span "Select an option" at bounding box center [410, 359] width 14 height 14
click at [417, 359] on input "Select an option" at bounding box center [410, 359] width 14 height 14
click at [417, 403] on span "Select an option" at bounding box center [410, 406] width 14 height 14
click at [417, 403] on input "Select an option" at bounding box center [410, 406] width 14 height 14
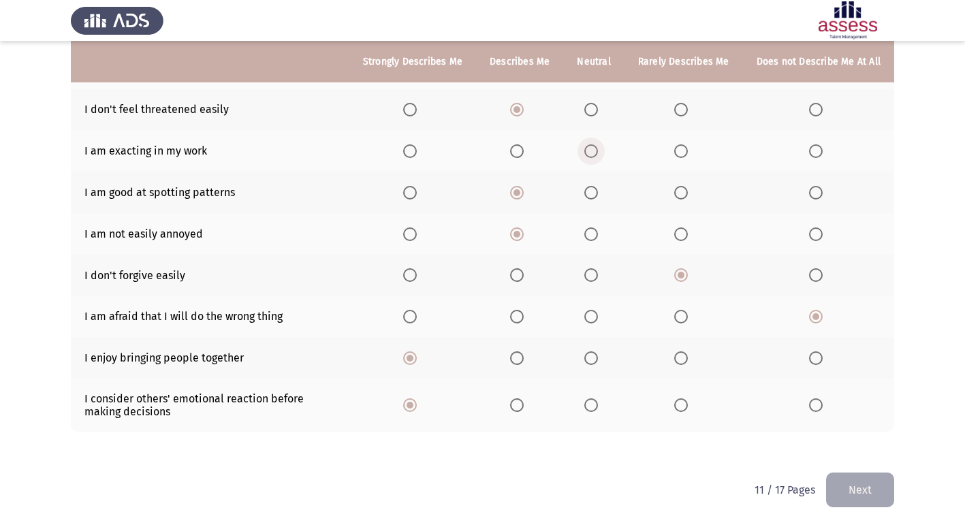
click at [597, 151] on span "Select an option" at bounding box center [592, 151] width 14 height 14
click at [597, 151] on input "Select an option" at bounding box center [592, 151] width 14 height 14
click at [869, 489] on button "Next" at bounding box center [860, 490] width 68 height 35
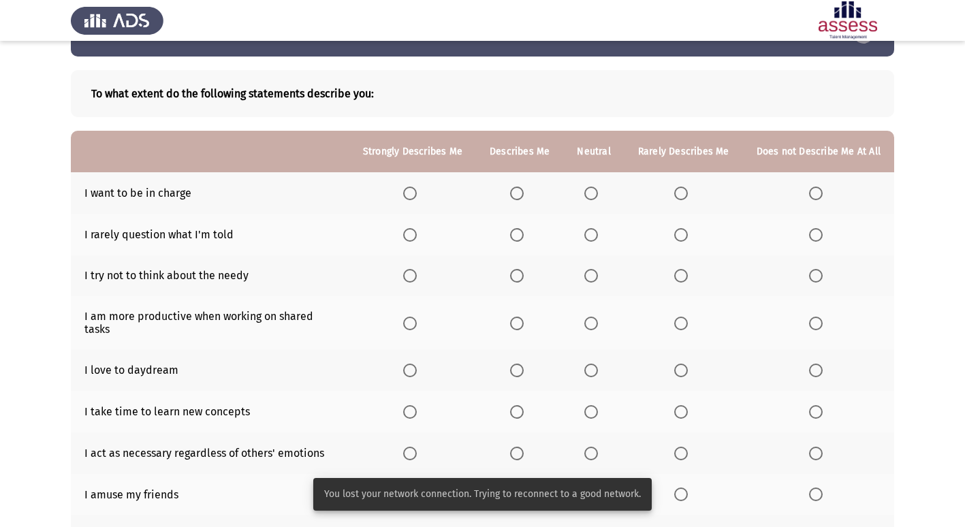
scroll to position [68, 0]
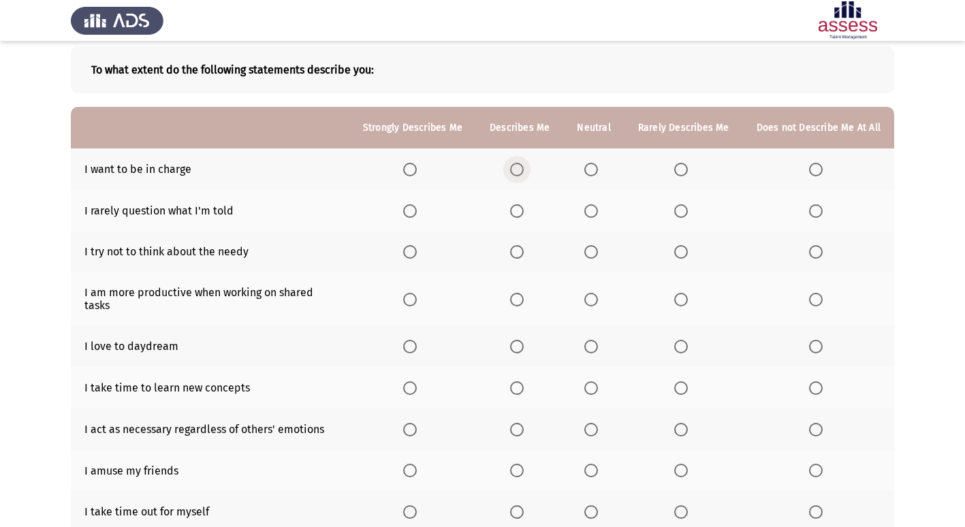
click at [524, 169] on span "Select an option" at bounding box center [517, 170] width 14 height 14
click at [524, 169] on input "Select an option" at bounding box center [517, 170] width 14 height 14
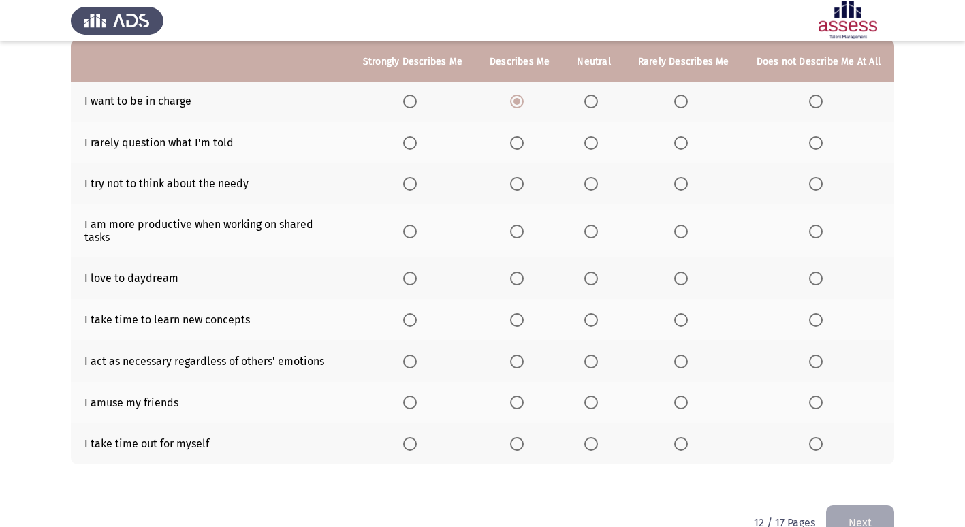
click at [597, 142] on span "Select an option" at bounding box center [592, 143] width 14 height 14
click at [597, 142] on input "Select an option" at bounding box center [592, 143] width 14 height 14
click at [588, 185] on span "Select an option" at bounding box center [592, 184] width 14 height 14
click at [588, 185] on input "Select an option" at bounding box center [592, 184] width 14 height 14
click at [685, 185] on span "Select an option" at bounding box center [682, 184] width 14 height 14
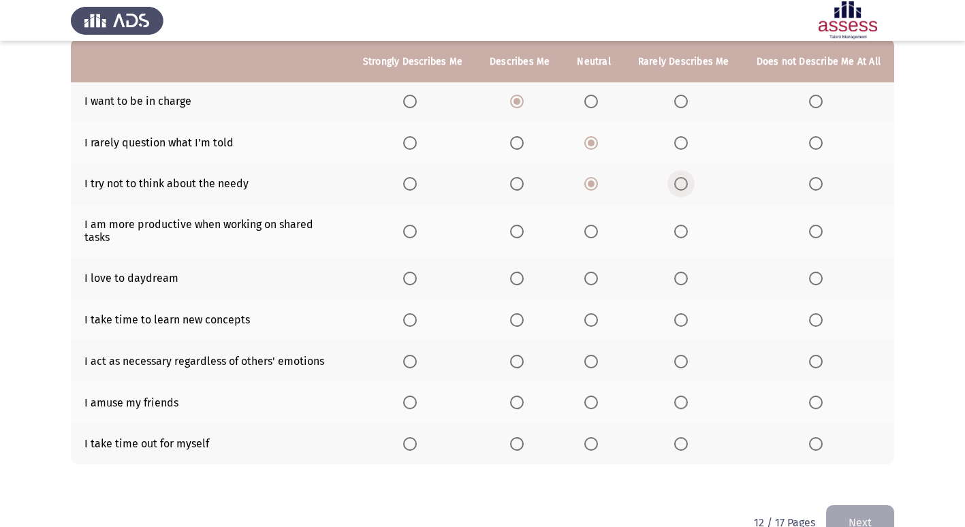
click at [685, 185] on input "Select an option" at bounding box center [682, 184] width 14 height 14
click at [515, 226] on span "Select an option" at bounding box center [517, 232] width 14 height 14
click at [515, 226] on input "Select an option" at bounding box center [517, 232] width 14 height 14
click at [598, 225] on span "Select an option" at bounding box center [592, 232] width 14 height 14
click at [598, 225] on input "Select an option" at bounding box center [592, 232] width 14 height 14
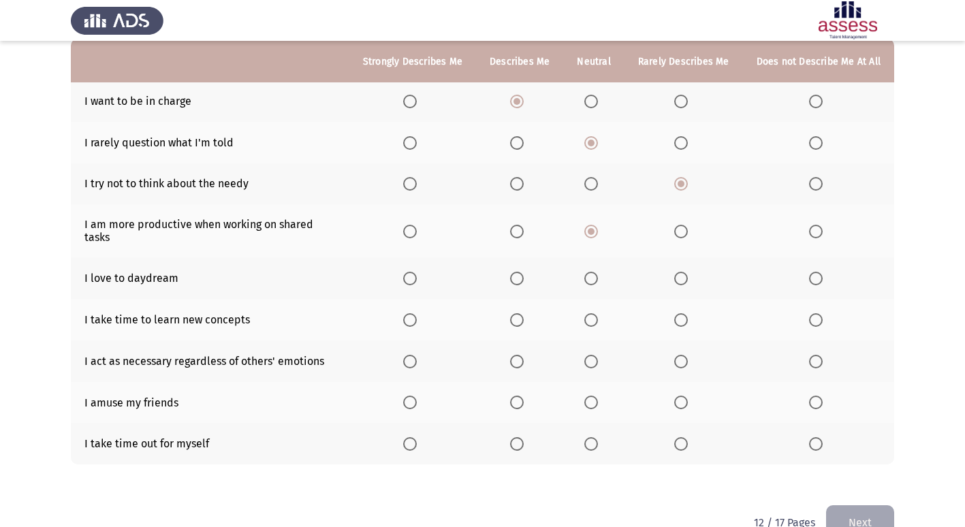
click at [685, 272] on span "Select an option" at bounding box center [682, 279] width 14 height 14
click at [685, 272] on input "Select an option" at bounding box center [682, 279] width 14 height 14
click at [598, 313] on span "Select an option" at bounding box center [592, 320] width 14 height 14
click at [598, 313] on input "Select an option" at bounding box center [592, 320] width 14 height 14
click at [593, 396] on span "Select an option" at bounding box center [592, 403] width 14 height 14
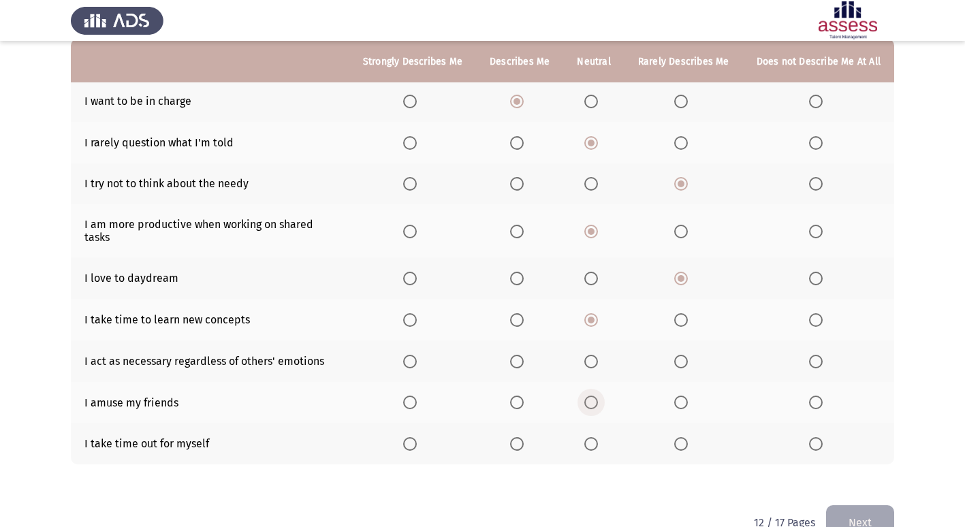
click at [593, 396] on input "Select an option" at bounding box center [592, 403] width 14 height 14
click at [524, 437] on span "Select an option" at bounding box center [517, 444] width 14 height 14
click at [524, 437] on input "Select an option" at bounding box center [517, 444] width 14 height 14
click at [524, 355] on span "Select an option" at bounding box center [517, 362] width 14 height 14
click at [524, 355] on input "Select an option" at bounding box center [517, 362] width 14 height 14
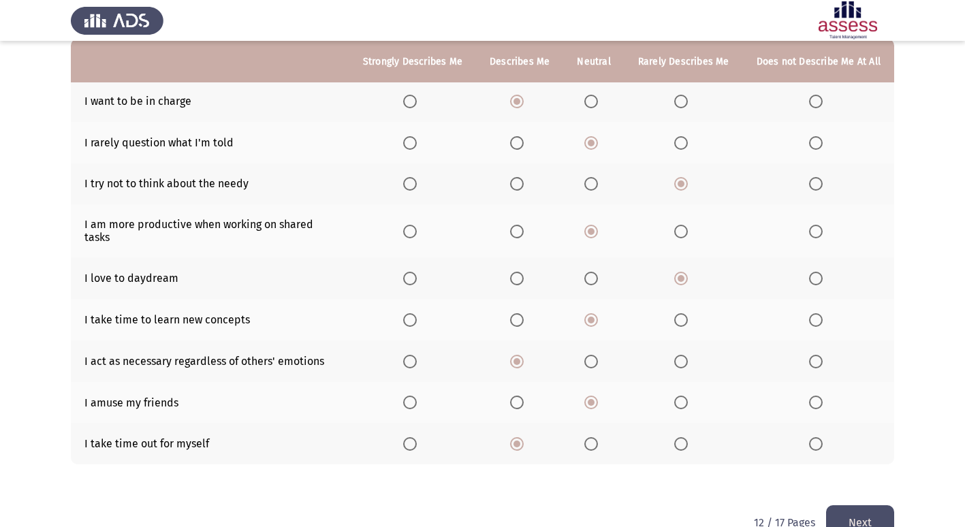
click at [881, 507] on button "Next" at bounding box center [860, 523] width 68 height 35
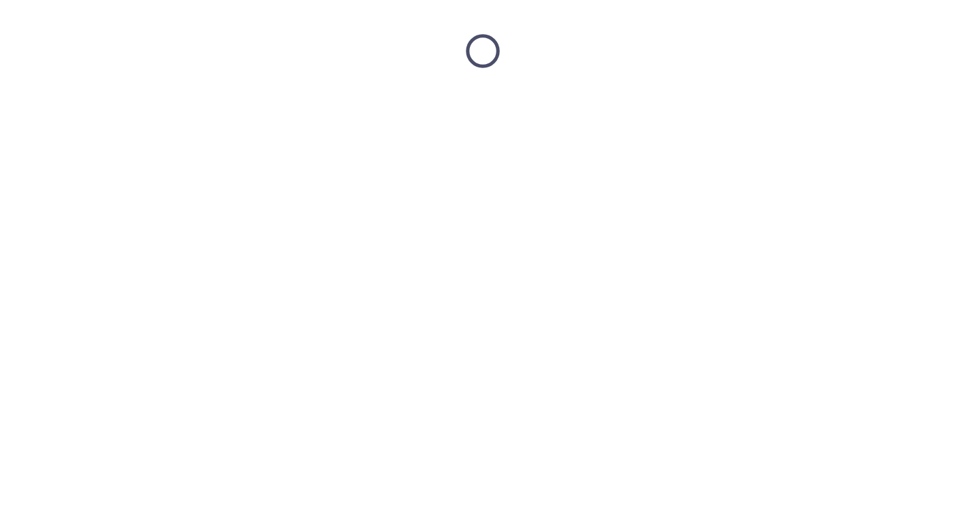
scroll to position [0, 0]
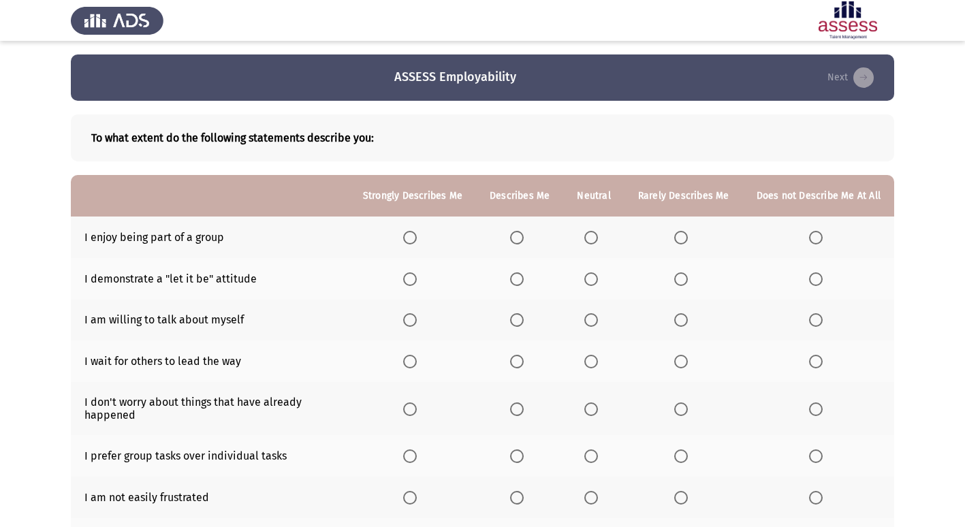
click at [405, 241] on th at bounding box center [413, 238] width 127 height 42
click at [411, 239] on span "Select an option" at bounding box center [410, 238] width 14 height 14
click at [411, 239] on input "Select an option" at bounding box center [410, 238] width 14 height 14
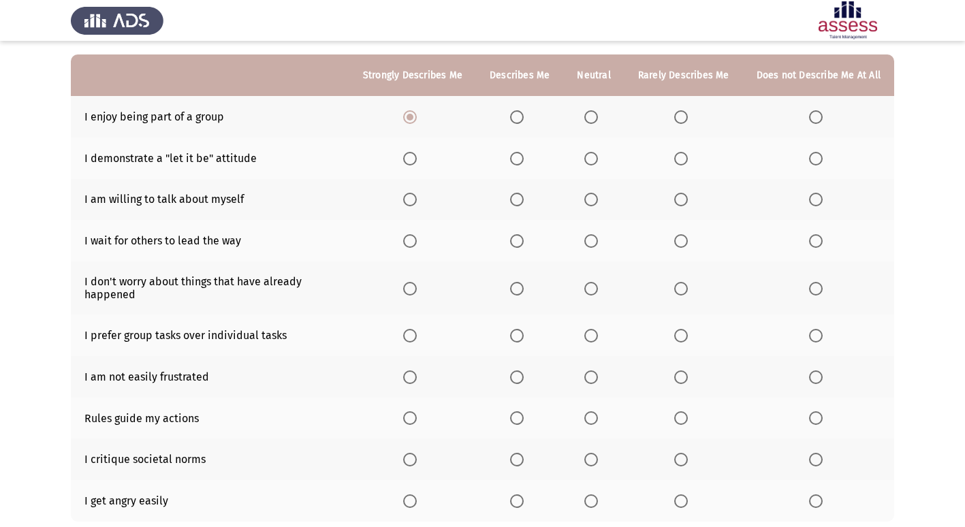
scroll to position [136, 0]
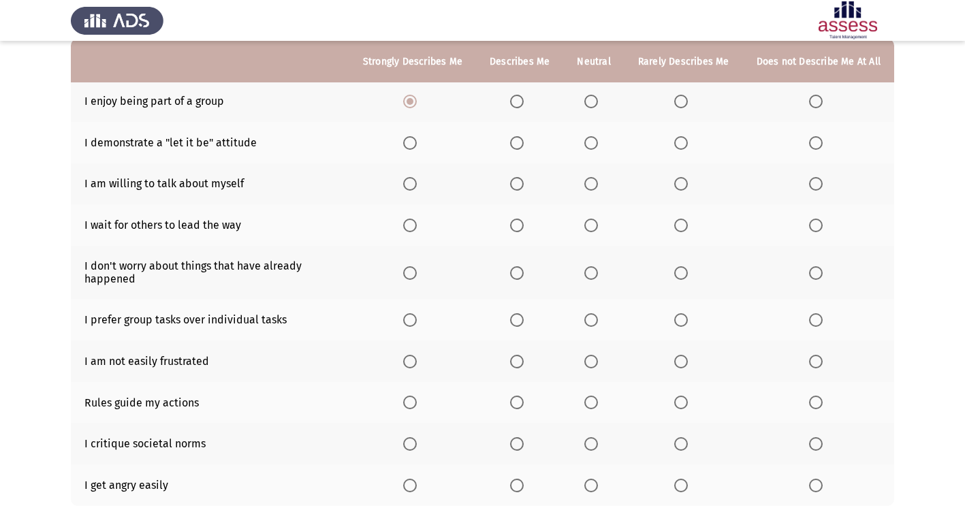
click at [524, 146] on span "Select an option" at bounding box center [517, 143] width 14 height 14
click at [524, 146] on input "Select an option" at bounding box center [517, 143] width 14 height 14
click at [523, 185] on span "Select an option" at bounding box center [517, 184] width 14 height 14
click at [523, 185] on input "Select an option" at bounding box center [517, 184] width 14 height 14
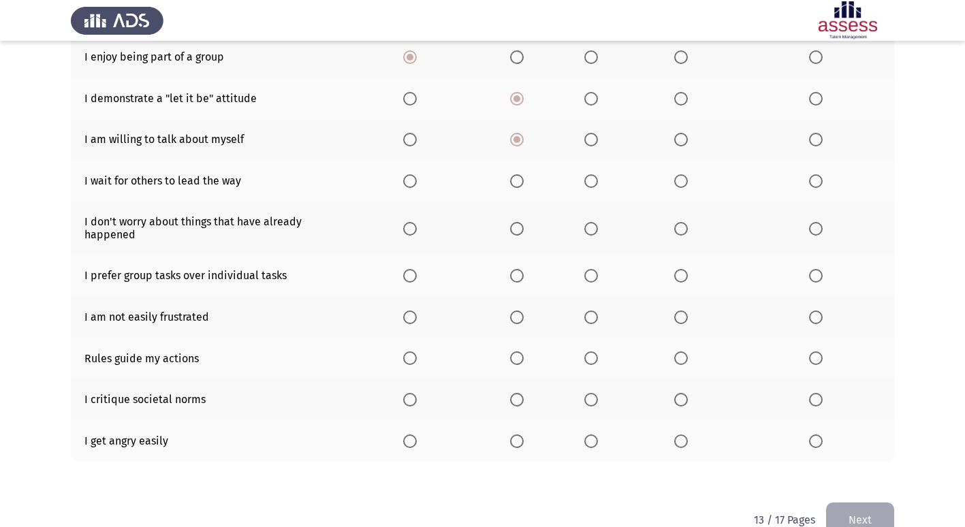
scroll to position [211, 0]
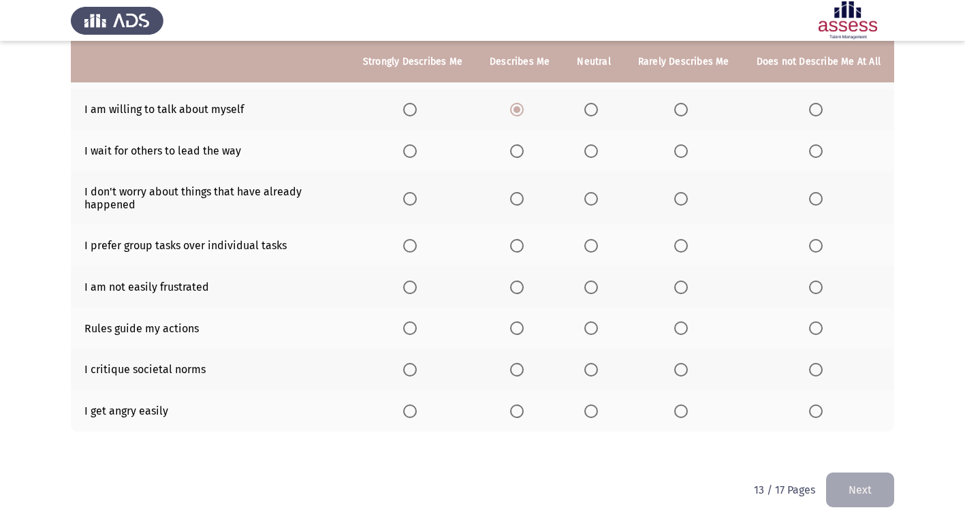
click at [598, 157] on span "Select an option" at bounding box center [592, 151] width 14 height 14
click at [598, 157] on input "Select an option" at bounding box center [592, 151] width 14 height 14
click at [680, 202] on span "Select an option" at bounding box center [682, 199] width 14 height 14
click at [680, 202] on input "Select an option" at bounding box center [682, 199] width 14 height 14
click at [595, 250] on span "Select an option" at bounding box center [592, 246] width 14 height 14
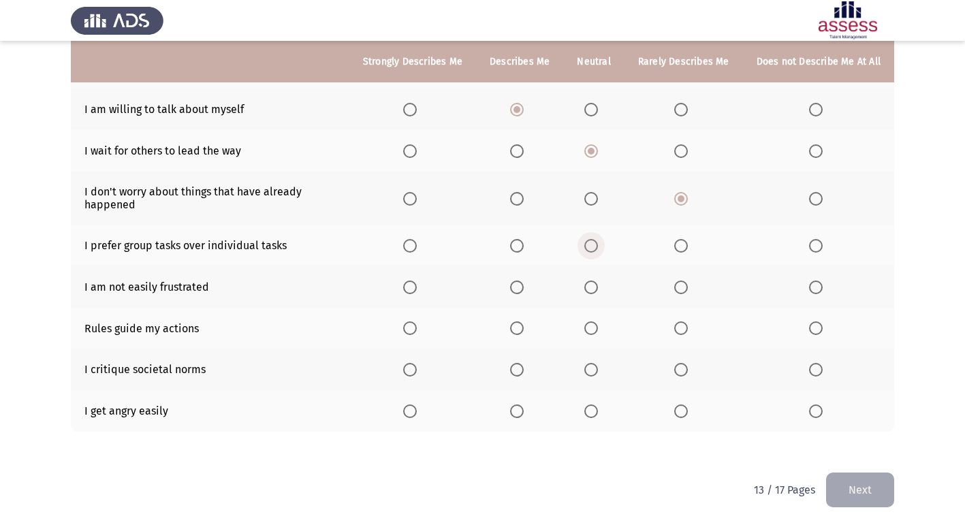
click at [595, 250] on input "Select an option" at bounding box center [592, 246] width 14 height 14
click at [683, 285] on span "Select an option" at bounding box center [682, 288] width 14 height 14
click at [683, 285] on input "Select an option" at bounding box center [682, 288] width 14 height 14
click at [522, 332] on span "Select an option" at bounding box center [517, 329] width 14 height 14
click at [522, 332] on input "Select an option" at bounding box center [517, 329] width 14 height 14
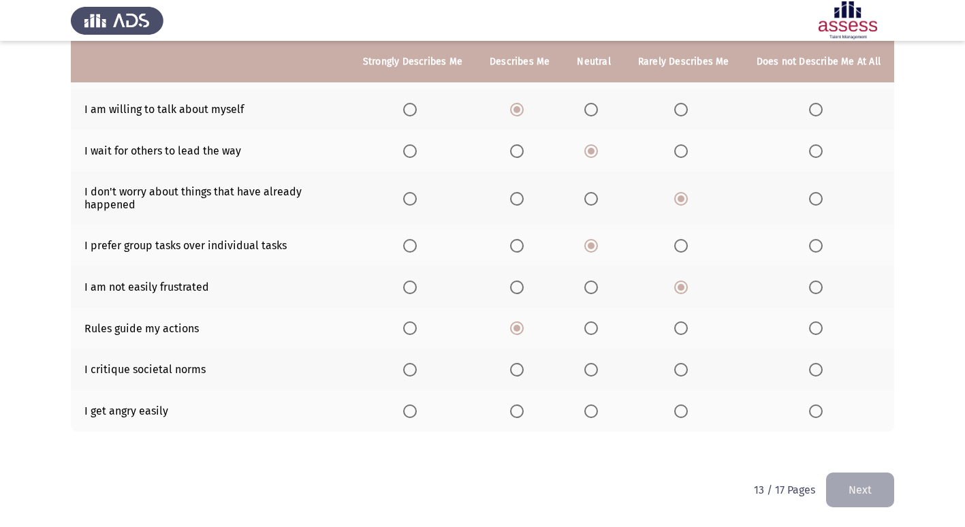
click at [597, 327] on span "Select an option" at bounding box center [592, 329] width 14 height 14
click at [597, 327] on input "Select an option" at bounding box center [592, 329] width 14 height 14
click at [524, 327] on span "Select an option" at bounding box center [517, 329] width 14 height 14
click at [524, 327] on input "Select an option" at bounding box center [517, 329] width 14 height 14
click at [682, 369] on span "Select an option" at bounding box center [682, 370] width 14 height 14
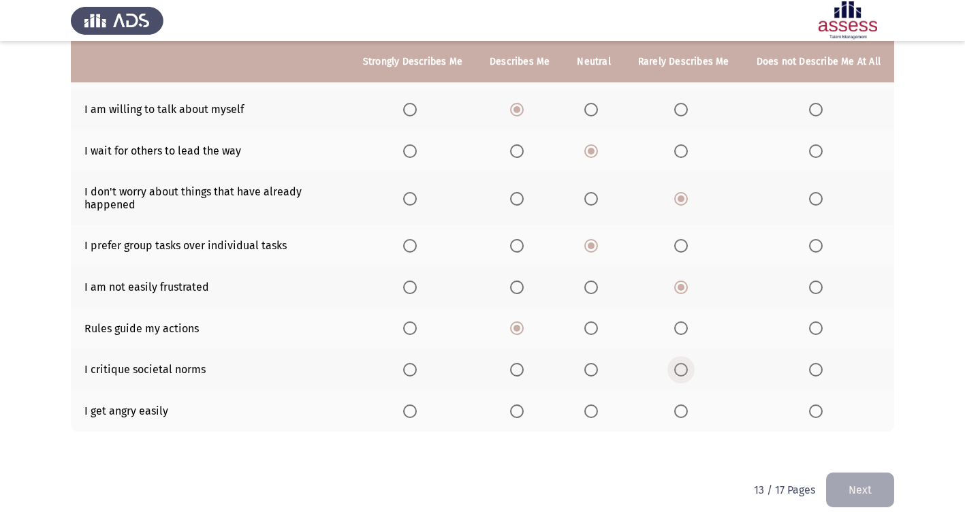
click at [682, 369] on input "Select an option" at bounding box center [682, 370] width 14 height 14
click at [688, 415] on span "Select an option" at bounding box center [682, 412] width 14 height 14
click at [688, 415] on input "Select an option" at bounding box center [682, 412] width 14 height 14
click at [417, 197] on span "Select an option" at bounding box center [410, 199] width 14 height 14
click at [417, 197] on input "Select an option" at bounding box center [410, 199] width 14 height 14
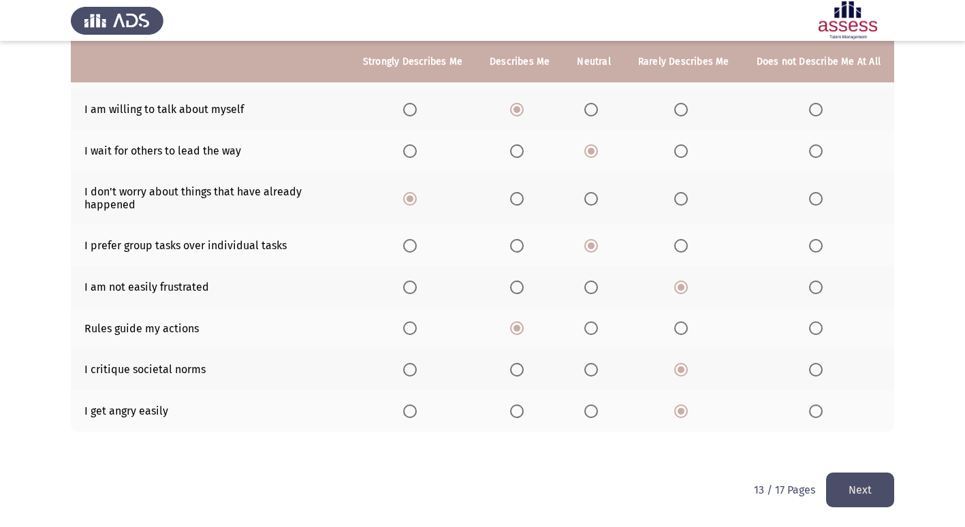
click at [867, 491] on button "Next" at bounding box center [860, 490] width 68 height 35
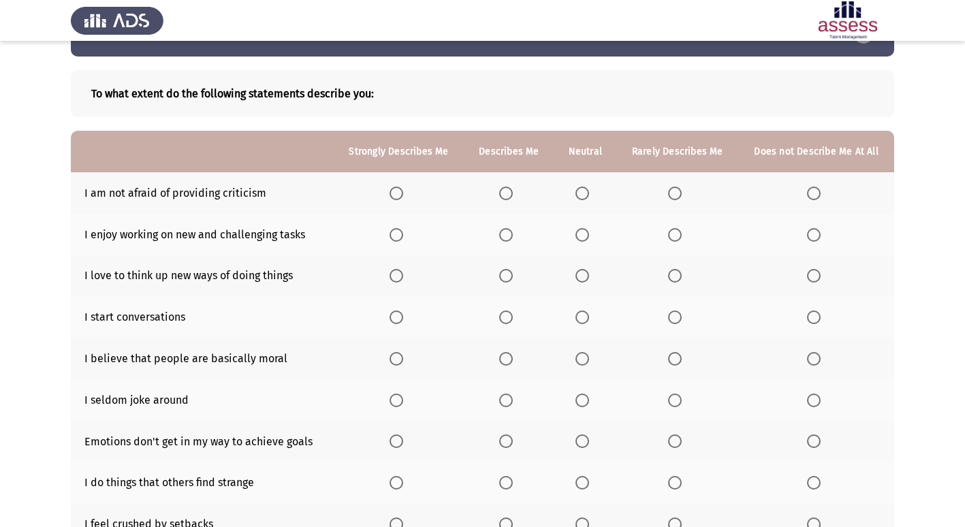
scroll to position [68, 0]
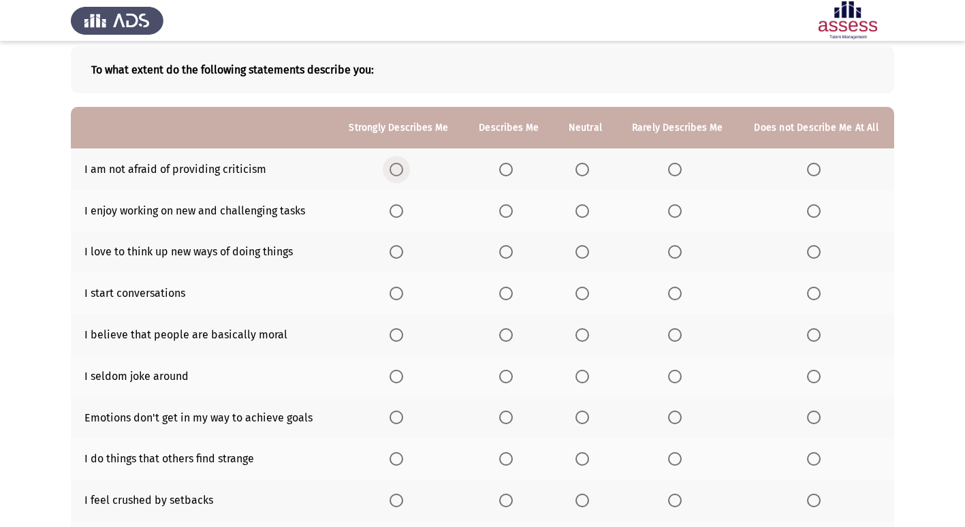
click at [391, 166] on span "Select an option" at bounding box center [397, 170] width 14 height 14
click at [391, 166] on input "Select an option" at bounding box center [397, 170] width 14 height 14
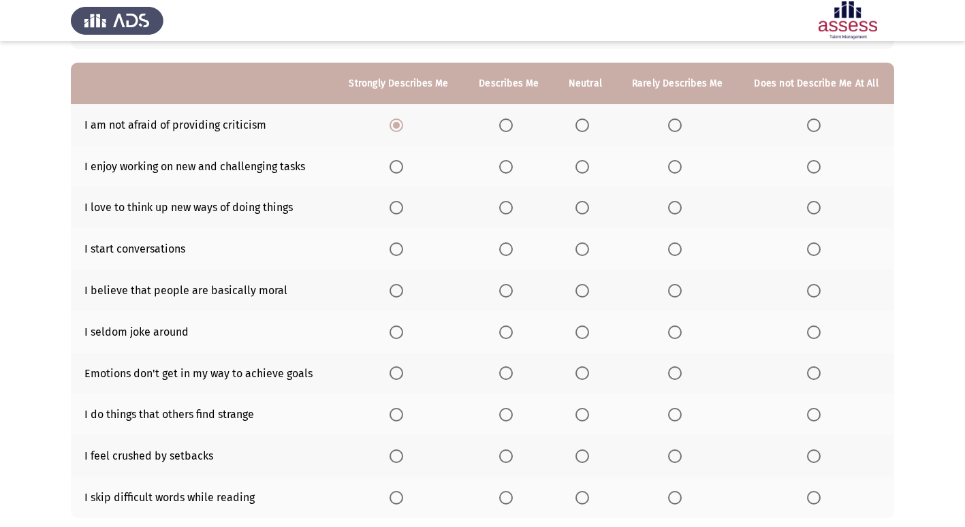
scroll to position [136, 0]
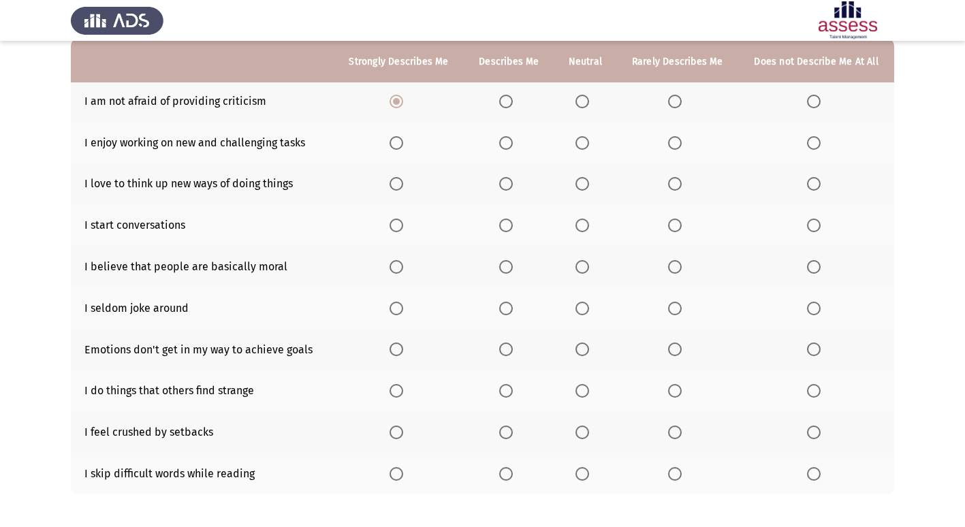
click at [392, 140] on span "Select an option" at bounding box center [397, 143] width 14 height 14
click at [392, 140] on input "Select an option" at bounding box center [397, 143] width 14 height 14
click at [400, 186] on span "Select an option" at bounding box center [397, 184] width 14 height 14
click at [400, 186] on input "Select an option" at bounding box center [397, 184] width 14 height 14
click at [402, 224] on span "Select an option" at bounding box center [397, 226] width 14 height 14
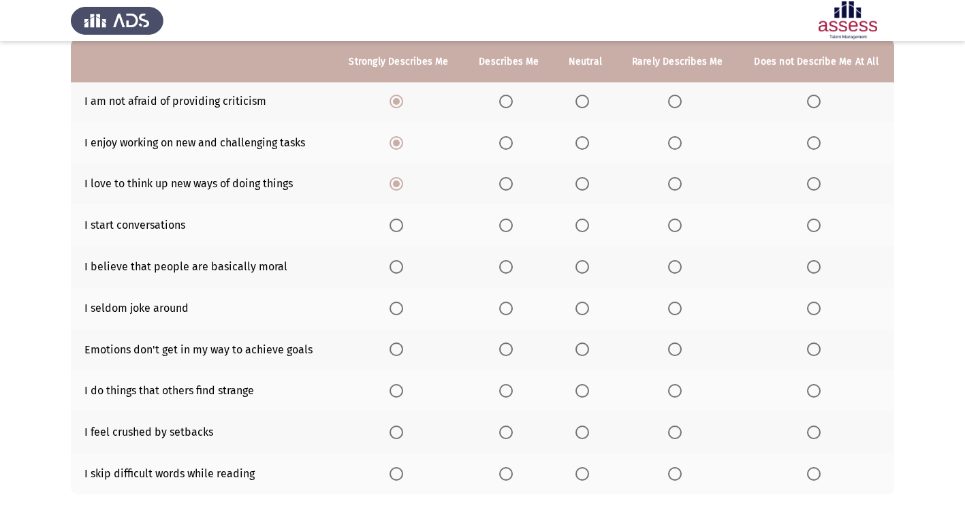
click at [402, 224] on input "Select an option" at bounding box center [397, 226] width 14 height 14
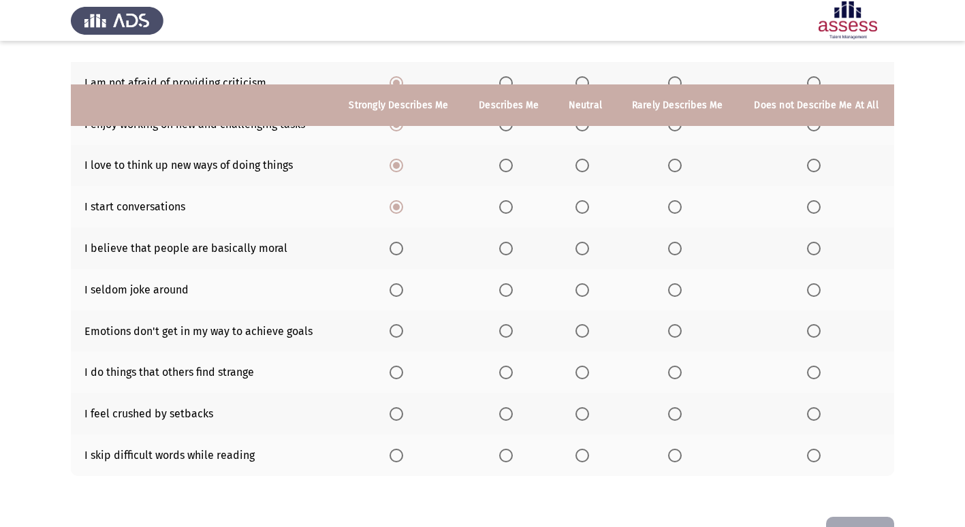
scroll to position [131, 0]
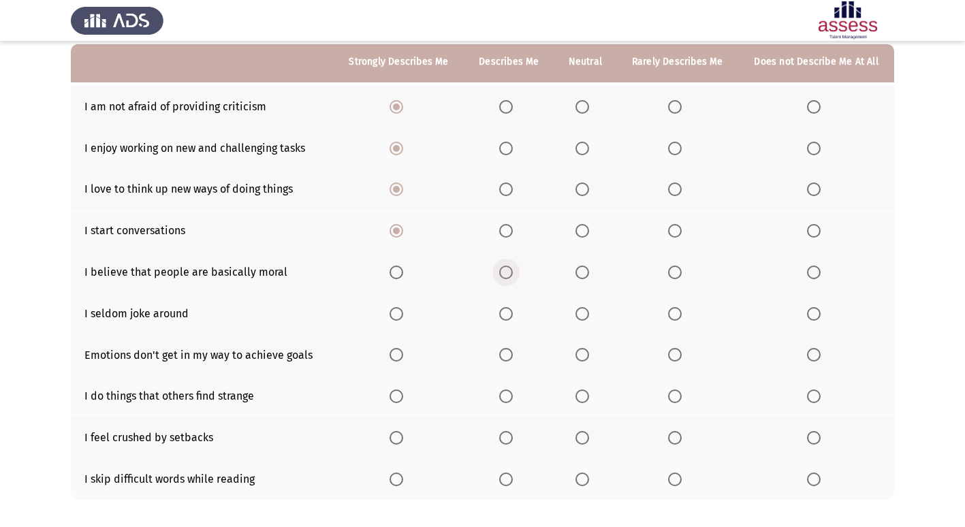
click at [504, 270] on span "Select an option" at bounding box center [506, 273] width 14 height 14
click at [504, 270] on input "Select an option" at bounding box center [506, 273] width 14 height 14
click at [576, 317] on span "Select an option" at bounding box center [583, 314] width 14 height 14
click at [576, 317] on input "Select an option" at bounding box center [583, 314] width 14 height 14
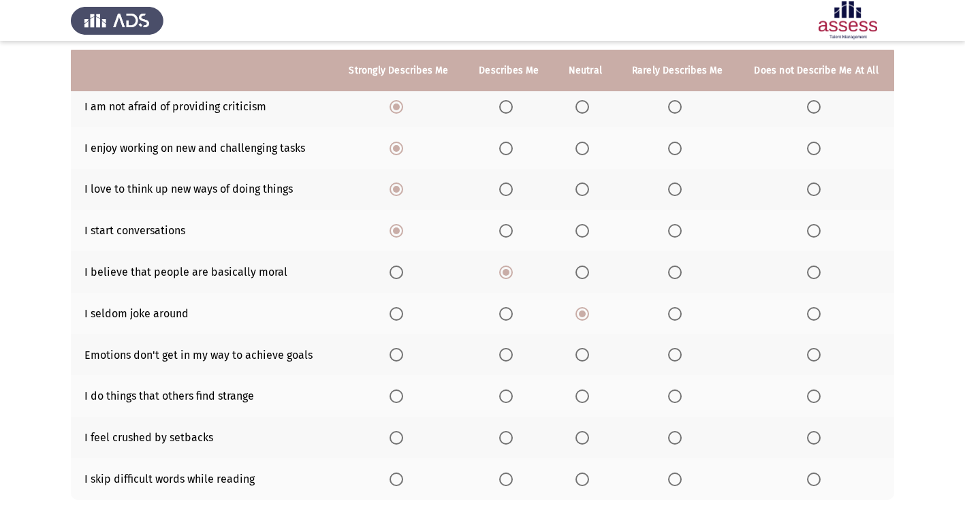
scroll to position [199, 0]
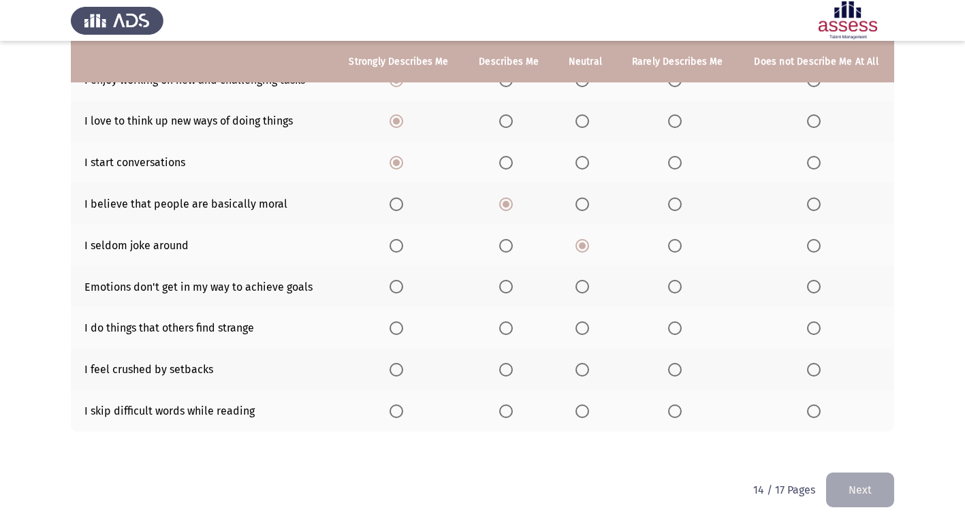
click at [587, 287] on span "Select an option" at bounding box center [583, 287] width 14 height 14
click at [587, 287] on input "Select an option" at bounding box center [583, 287] width 14 height 14
click at [585, 331] on span "Select an option" at bounding box center [583, 329] width 14 height 14
click at [585, 331] on input "Select an option" at bounding box center [583, 329] width 14 height 14
click at [675, 335] on span "Select an option" at bounding box center [675, 329] width 14 height 14
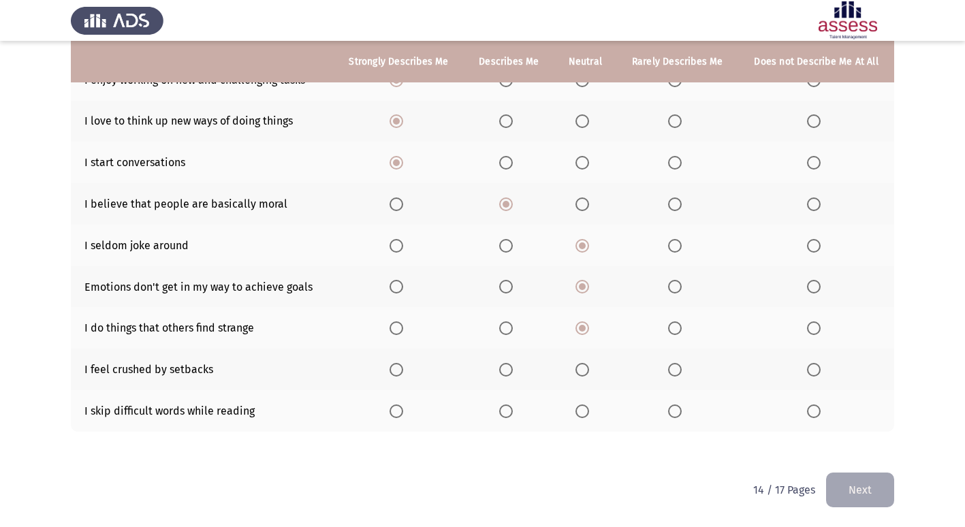
click at [675, 335] on input "Select an option" at bounding box center [675, 329] width 14 height 14
click at [809, 371] on span "Select an option" at bounding box center [814, 370] width 14 height 14
click at [809, 371] on input "Select an option" at bounding box center [814, 370] width 14 height 14
click at [670, 414] on span "Select an option" at bounding box center [675, 412] width 14 height 14
click at [670, 414] on input "Select an option" at bounding box center [675, 412] width 14 height 14
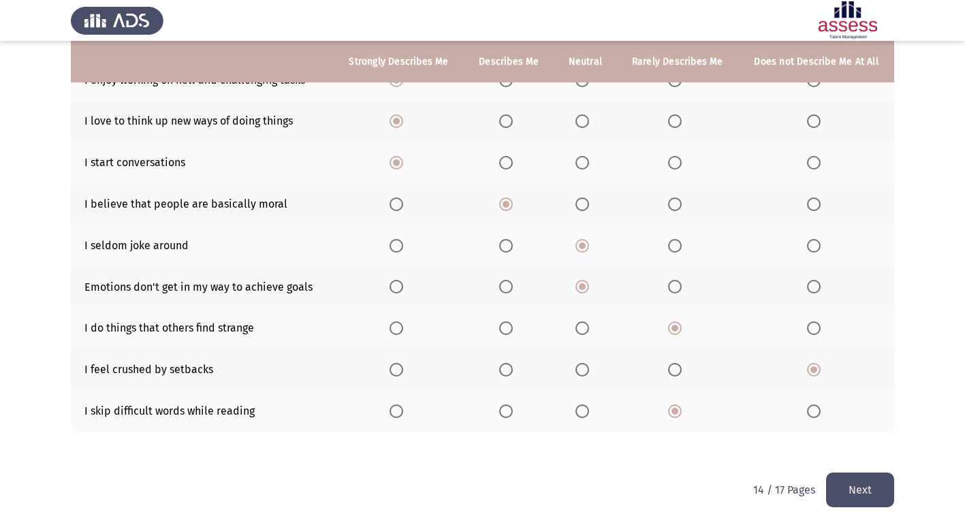
click at [871, 483] on button "Next" at bounding box center [860, 490] width 68 height 35
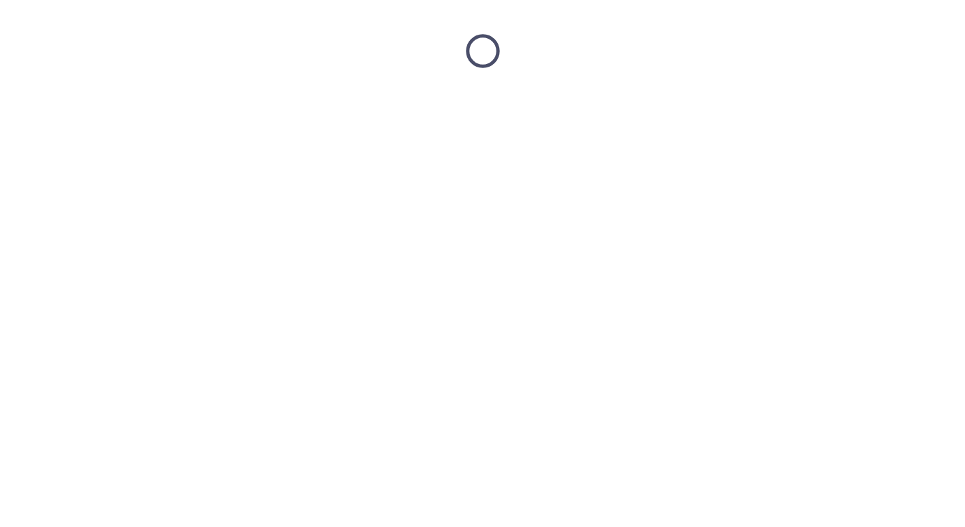
scroll to position [0, 0]
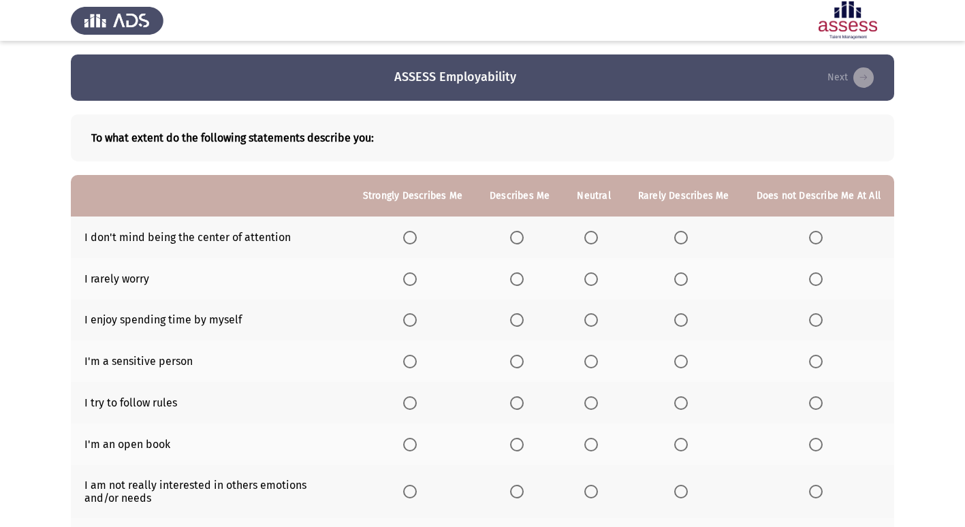
click at [529, 243] on label "Select an option" at bounding box center [519, 238] width 19 height 14
click at [524, 243] on input "Select an option" at bounding box center [517, 238] width 14 height 14
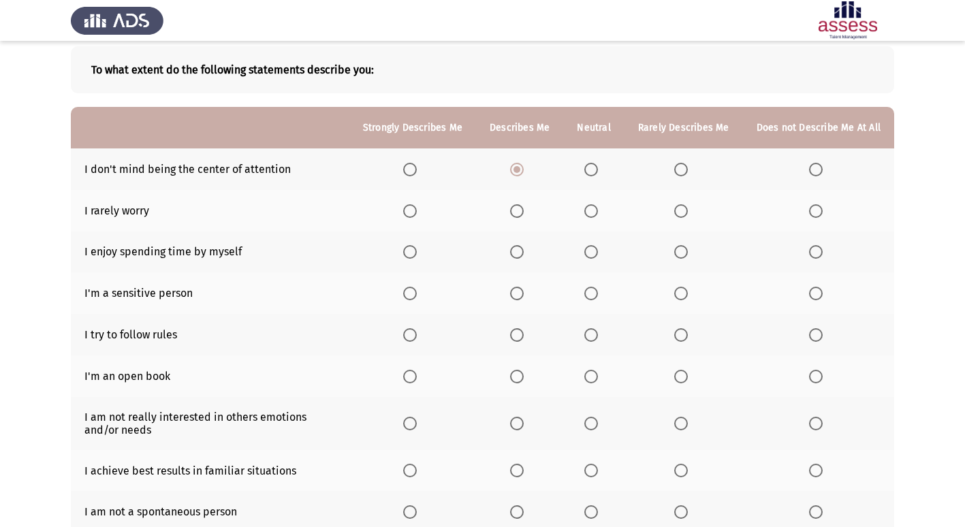
click at [518, 210] on span "Select an option" at bounding box center [517, 211] width 14 height 14
click at [518, 210] on input "Select an option" at bounding box center [517, 211] width 14 height 14
click at [593, 251] on span "Select an option" at bounding box center [592, 252] width 14 height 14
click at [593, 251] on input "Select an option" at bounding box center [592, 252] width 14 height 14
click at [519, 254] on span "Select an option" at bounding box center [517, 252] width 14 height 14
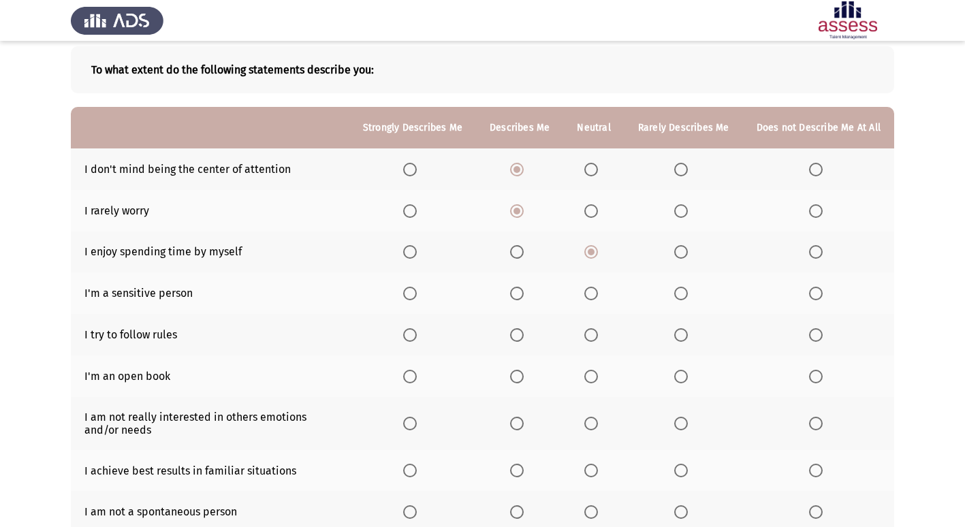
click at [519, 254] on input "Select an option" at bounding box center [517, 252] width 14 height 14
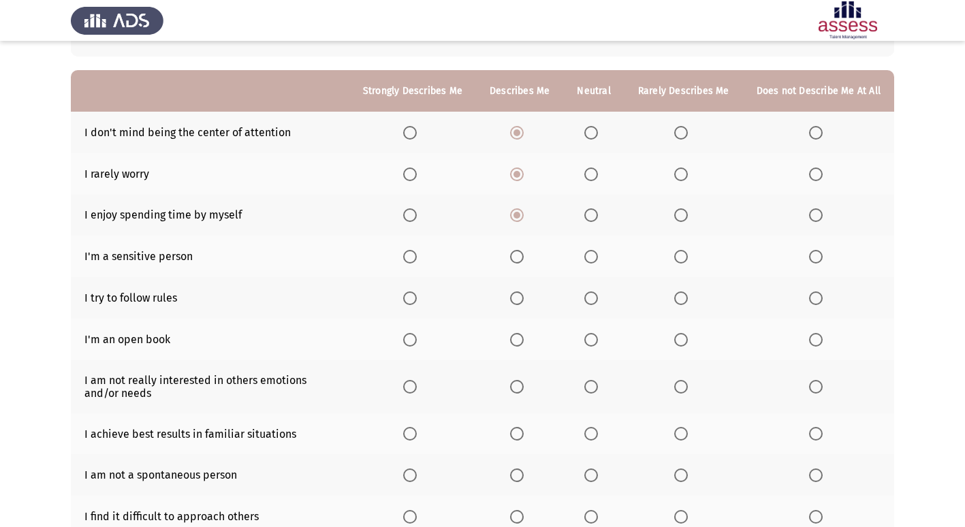
scroll to position [136, 0]
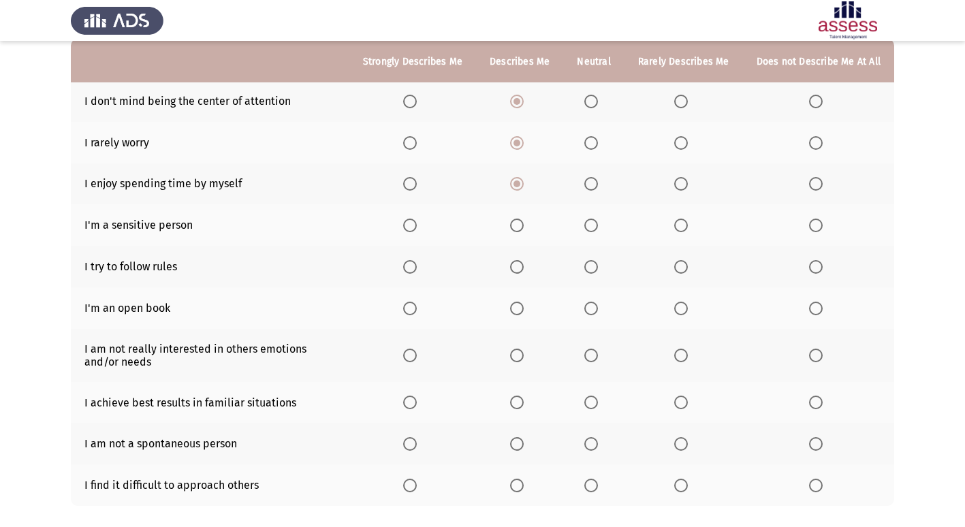
click at [598, 187] on span "Select an option" at bounding box center [592, 184] width 14 height 14
click at [598, 187] on input "Select an option" at bounding box center [592, 184] width 14 height 14
click at [685, 189] on span "Select an option" at bounding box center [682, 184] width 14 height 14
click at [685, 189] on input "Select an option" at bounding box center [682, 184] width 14 height 14
click at [815, 231] on span "Select an option" at bounding box center [816, 226] width 14 height 14
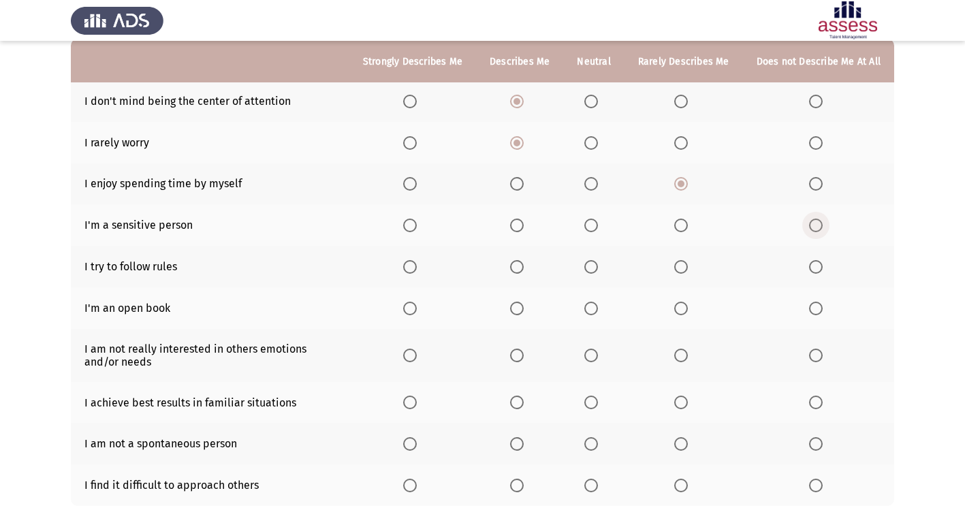
click at [815, 231] on input "Select an option" at bounding box center [816, 226] width 14 height 14
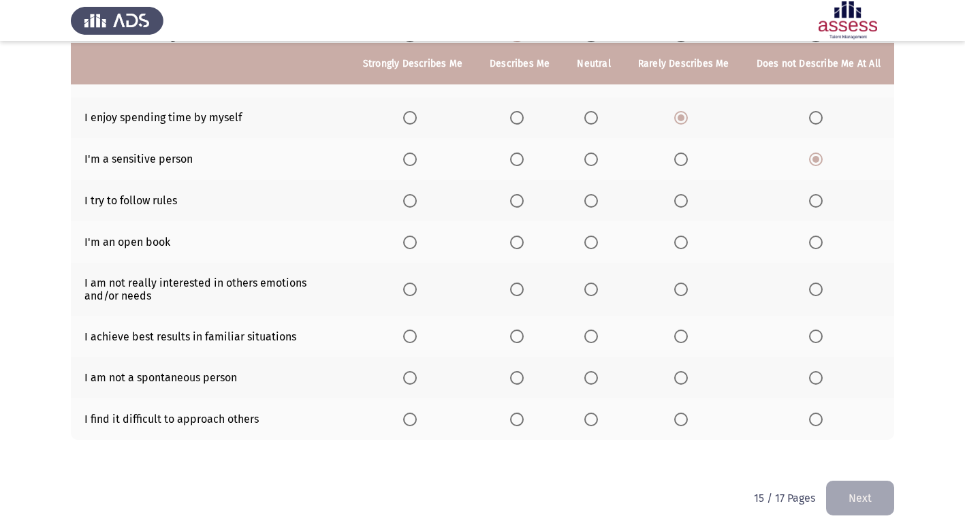
scroll to position [204, 0]
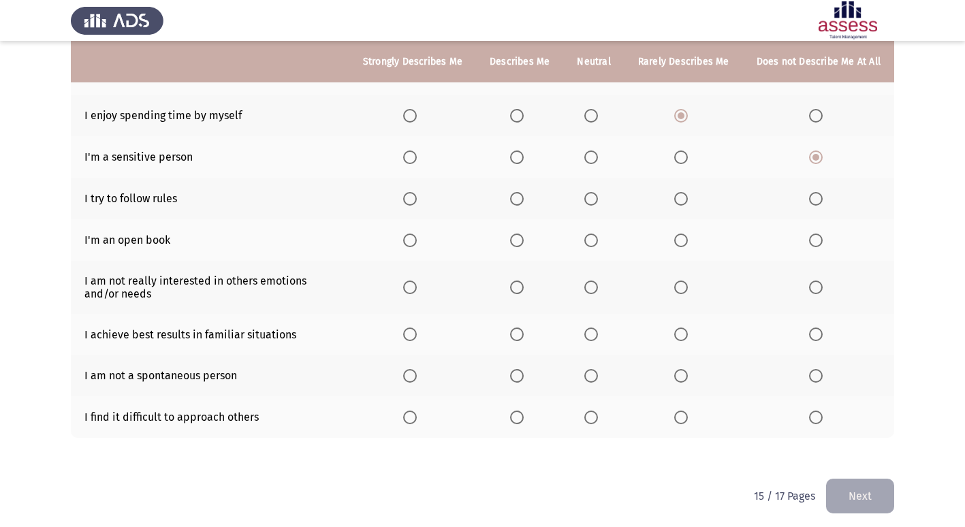
click at [524, 200] on span "Select an option" at bounding box center [517, 199] width 14 height 14
click at [524, 200] on input "Select an option" at bounding box center [517, 199] width 14 height 14
click at [683, 244] on span "Select an option" at bounding box center [682, 241] width 14 height 14
click at [683, 244] on input "Select an option" at bounding box center [682, 241] width 14 height 14
click at [591, 241] on span "Select an option" at bounding box center [592, 241] width 14 height 14
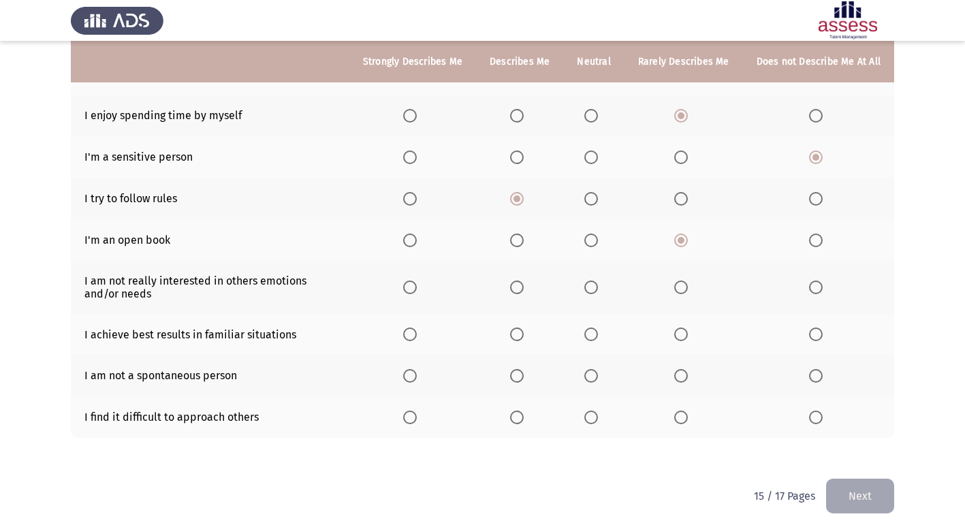
click at [591, 241] on input "Select an option" at bounding box center [592, 241] width 14 height 14
click at [688, 286] on span "Select an option" at bounding box center [682, 288] width 14 height 14
click at [688, 286] on input "Select an option" at bounding box center [682, 288] width 14 height 14
click at [519, 331] on span "Select an option" at bounding box center [517, 335] width 14 height 14
click at [519, 331] on input "Select an option" at bounding box center [517, 335] width 14 height 14
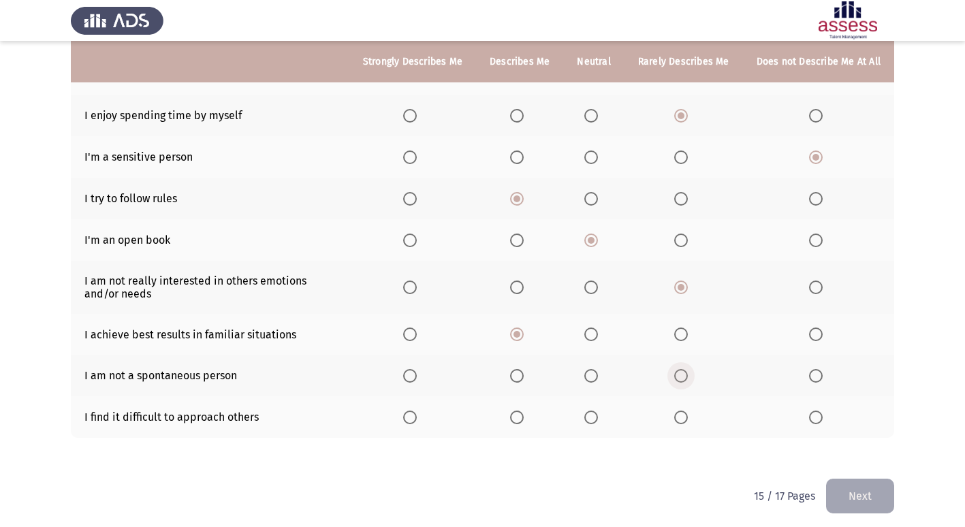
click at [688, 378] on span "Select an option" at bounding box center [682, 376] width 14 height 14
click at [688, 378] on input "Select an option" at bounding box center [682, 376] width 14 height 14
click at [687, 414] on span "Select an option" at bounding box center [682, 418] width 14 height 14
click at [687, 414] on input "Select an option" at bounding box center [682, 418] width 14 height 14
click at [887, 500] on button "Next" at bounding box center [860, 496] width 68 height 35
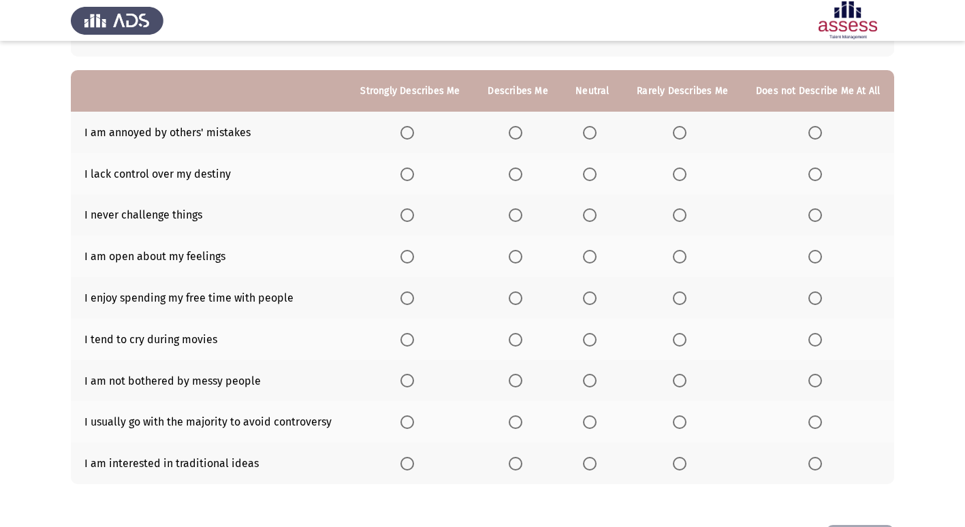
scroll to position [136, 0]
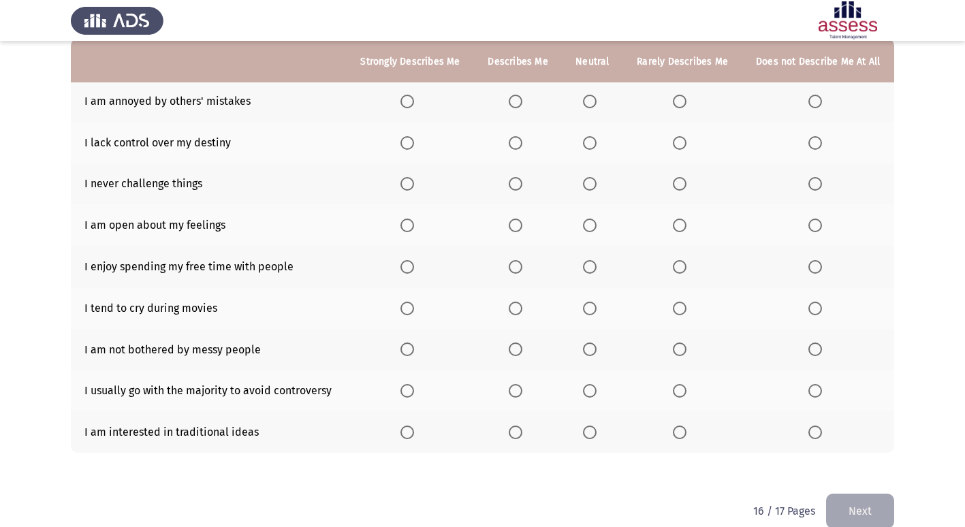
click at [512, 97] on span "Select an option" at bounding box center [516, 102] width 14 height 14
click at [512, 97] on input "Select an option" at bounding box center [516, 102] width 14 height 14
click at [587, 146] on span "Select an option" at bounding box center [590, 143] width 14 height 14
click at [587, 146] on input "Select an option" at bounding box center [590, 143] width 14 height 14
click at [683, 186] on span "Select an option" at bounding box center [680, 184] width 14 height 14
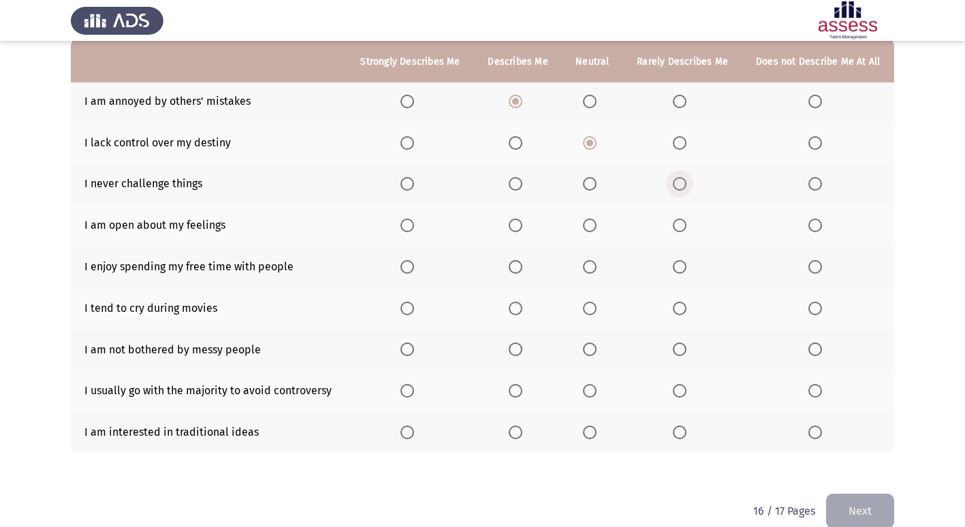
click at [683, 186] on input "Select an option" at bounding box center [680, 184] width 14 height 14
click at [592, 227] on span "Select an option" at bounding box center [590, 226] width 14 height 14
click at [592, 227] on input "Select an option" at bounding box center [590, 226] width 14 height 14
click at [406, 266] on span "Select an option" at bounding box center [408, 267] width 14 height 14
click at [406, 266] on input "Select an option" at bounding box center [408, 267] width 14 height 14
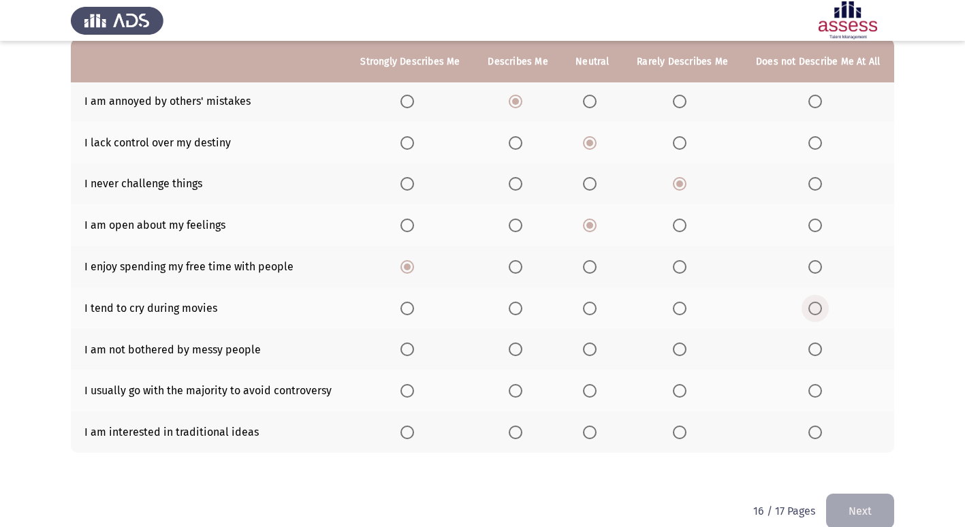
click at [822, 314] on span "Select an option" at bounding box center [816, 309] width 14 height 14
click at [822, 314] on input "Select an option" at bounding box center [816, 309] width 14 height 14
click at [683, 347] on span "Select an option" at bounding box center [680, 350] width 14 height 14
click at [683, 347] on input "Select an option" at bounding box center [680, 350] width 14 height 14
click at [587, 384] on span "Select an option" at bounding box center [590, 391] width 14 height 14
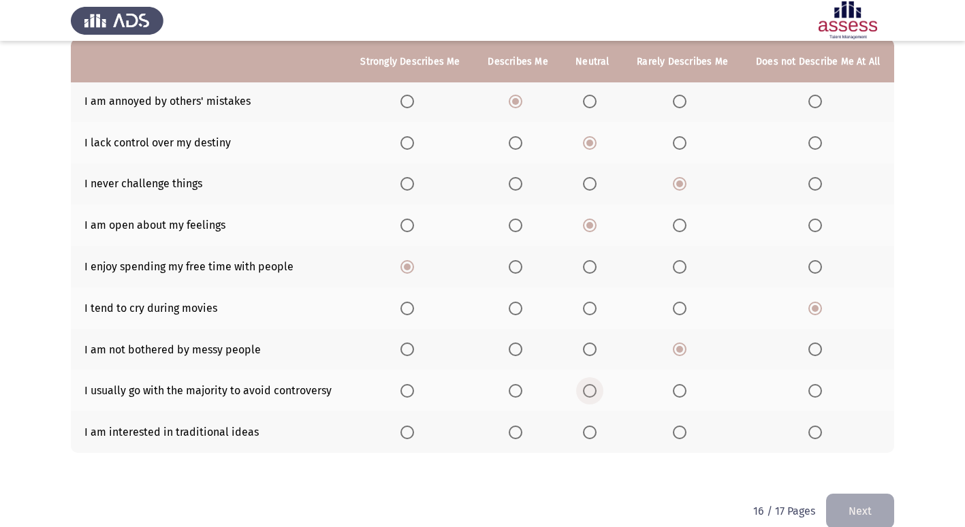
click at [587, 384] on input "Select an option" at bounding box center [590, 391] width 14 height 14
click at [675, 438] on span "Select an option" at bounding box center [680, 433] width 14 height 14
click at [675, 438] on input "Select an option" at bounding box center [680, 433] width 14 height 14
click at [861, 505] on button "Next" at bounding box center [860, 511] width 68 height 35
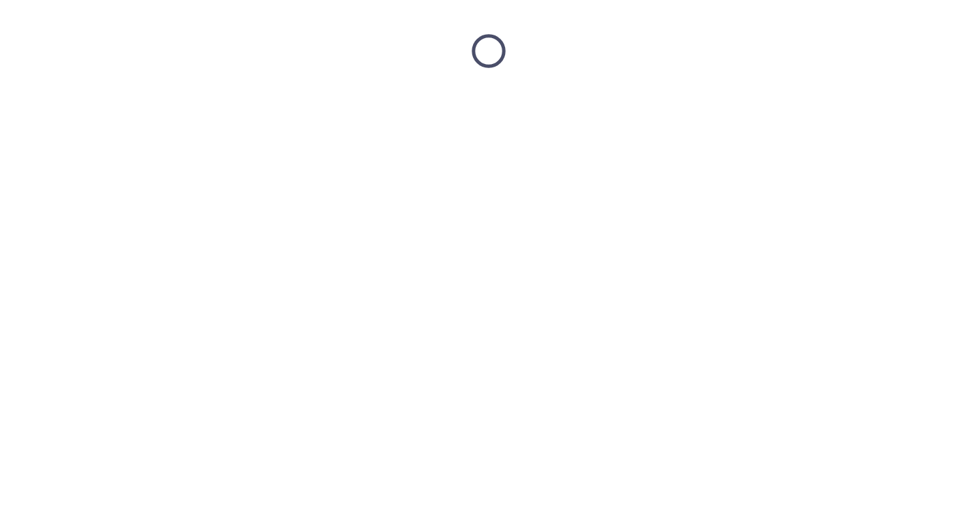
scroll to position [0, 0]
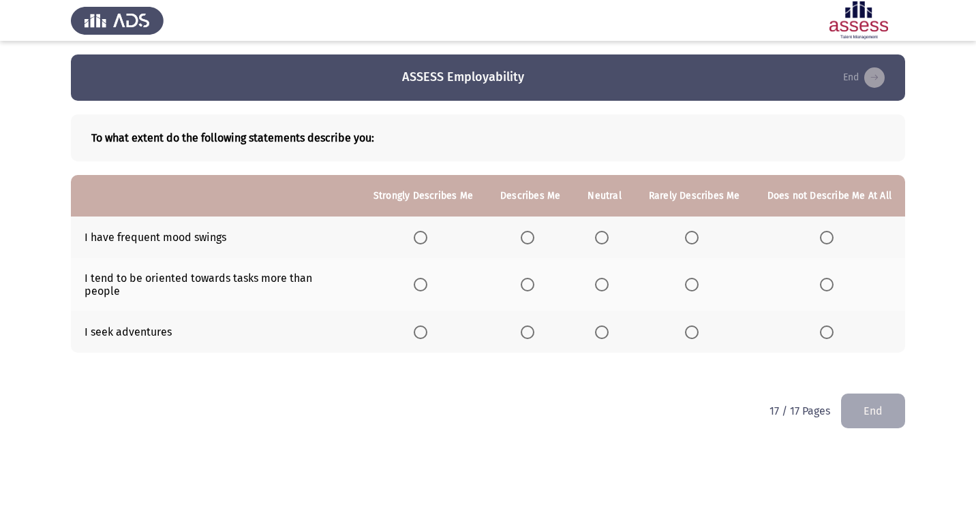
click at [606, 245] on th at bounding box center [604, 238] width 61 height 42
click at [608, 242] on span "Select an option" at bounding box center [602, 238] width 14 height 14
click at [608, 242] on input "Select an option" at bounding box center [602, 238] width 14 height 14
click at [531, 283] on span "Select an option" at bounding box center [528, 285] width 14 height 14
click at [531, 283] on input "Select an option" at bounding box center [528, 285] width 14 height 14
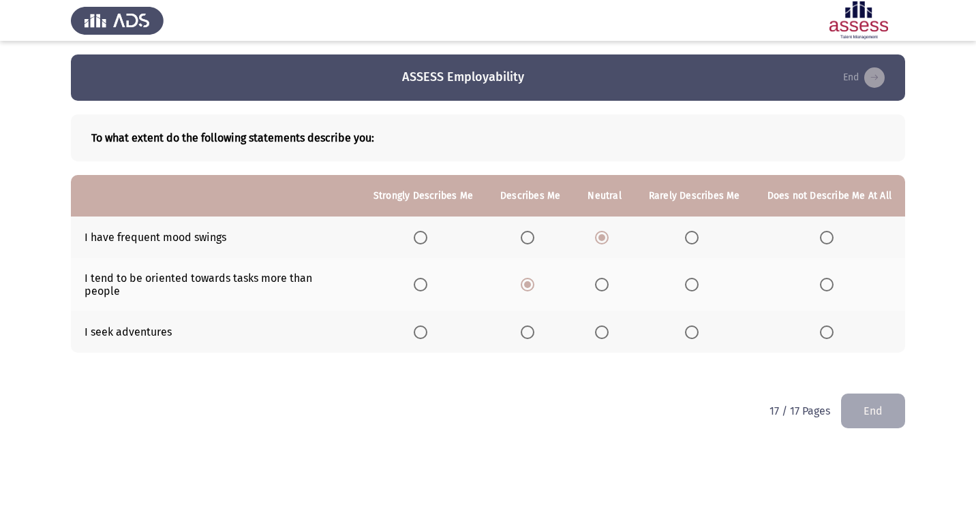
click at [527, 326] on span "Select an option" at bounding box center [528, 333] width 14 height 14
click at [527, 326] on input "Select an option" at bounding box center [528, 333] width 14 height 14
click at [875, 402] on button "End" at bounding box center [873, 411] width 64 height 35
